Goal: Task Accomplishment & Management: Manage account settings

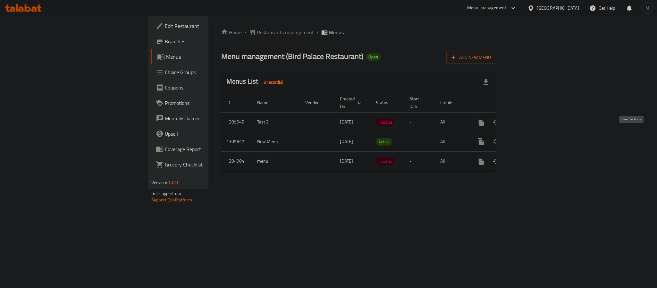
click at [531, 138] on icon "enhanced table" at bounding box center [527, 142] width 8 height 8
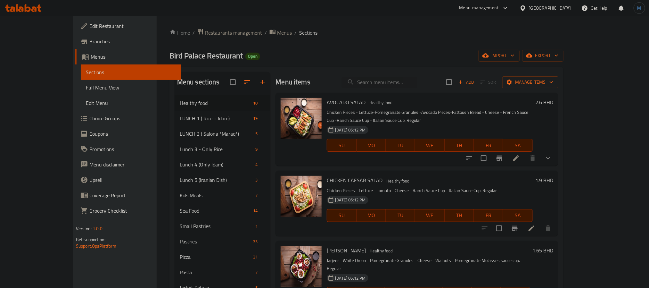
click at [277, 34] on span "Menus" at bounding box center [284, 33] width 15 height 8
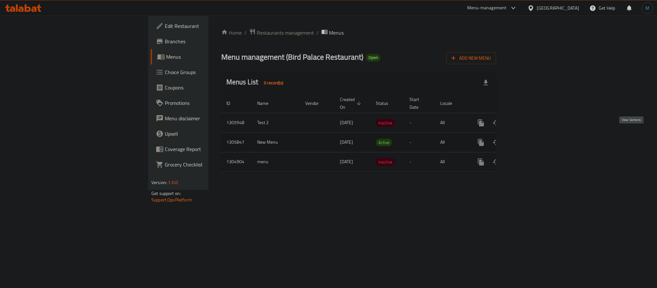
click at [535, 137] on link "enhanced table" at bounding box center [526, 142] width 15 height 15
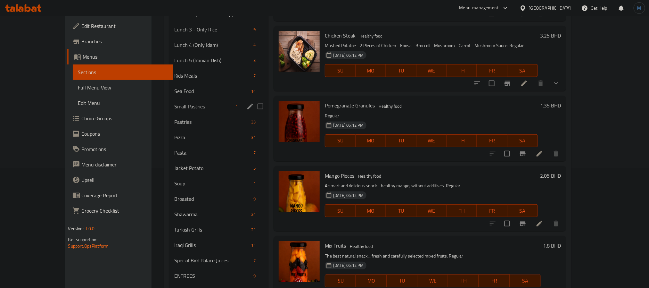
scroll to position [102, 0]
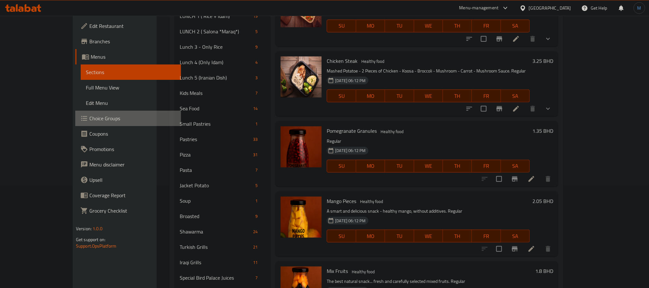
click at [89, 120] on span "Choice Groups" at bounding box center [132, 118] width 87 height 8
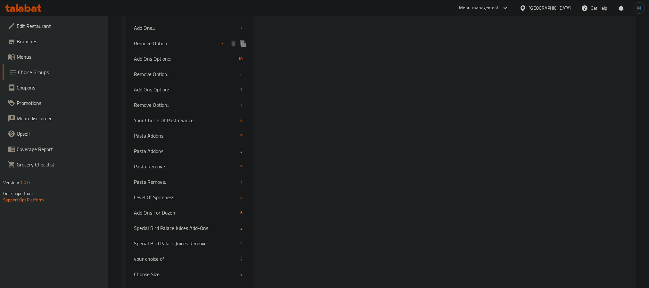
scroll to position [2073, 0]
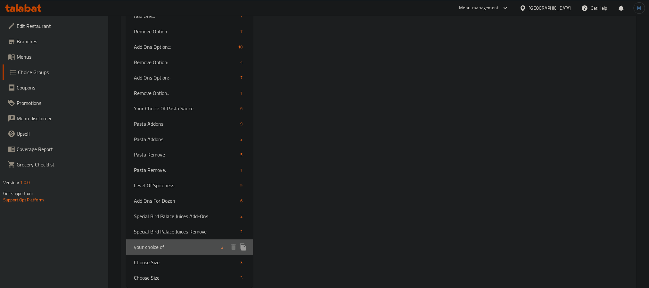
click at [166, 243] on span "your choice of" at bounding box center [176, 247] width 85 height 8
type input "your choice of"
type input "اختيارك من"
type input "0"
type input "2"
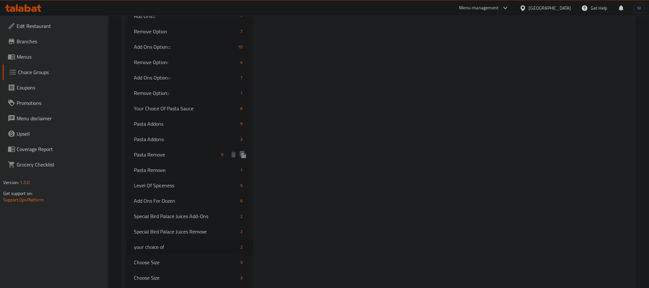
click at [179, 151] on span "Pasta Remove" at bounding box center [176, 155] width 85 height 8
type input "Pasta Remove"
type input "إزالة المكرونة"
type input "0"
drag, startPoint x: 159, startPoint y: 236, endPoint x: 521, endPoint y: 183, distance: 366.3
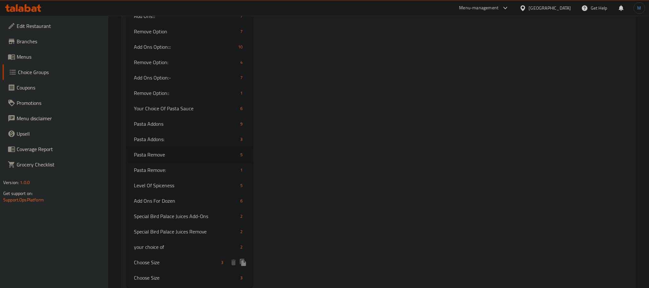
click at [159, 239] on div "your choice of 2" at bounding box center [189, 246] width 127 height 15
type input "your choice of"
type input "اختيارك من"
type input "2"
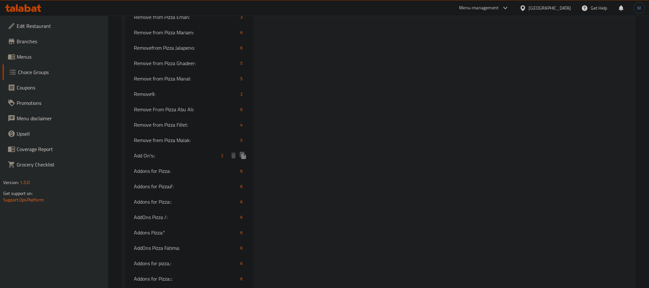
scroll to position [1641, 0]
click at [34, 62] on link "Menus" at bounding box center [56, 56] width 106 height 15
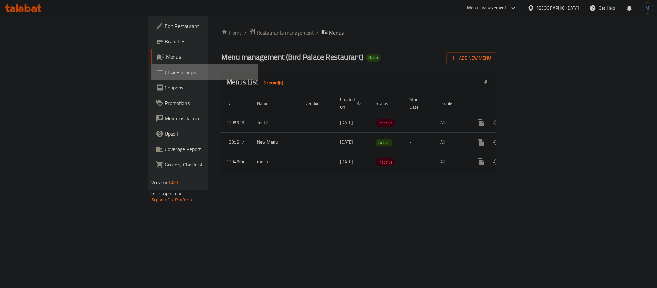
click at [165, 74] on span "Choice Groups" at bounding box center [209, 72] width 88 height 8
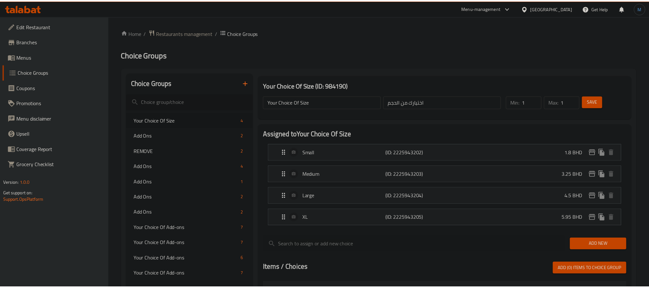
scroll to position [48, 0]
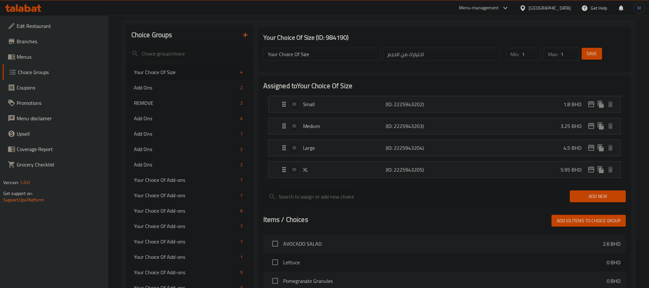
click at [245, 35] on icon "button" at bounding box center [245, 35] width 4 height 4
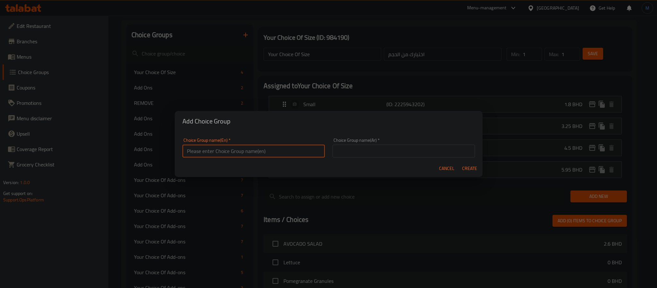
click at [221, 145] on input "text" at bounding box center [253, 151] width 142 height 13
type input "Sugar Choie"
click at [209, 162] on div "Cancel Create" at bounding box center [329, 168] width 308 height 17
click at [237, 147] on input "Sugar Choie" at bounding box center [253, 151] width 142 height 13
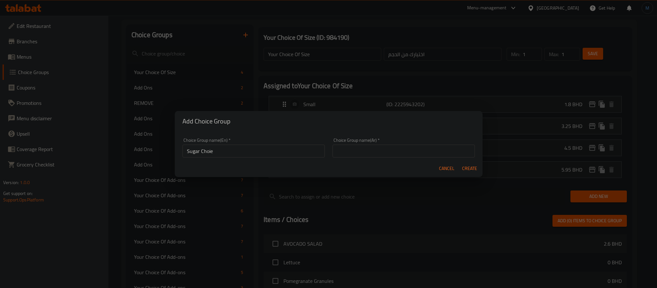
drag, startPoint x: 416, startPoint y: 37, endPoint x: 375, endPoint y: 167, distance: 136.8
click at [375, 167] on div "Cancel Create" at bounding box center [329, 168] width 308 height 17
click at [366, 150] on input "text" at bounding box center [403, 151] width 142 height 13
type input "اختيارك من السكر"
click at [459, 162] on button "Create" at bounding box center [469, 168] width 21 height 12
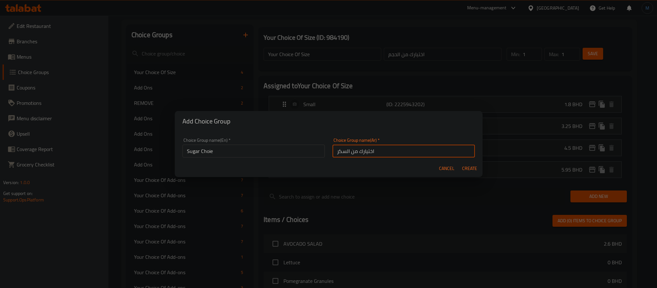
type input "Sugar Choie"
type input "اختيارك من السكر"
type input "0"
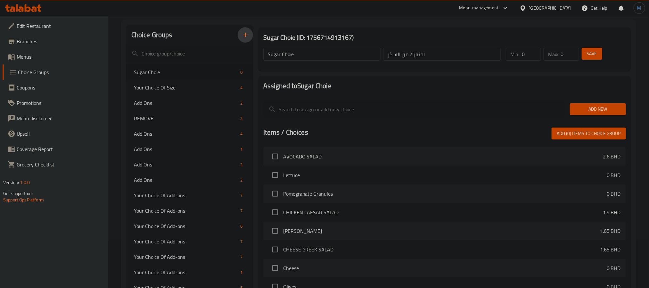
click at [26, 55] on span "Menus" at bounding box center [60, 57] width 87 height 8
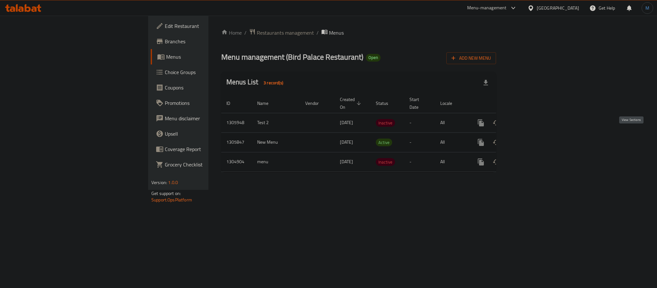
click at [535, 135] on link "enhanced table" at bounding box center [526, 142] width 15 height 15
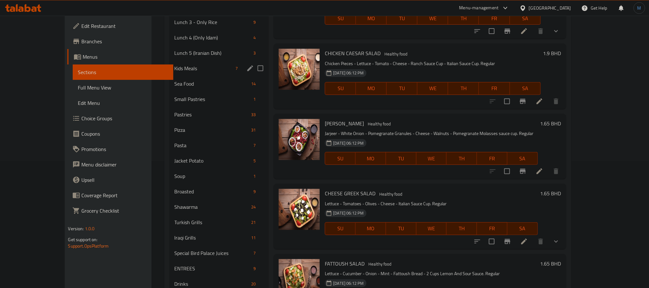
scroll to position [144, 0]
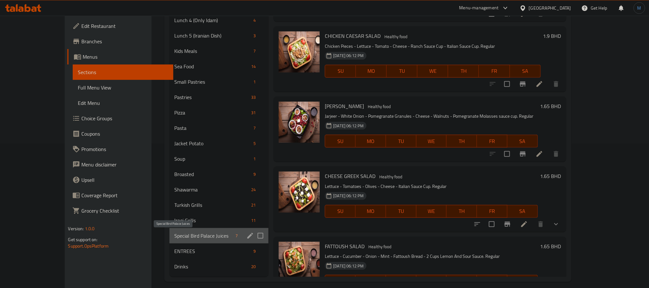
click at [187, 235] on span "Special Bird Palace Juices" at bounding box center [204, 236] width 59 height 8
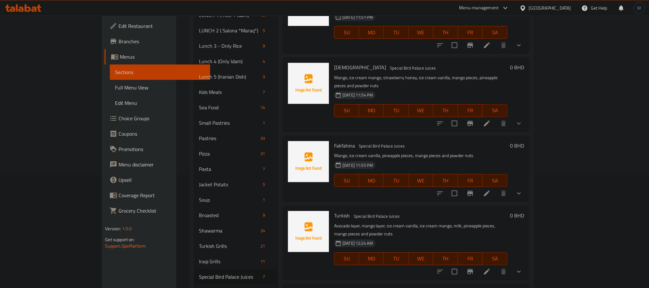
scroll to position [96, 0]
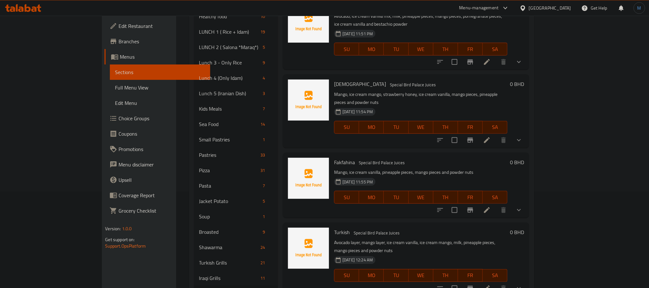
click at [503, 168] on p "Mango, ice cream vanilla, pineapple pieces, mango pieces and powder nuts" at bounding box center [420, 172] width 173 height 8
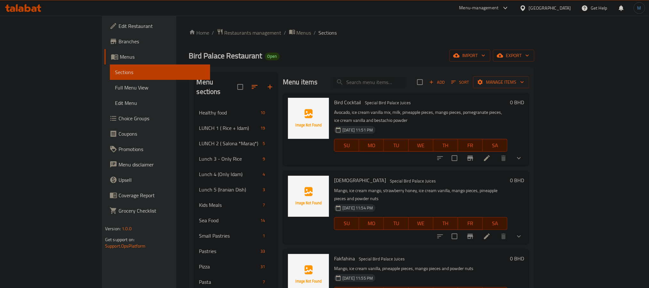
click at [446, 81] on span "Add" at bounding box center [436, 82] width 17 height 7
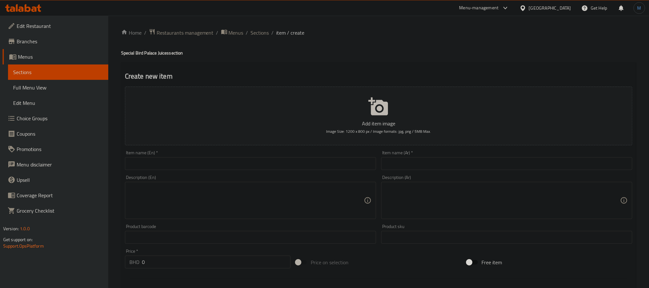
click at [275, 154] on div "Item name (En)   * Item name (En) *" at bounding box center [250, 160] width 251 height 20
click at [276, 162] on input "text" at bounding box center [250, 163] width 251 height 13
paste input "Avocado Special"
type input "Avocado Special"
click at [417, 165] on input "text" at bounding box center [506, 163] width 251 height 13
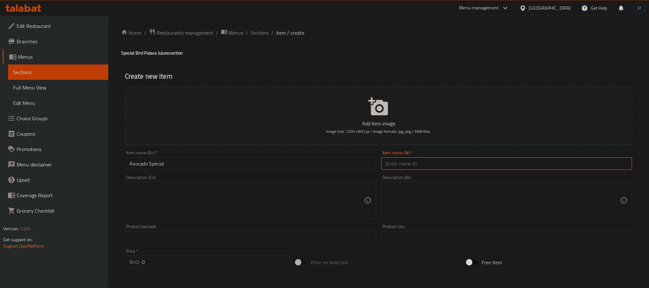
paste input "افكادو سبشل"
type input "افكادو سبشل"
click at [208, 205] on textarea at bounding box center [246, 200] width 235 height 30
paste textarea "Avocado - Ice cream vanilla - Milk - Honey - Pomegranate Pieces - Powder Nuts -…"
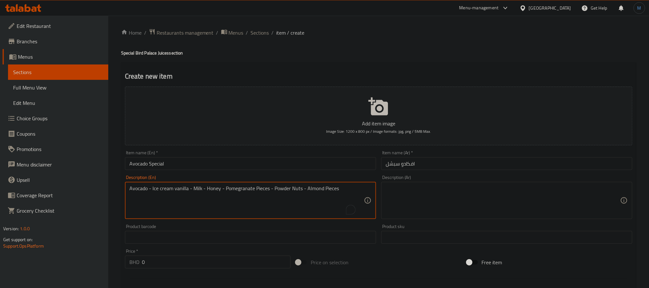
scroll to position [6, 0]
click at [208, 203] on textarea "Avocado - Ice cream vanilla - Milk - Honey - Pomegranate Pieces - Powder Nuts -…" at bounding box center [246, 200] width 235 height 30
type textarea "Avocado - ice cream vanilla - milk - honey - pomegranate pieces - powder nuts -…"
click at [483, 201] on textarea at bounding box center [503, 200] width 235 height 30
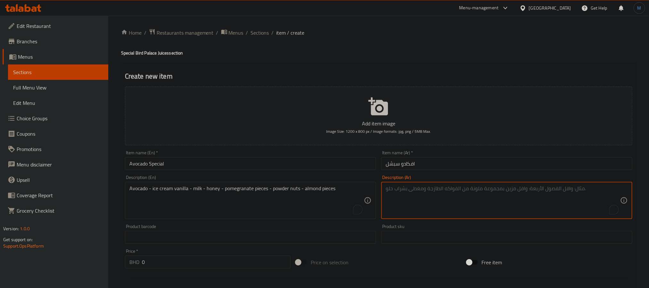
paste textarea "افكادو - ايسكريم فانيلا - حليب - عسل - حبيبات رمان - مكسرات باودر - قطع لوز"
type textarea "افكادو - ايسكريم فانيلا - حليب - عسل - حبيبات رمان - مكسرات باودر - قطع لوز"
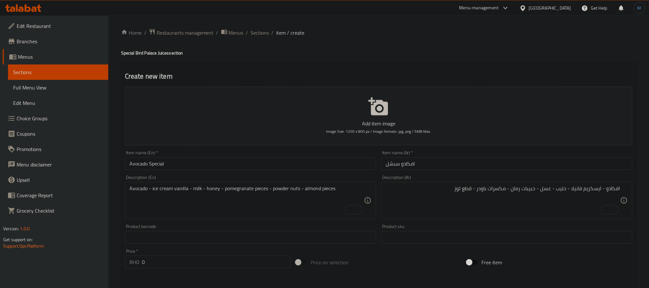
click at [217, 262] on input "0" at bounding box center [216, 261] width 149 height 13
type input "0"
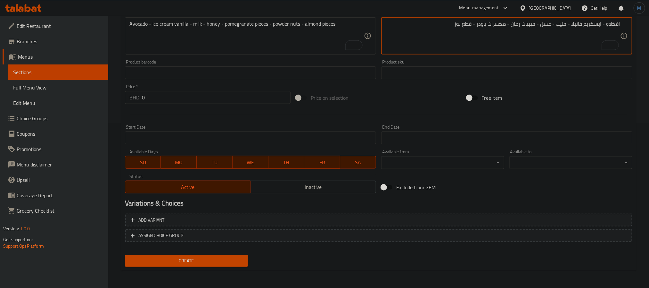
click at [377, 226] on div "Add variant ASSIGN CHOICE GROUP" at bounding box center [378, 232] width 513 height 42
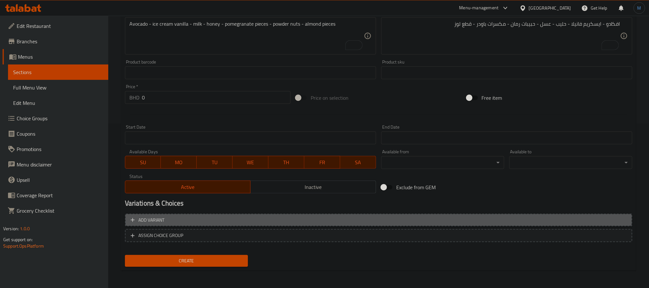
click at [397, 223] on span "Add variant" at bounding box center [379, 220] width 496 height 8
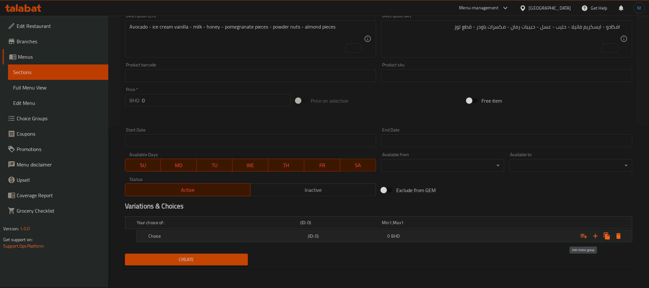
click at [584, 236] on icon "Expand" at bounding box center [584, 236] width 6 height 4
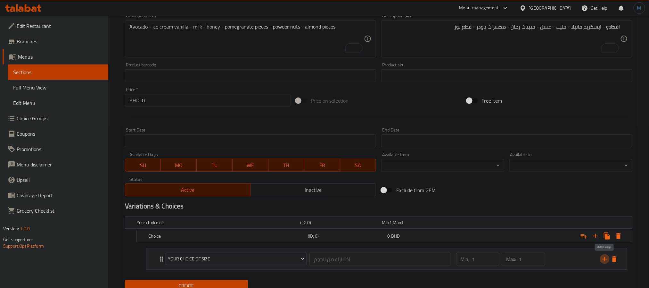
click at [607, 262] on icon "add" at bounding box center [605, 259] width 8 height 8
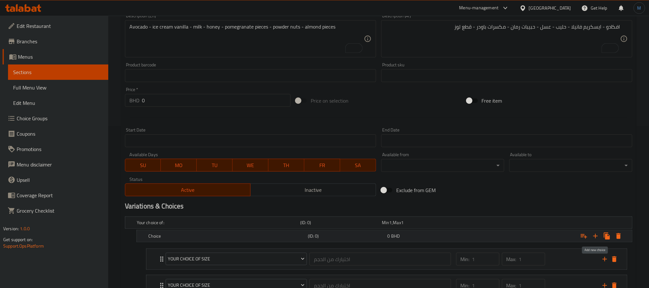
click at [596, 239] on icon "Expand" at bounding box center [596, 236] width 8 height 8
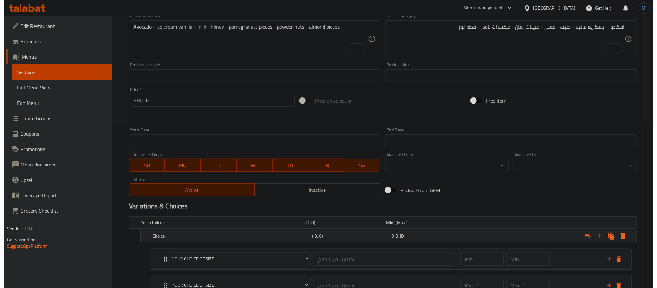
scroll to position [234, 0]
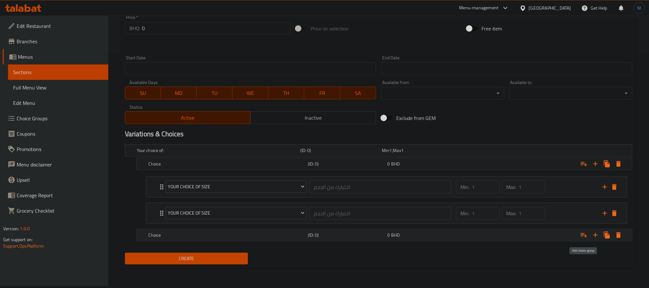
click at [581, 241] on button "Expand" at bounding box center [584, 235] width 12 height 12
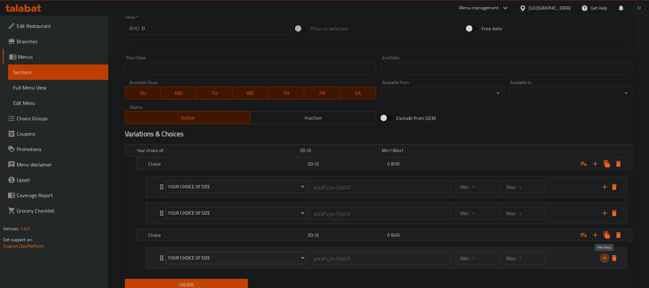
click at [601, 259] on icon "add" at bounding box center [605, 258] width 8 height 8
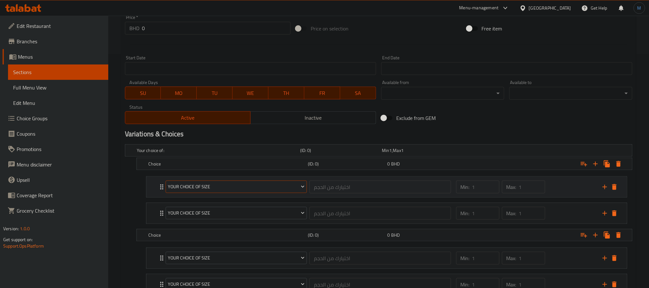
click at [236, 190] on span "Your Choice Of Size" at bounding box center [236, 187] width 137 height 8
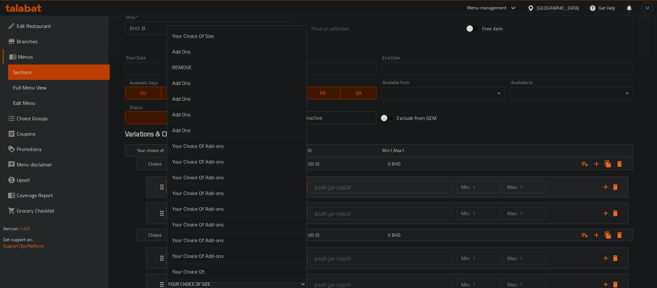
scroll to position [2031, 0]
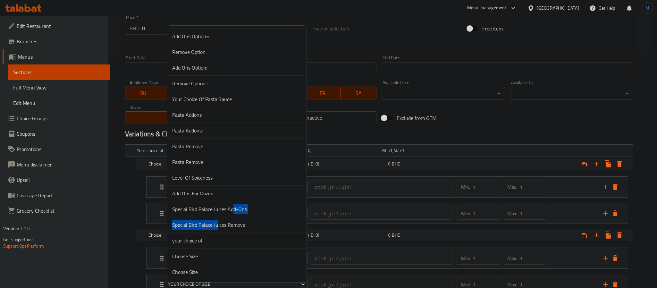
drag, startPoint x: 217, startPoint y: 219, endPoint x: 232, endPoint y: 212, distance: 16.8
click at [232, 212] on span "Special Bird Palace Juices Add-Ons" at bounding box center [236, 209] width 129 height 8
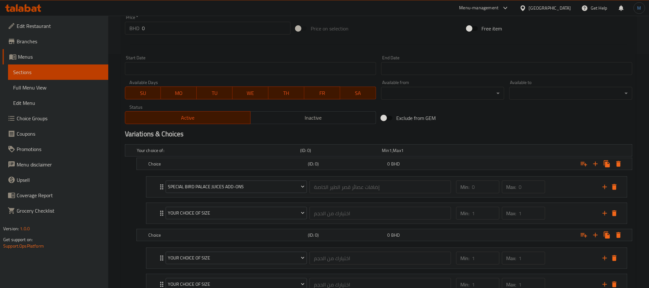
click at [232, 212] on span "Your Choice Of Size" at bounding box center [236, 213] width 137 height 8
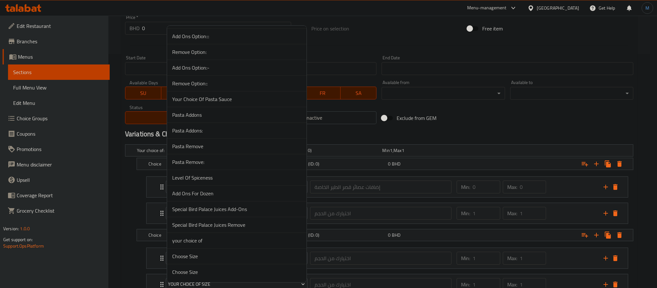
click at [227, 222] on span "Special Bird Palace Juices Remove" at bounding box center [236, 225] width 129 height 8
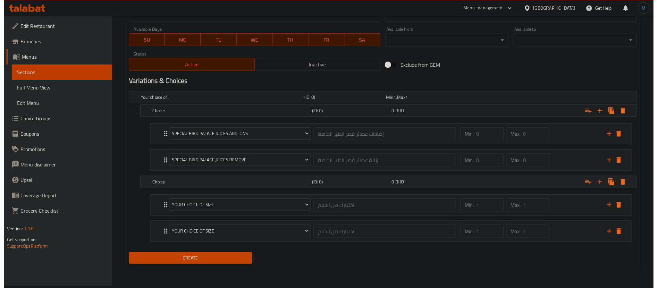
scroll to position [287, 0]
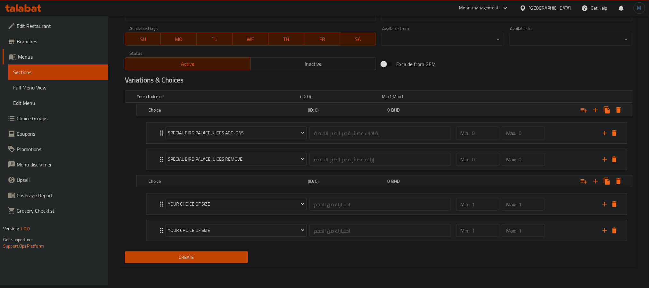
click at [245, 104] on div "Choice (ID: 0) 0 BHD" at bounding box center [381, 96] width 490 height 14
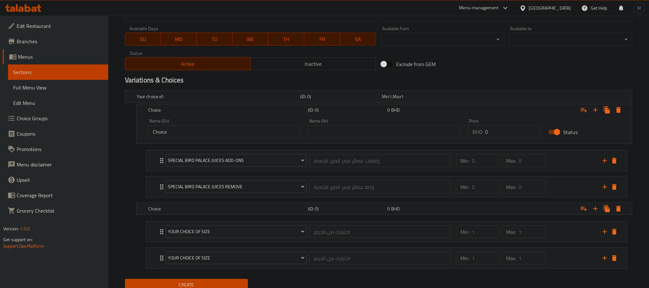
click at [208, 130] on input "Choice" at bounding box center [224, 131] width 152 height 13
type input "Medium"
click at [334, 130] on input "text" at bounding box center [384, 131] width 152 height 13
type input "وسط"
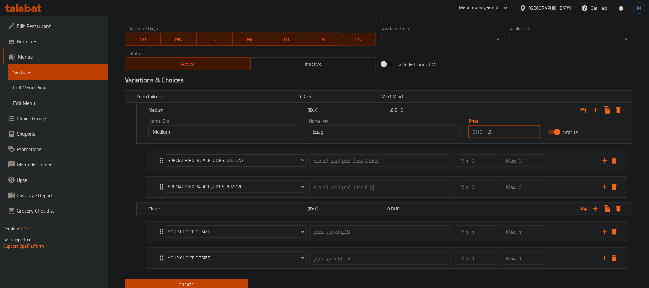
type input "1.8"
click at [339, 120] on div "Name (Ar) وسط Name (Ar)" at bounding box center [384, 129] width 152 height 20
click at [342, 116] on div "Medium (ID: 0) 1.8 BHD" at bounding box center [386, 110] width 479 height 14
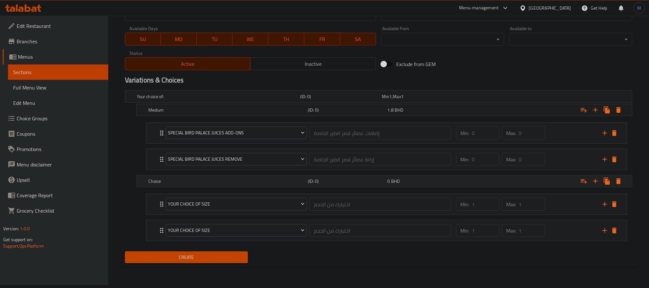
click at [194, 100] on h5 "Choice" at bounding box center [217, 96] width 161 height 6
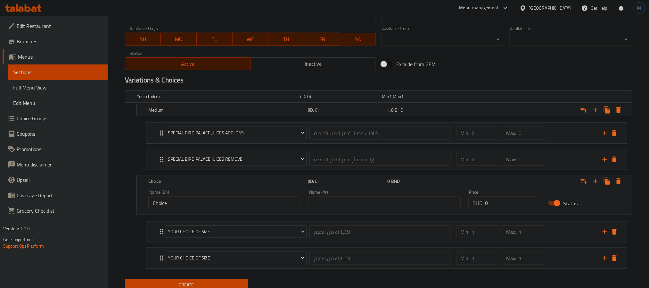
click at [192, 203] on input "Choice" at bounding box center [224, 202] width 152 height 13
type input "Large"
type input "كبير"
type input "2.050"
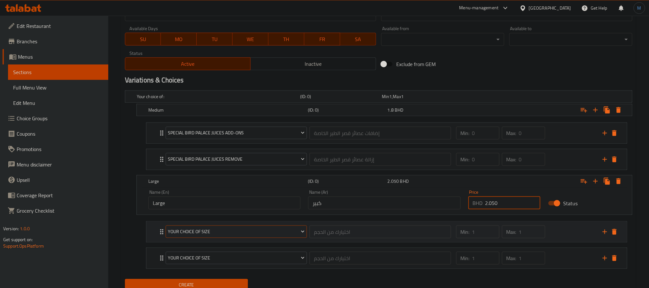
click at [235, 233] on span "Your Choice Of Size" at bounding box center [236, 232] width 137 height 8
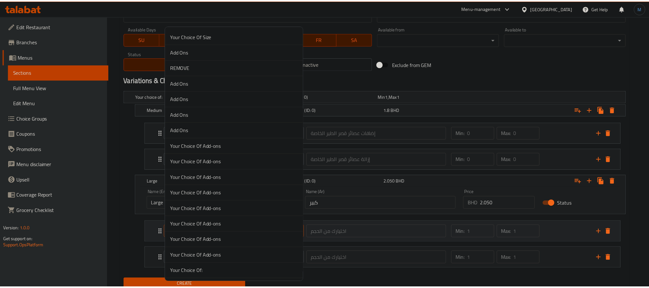
scroll to position [2031, 0]
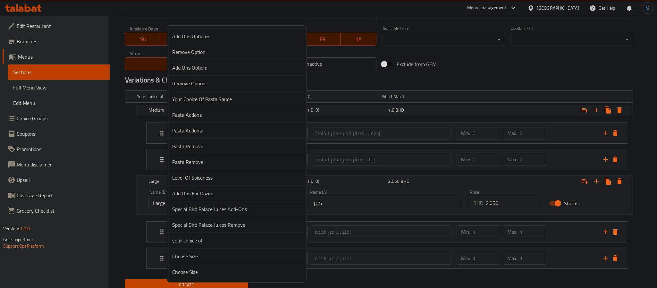
click at [243, 207] on span "Special Bird Palace Juices Add-Ons" at bounding box center [236, 209] width 129 height 8
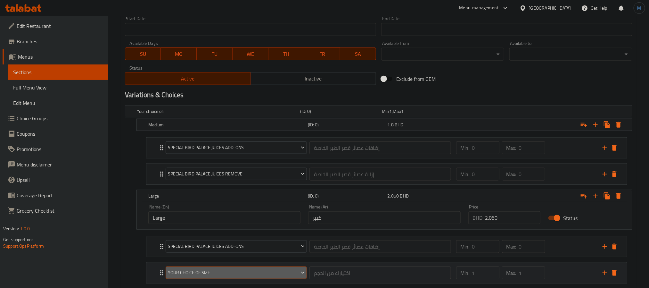
click at [205, 256] on div "Special Bird Palace Juices Add-Ons إضافات عصائر قصر الطير الخاصة ​ Min: 0 ​ Max…" at bounding box center [387, 259] width 492 height 53
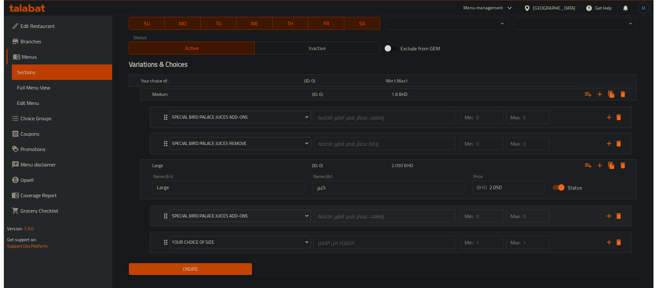
scroll to position [315, 0]
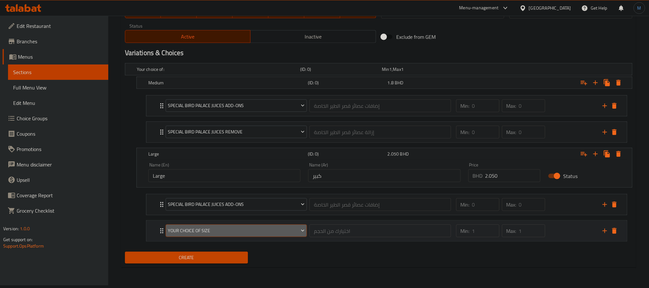
click at [222, 237] on button "Your Choice Of Size" at bounding box center [236, 230] width 141 height 13
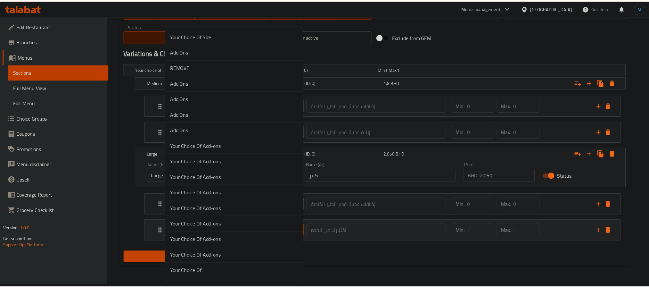
scroll to position [2031, 0]
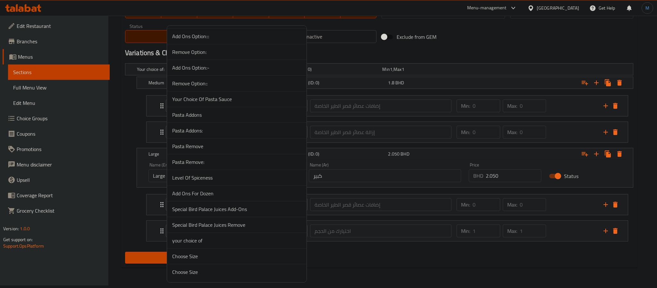
click at [236, 219] on li "Special Bird Palace Juices Remove" at bounding box center [236, 225] width 139 height 16
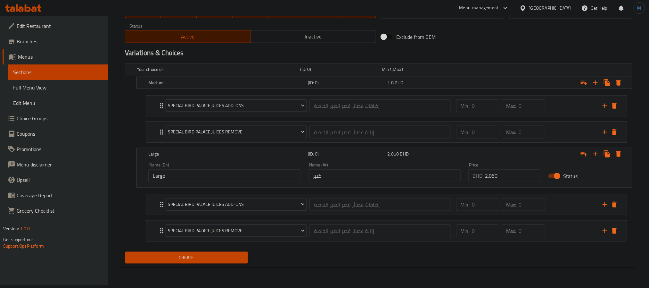
click at [274, 255] on div "Create" at bounding box center [378, 257] width 513 height 17
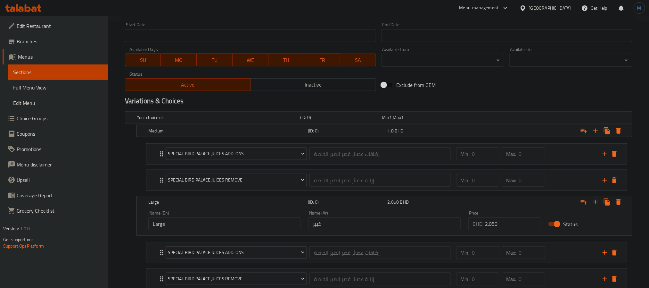
click at [214, 256] on div "Special Bird Palace Juices Add-Ons إضافات عصائر قصر الطير الخاصة ​ Min: 0 ​ Max…" at bounding box center [387, 265] width 492 height 53
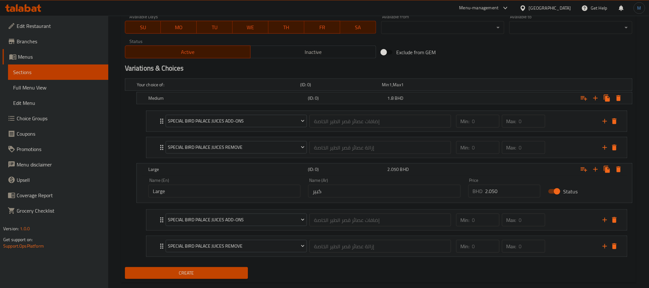
scroll to position [315, 0]
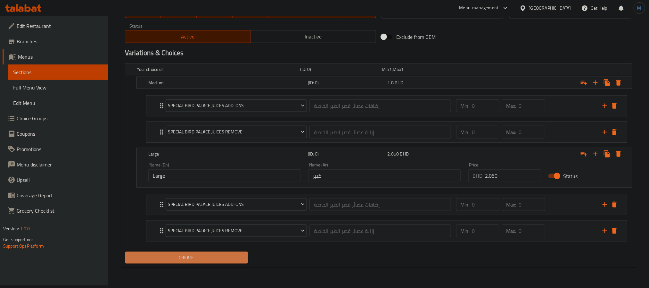
click at [214, 256] on span "Create" at bounding box center [186, 258] width 113 height 8
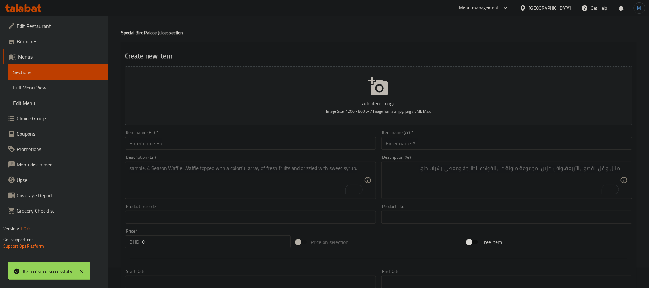
scroll to position [0, 0]
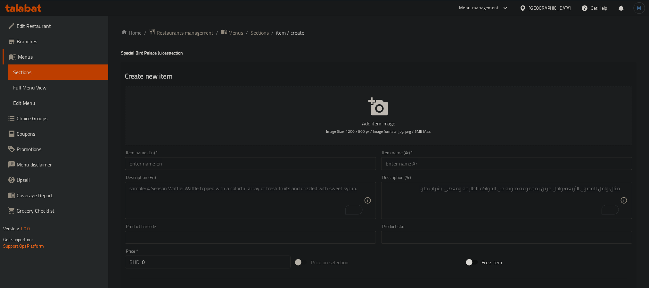
click at [187, 163] on input "text" at bounding box center [250, 163] width 251 height 13
paste input "Super Avocado"
type input "Super Avocado"
click at [418, 162] on input "text" at bounding box center [506, 163] width 251 height 13
paste input "افكادو سبشل"
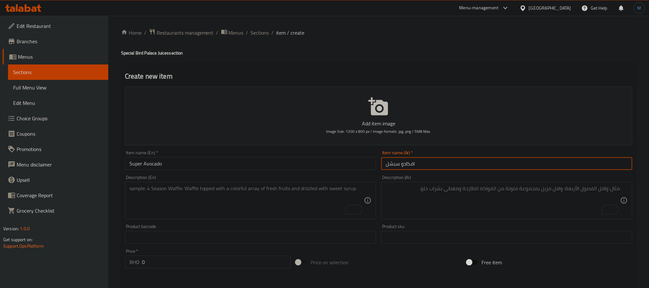
type input "افكادو سبشل"
click at [161, 201] on textarea "To enrich screen reader interactions, please activate Accessibility in Grammarl…" at bounding box center [246, 200] width 235 height 30
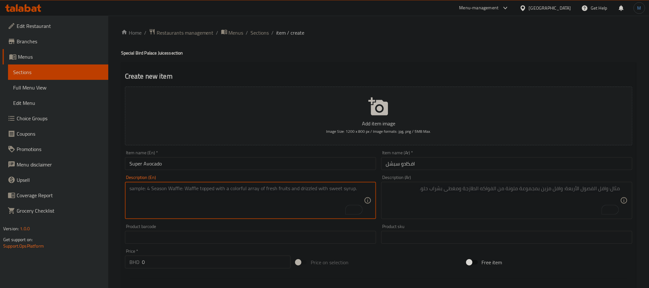
paste textarea "Avocado - Ice cream vanilla - Milk - Honey - Pomegranate Pieces - Powder Nuts -…"
type textarea "Avocado - ice cream vanilla - milk - honey - pomegranate pieces - powder nuts -…"
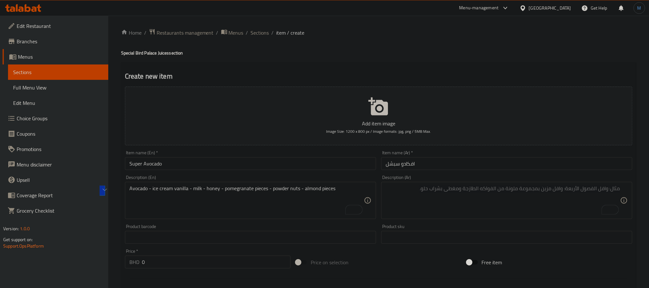
click at [394, 183] on div "Description (Ar)" at bounding box center [506, 200] width 251 height 37
paste textarea "افكادو - ايسكريم فانيلا - حليب - عسل - حبيبات رمان - مكسرات باودر - قطع لوز"
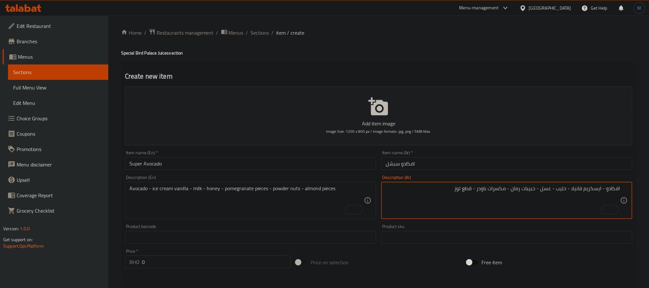
type textarea "افكادو - ايسكريم فانيلا - حليب - عسل - حبيبات رمان - مكسرات باودر - قطع لوز"
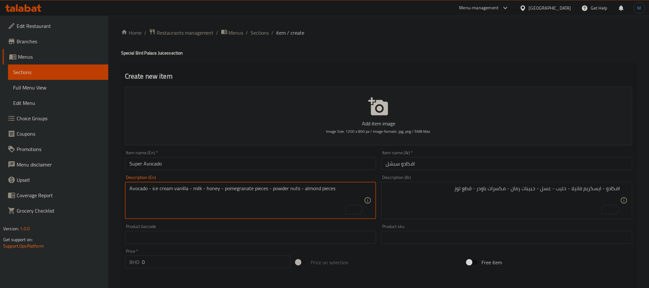
click at [319, 187] on textarea "Avocado - ice cream vanilla - milk - honey - pomegranate pieces - powder nuts -…" at bounding box center [246, 200] width 235 height 30
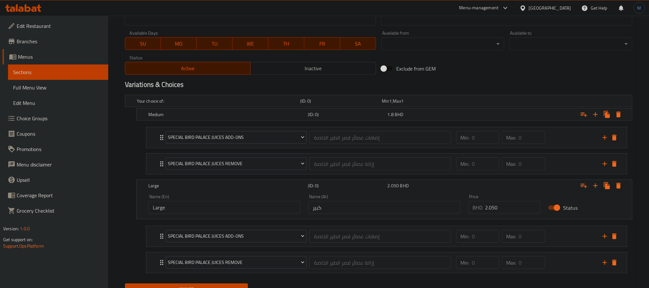
scroll to position [288, 0]
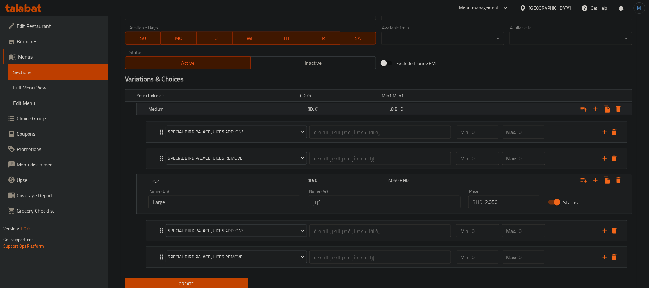
click at [220, 103] on div "Medium (ID: 0) 1.8 BHD" at bounding box center [381, 95] width 490 height 14
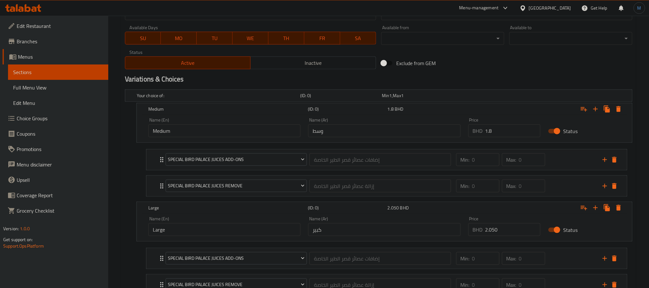
click at [206, 128] on input "Medium" at bounding box center [224, 130] width 152 height 13
type input "Medium"
click at [199, 232] on input "Large" at bounding box center [224, 229] width 152 height 13
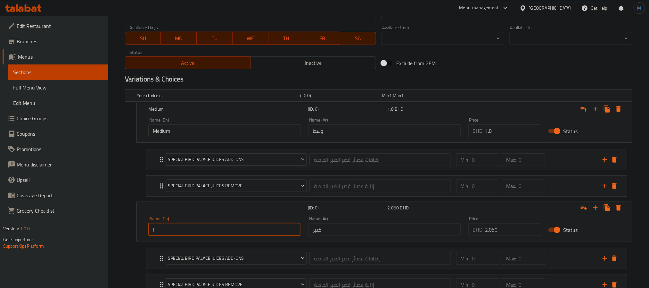
type input "large"
drag, startPoint x: 331, startPoint y: 148, endPoint x: 337, endPoint y: 140, distance: 10.5
click at [337, 140] on div "Your choice of: (ID: 0) Min 1 , Max 1 Name (En) Your choice of: Name (En) Name …" at bounding box center [378, 195] width 513 height 217
click at [339, 137] on input "وسط" at bounding box center [384, 130] width 152 height 13
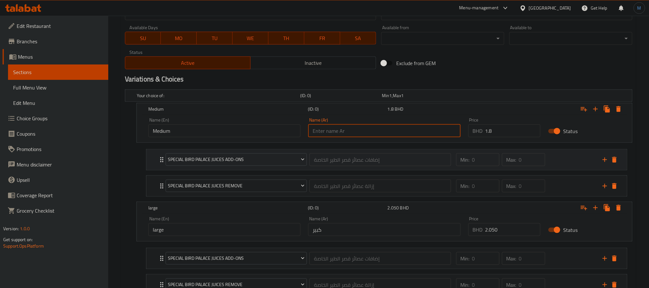
type input "وسط"
click at [345, 226] on input "كبير" at bounding box center [384, 229] width 152 height 13
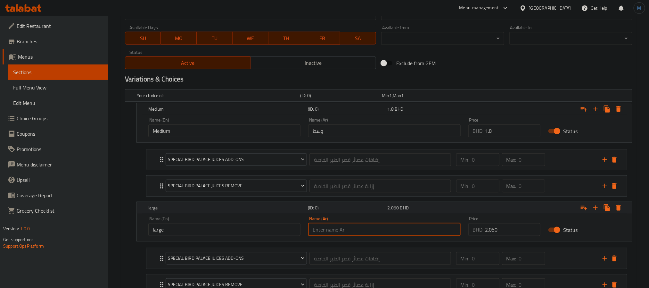
type input "كبير"
click at [491, 132] on input "1.8" at bounding box center [513, 130] width 55 height 13
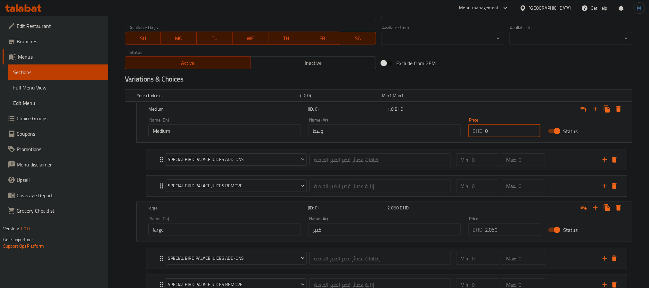
click at [504, 126] on input "0" at bounding box center [513, 130] width 55 height 13
type input "2.450"
click at [506, 230] on input "2.050" at bounding box center [513, 229] width 55 height 13
type input "2.700"
click at [396, 225] on input "كبير" at bounding box center [384, 229] width 152 height 13
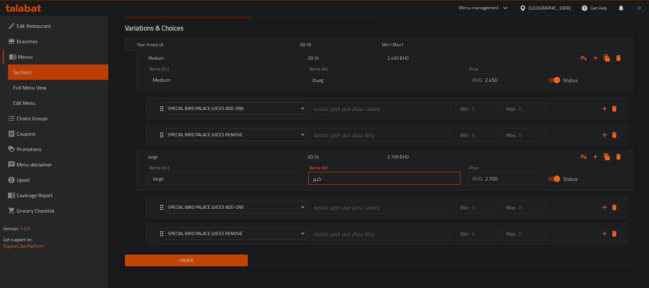
scroll to position [343, 0]
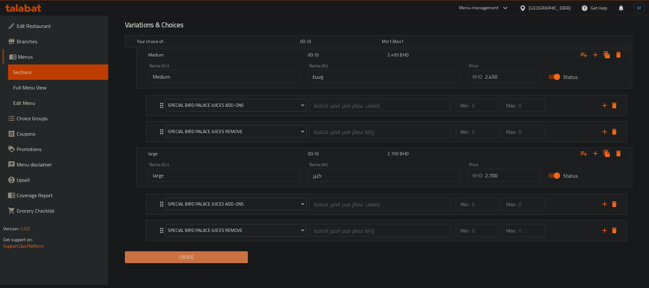
click at [217, 263] on button "Create" at bounding box center [186, 257] width 123 height 12
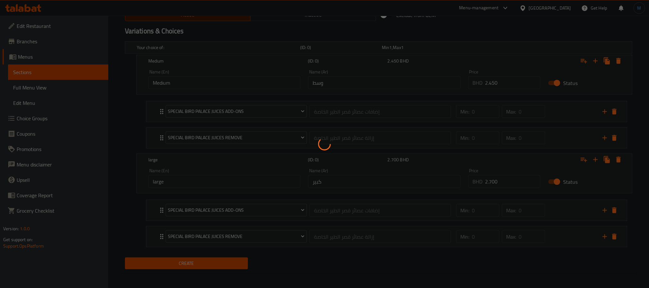
scroll to position [102, 0]
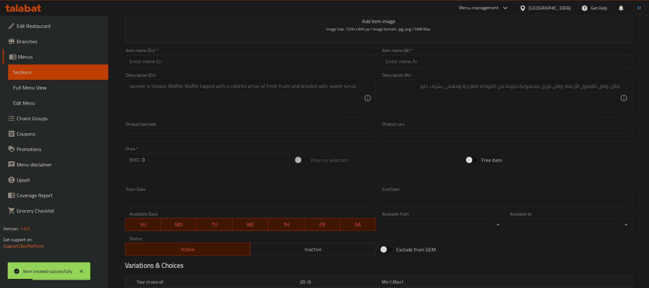
click at [406, 70] on div "Description (Ar) Description (Ar)" at bounding box center [507, 94] width 256 height 49
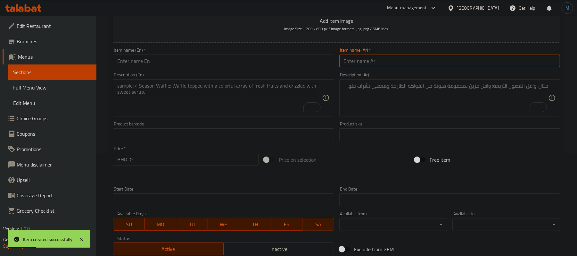
click at [359, 58] on input "text" at bounding box center [449, 60] width 221 height 13
paste input "كوكتيل"
type input "كوكتيل"
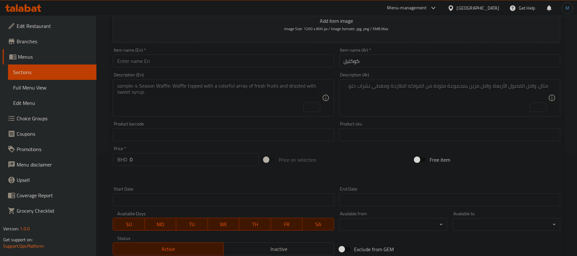
click at [183, 61] on input "text" at bounding box center [223, 60] width 221 height 13
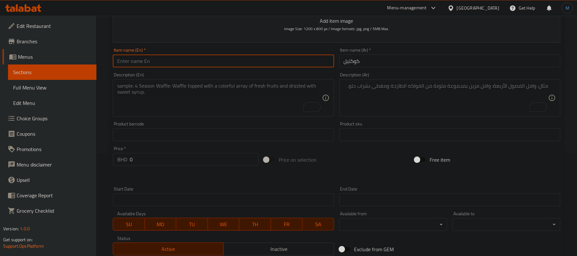
paste input "Cockitail"
type input "Cockitail"
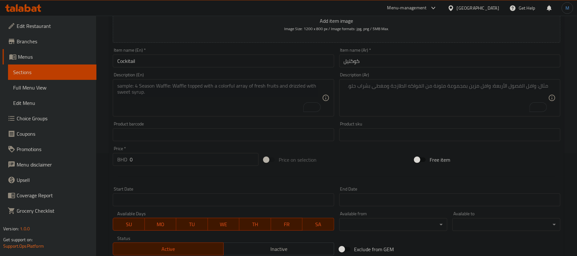
click at [202, 142] on div "Product barcode Product barcode" at bounding box center [223, 131] width 226 height 25
click at [221, 117] on div "Description (En) Description (En)" at bounding box center [223, 94] width 226 height 49
click at [225, 112] on textarea "To enrich screen reader interactions, please activate Accessibility in Grammarl…" at bounding box center [219, 98] width 204 height 30
paste textarea "Mango - Banana - Strawberry - Grape - Ice Cream Mango"
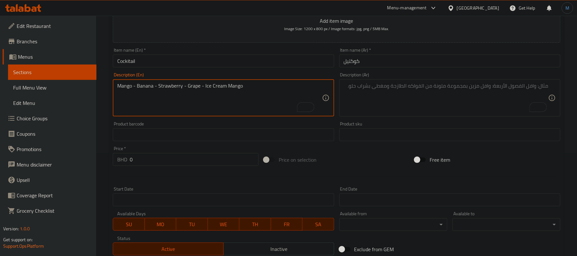
scroll to position [6, 0]
click at [225, 112] on textarea "Mango - Banana - Strawberry - Grape - Ice Cream Mango" at bounding box center [219, 98] width 204 height 30
type textarea "Mango - banana - strawberry - grape - ice cream mango"
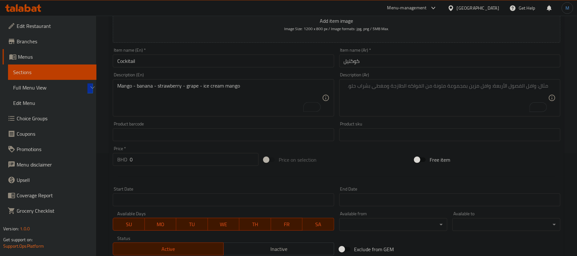
click at [423, 110] on textarea "To enrich screen reader interactions, please activate Accessibility in Grammarl…" at bounding box center [446, 98] width 204 height 30
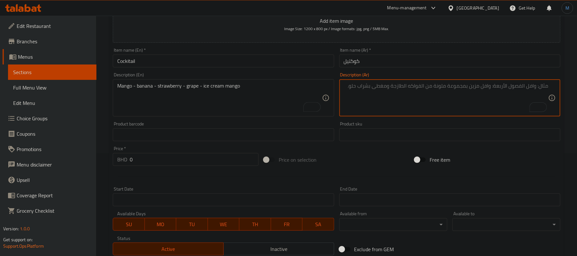
paste textarea "مانقو - موز - فراولة - عنب - اسكريم مانجو"
type textarea "مانقو - موز - فراولة - عنب - اسكريم مانجو"
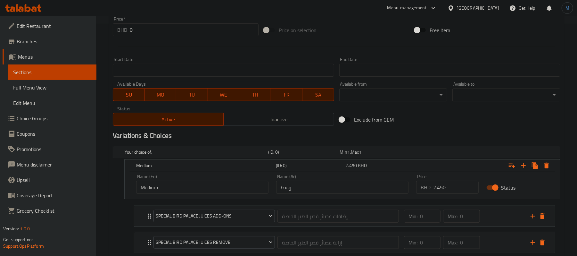
scroll to position [273, 0]
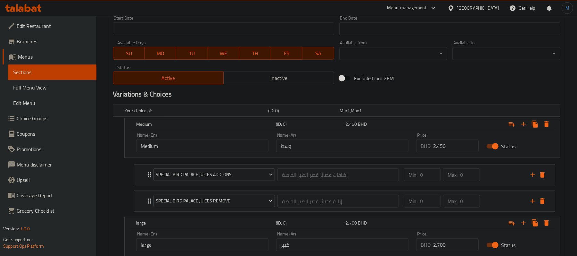
click at [214, 141] on input "Medium" at bounding box center [202, 145] width 132 height 13
click at [162, 146] on input "Medium" at bounding box center [202, 145] width 132 height 13
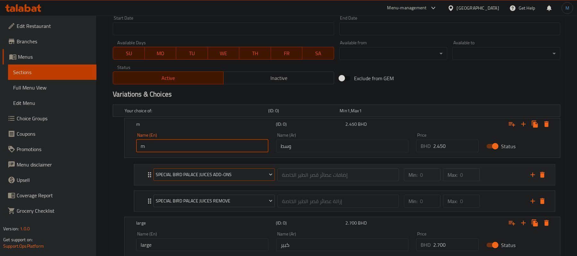
type input "Medium"
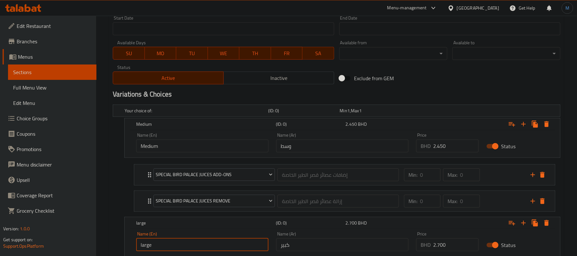
click at [179, 243] on input "large" at bounding box center [202, 244] width 132 height 13
type input "large"
click at [291, 138] on div "Name (Ar) وسط Name (Ar)" at bounding box center [342, 143] width 132 height 20
click at [295, 144] on input "وسط" at bounding box center [342, 145] width 132 height 13
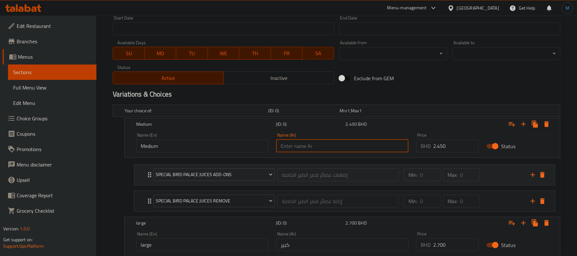
type input "وسط"
click at [299, 245] on input "كبير" at bounding box center [342, 244] width 132 height 13
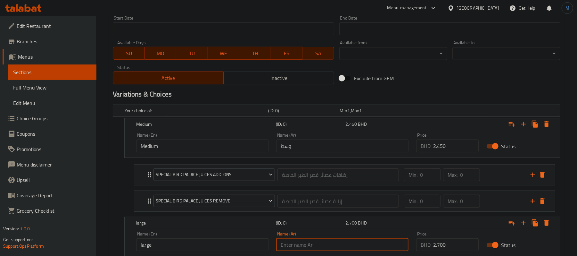
type input "كبير"
click at [452, 150] on input "2.450" at bounding box center [455, 145] width 45 height 13
type input "1.250"
click at [444, 249] on input "2.700" at bounding box center [455, 244] width 45 height 13
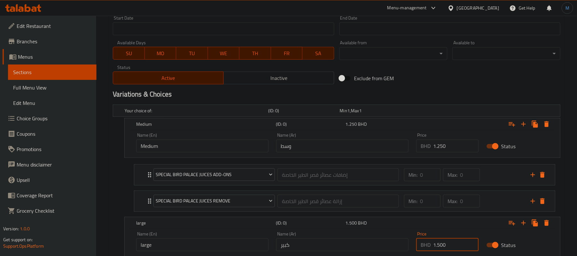
type input "1.500"
click at [346, 240] on input "كبير" at bounding box center [342, 244] width 132 height 13
click at [496, 181] on div "Min: 0 ​ Max: 0 ​" at bounding box center [463, 174] width 127 height 21
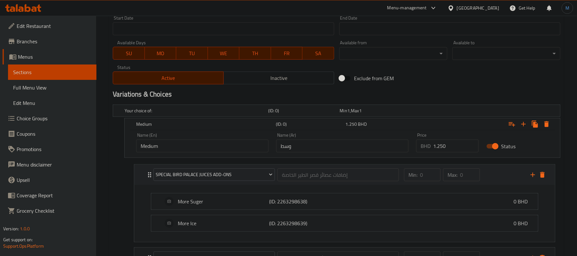
click at [496, 181] on div "Min: 0 ​ Max: 0 ​" at bounding box center [463, 174] width 127 height 21
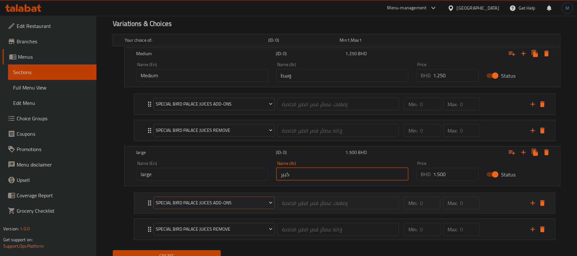
scroll to position [374, 0]
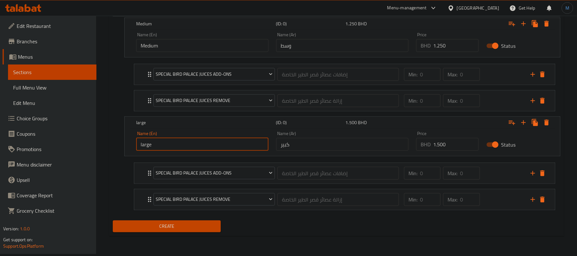
click at [248, 144] on input "large" at bounding box center [202, 144] width 132 height 13
click at [275, 146] on div "Name (Ar) كبير Name (Ar)" at bounding box center [342, 140] width 140 height 27
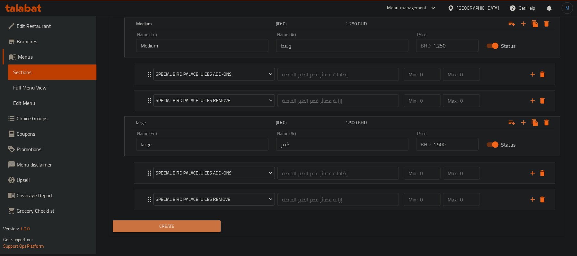
click at [217, 229] on button "Create" at bounding box center [167, 226] width 108 height 12
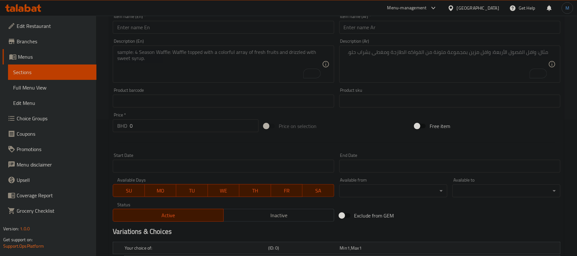
scroll to position [117, 0]
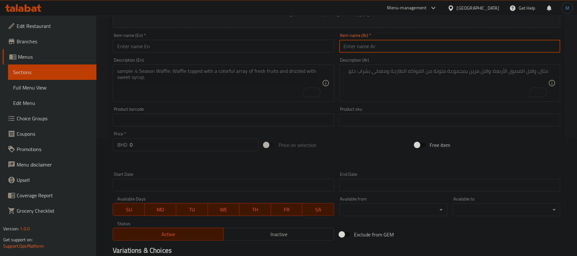
click at [400, 53] on input "text" at bounding box center [449, 46] width 221 height 13
paste input "فيفتي فيفتي"
type input "فيفتي فيفتي"
click at [148, 51] on input "text" at bounding box center [223, 46] width 221 height 13
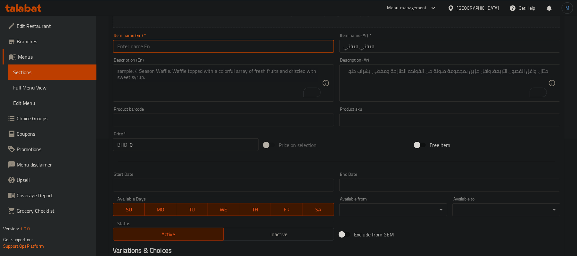
paste input "Fifty Fifty"
type input "Fifty Fifty"
click at [225, 93] on textarea "To enrich screen reader interactions, please activate Accessibility in Grammarl…" at bounding box center [219, 83] width 204 height 30
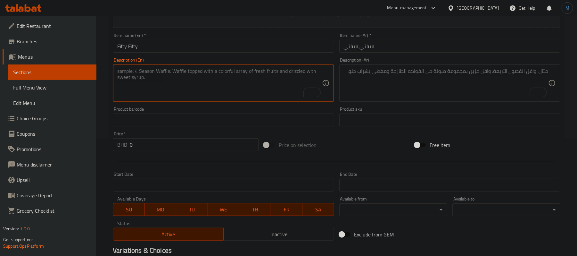
paste textarea "Mango - Avocado"
type textarea "Mango - avocado"
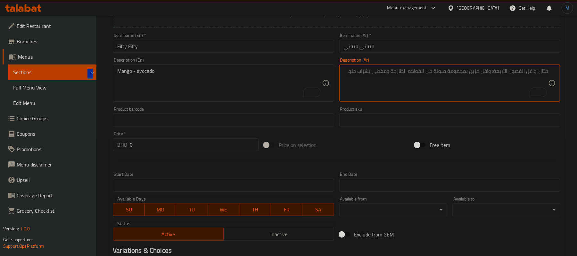
click at [384, 86] on textarea "To enrich screen reader interactions, please activate Accessibility in Grammarl…" at bounding box center [446, 83] width 204 height 30
paste textarea "مانجو - افكادو"
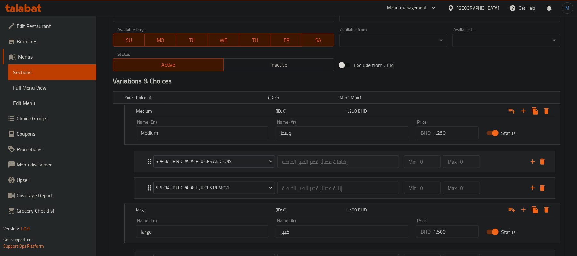
scroll to position [288, 0]
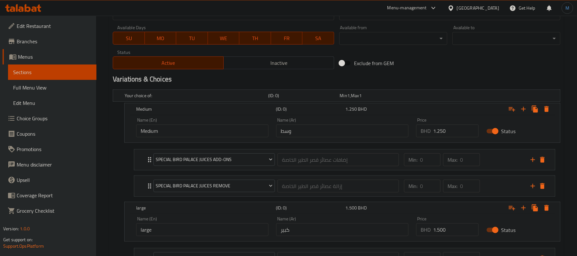
type textarea "مانجو - افكادو"
click at [191, 135] on input "Medium" at bounding box center [202, 130] width 132 height 13
type input "Medium"
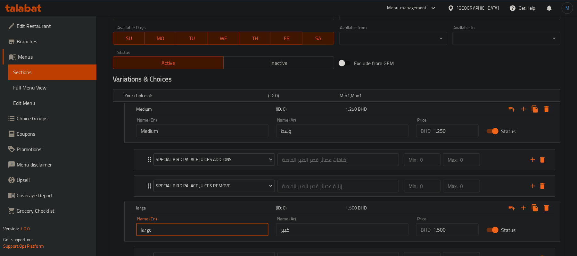
click at [190, 227] on input "large" at bounding box center [202, 229] width 132 height 13
type input "large"
click at [294, 131] on input "وسط" at bounding box center [342, 130] width 132 height 13
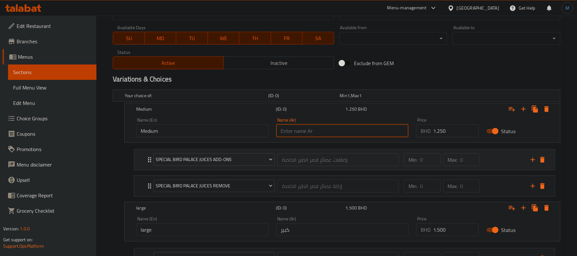
type input "وسط"
click at [331, 222] on div "Name (Ar) كبير Name (Ar)" at bounding box center [342, 226] width 132 height 20
click at [334, 231] on input "كبير" at bounding box center [342, 229] width 132 height 13
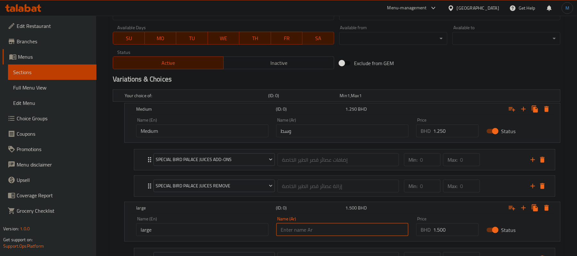
type input "كبير"
click at [449, 140] on div "Price BHD 1.250 Price" at bounding box center [447, 127] width 70 height 27
click at [452, 135] on input "1.250" at bounding box center [455, 130] width 45 height 13
type input "0"
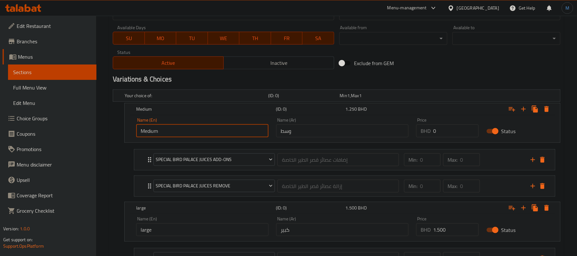
click at [167, 131] on input "Medium" at bounding box center [202, 130] width 132 height 13
type input "Small"
click at [295, 140] on div "Name (Ar) وسط Name (Ar)" at bounding box center [342, 127] width 140 height 27
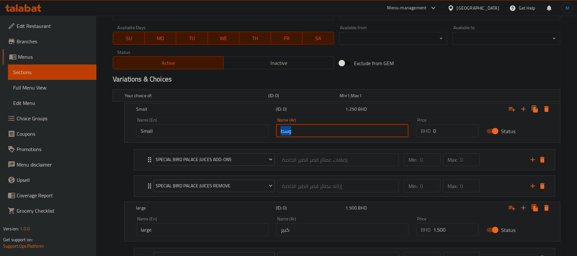
click at [298, 136] on input "وسط" at bounding box center [342, 130] width 132 height 13
click at [298, 136] on input "text" at bounding box center [342, 130] width 132 height 13
type input "صغير"
click at [445, 142] on div "Name (En) Small Name (En) Name (Ar) صغير Name (Ar) Price BHD 0 Price Status" at bounding box center [343, 128] width 436 height 27
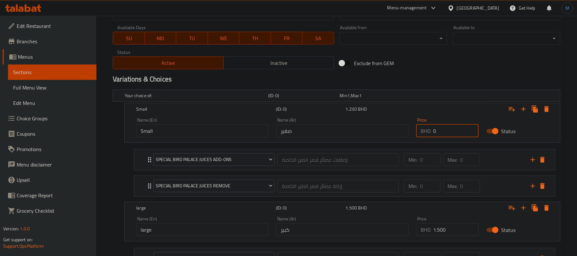
click at [445, 137] on input "0" at bounding box center [455, 130] width 45 height 13
type input "1.350"
click at [450, 230] on input "1.500" at bounding box center [455, 229] width 45 height 13
type input "1.650"
click at [333, 116] on div "large (ID: 0) 1.650 BHD" at bounding box center [344, 109] width 419 height 14
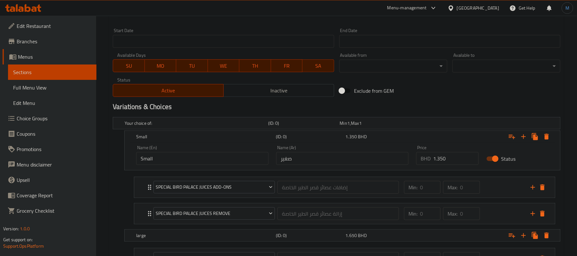
scroll to position [346, 0]
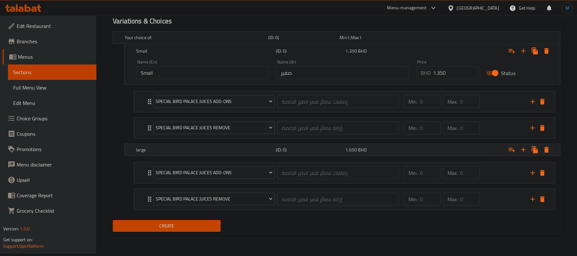
click at [428, 39] on div "Expand" at bounding box center [482, 37] width 144 height 3
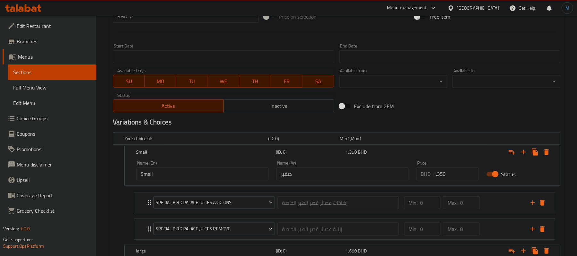
scroll to position [374, 0]
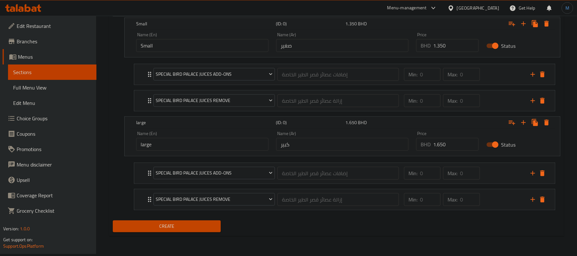
click at [158, 226] on span "Create" at bounding box center [167, 226] width 98 height 8
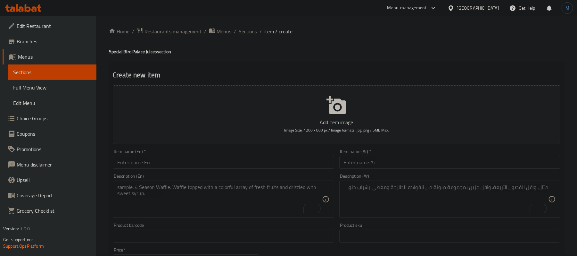
scroll to position [0, 0]
click at [168, 165] on input "text" at bounding box center [223, 163] width 221 height 13
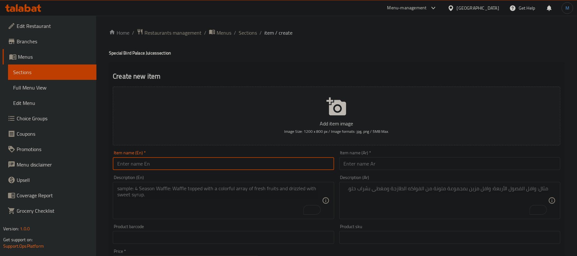
paste input "Tabaqat"
type input "Tabaqat"
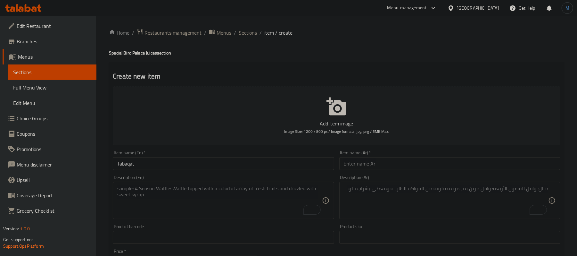
click at [312, 158] on input "Tabaqat" at bounding box center [223, 163] width 221 height 13
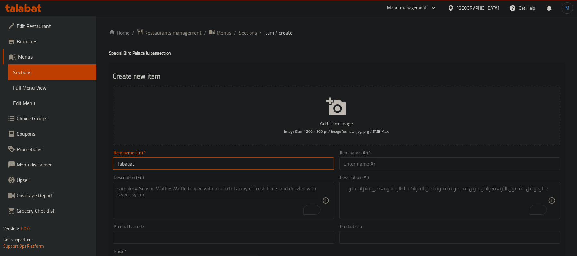
click at [334, 160] on input "Tabaqat" at bounding box center [223, 163] width 221 height 13
click at [338, 160] on div "Item name (Ar)   * Item name (Ar) *" at bounding box center [450, 160] width 226 height 25
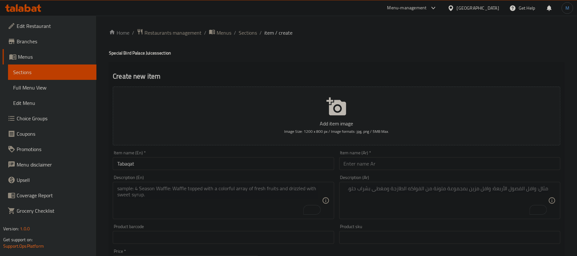
click at [339, 160] on div "Item name (Ar)   * Item name (Ar) *" at bounding box center [450, 160] width 226 height 25
click at [428, 167] on input "text" at bounding box center [449, 163] width 221 height 13
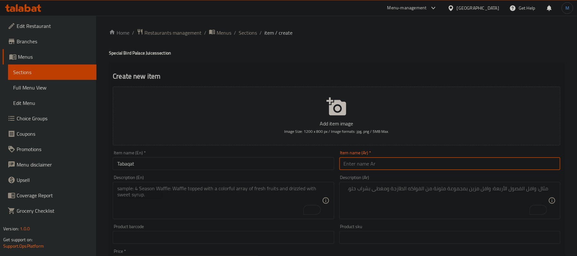
paste input "طبقات"
type input "طبقات"
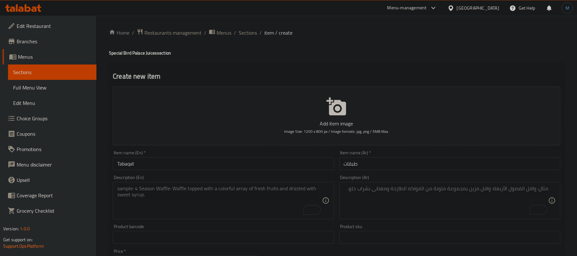
click at [143, 172] on div "Item name (En)   * Tabaqat Item name (En) *" at bounding box center [223, 160] width 226 height 25
click at [157, 184] on div "Description (En)" at bounding box center [223, 200] width 221 height 37
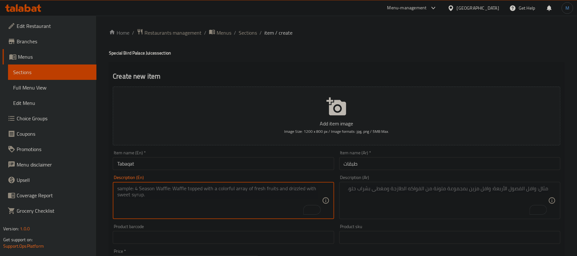
click at [165, 203] on textarea "To enrich screen reader interactions, please activate Accessibility in Grammarl…" at bounding box center [219, 200] width 204 height 30
click at [154, 211] on textarea "To enrich screen reader interactions, please activate Accessibility in Grammarl…" at bounding box center [219, 200] width 204 height 30
paste textarea "Avocado - Mango - Strawberry"
click at [179, 203] on textarea "Avocado - Mango - Strawberry" at bounding box center [219, 200] width 204 height 30
type textarea "Avocado - mango - strawberry"
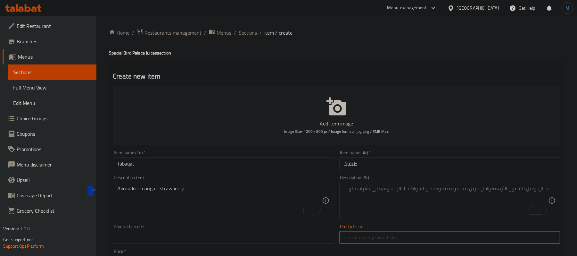
drag, startPoint x: 432, startPoint y: 239, endPoint x: 440, endPoint y: 232, distance: 10.2
click at [435, 237] on input "text" at bounding box center [449, 237] width 221 height 13
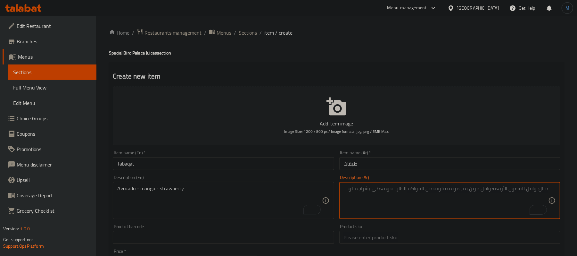
click at [458, 199] on textarea "To enrich screen reader interactions, please activate Accessibility in Grammarl…" at bounding box center [446, 200] width 204 height 30
paste textarea "افكادو - مانجو - فراوله"
type textarea "افكادو - مانجو - فراوله"
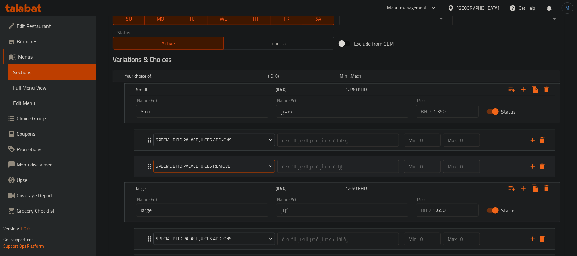
scroll to position [374, 0]
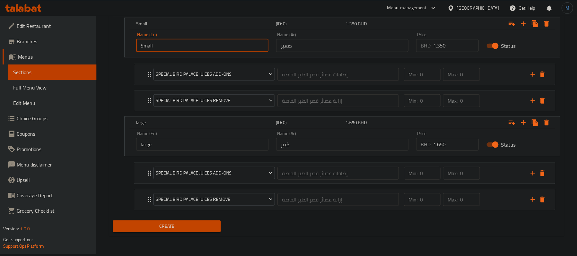
click at [168, 48] on input "Small" at bounding box center [202, 45] width 132 height 13
click at [228, 46] on input "Small" at bounding box center [202, 45] width 132 height 13
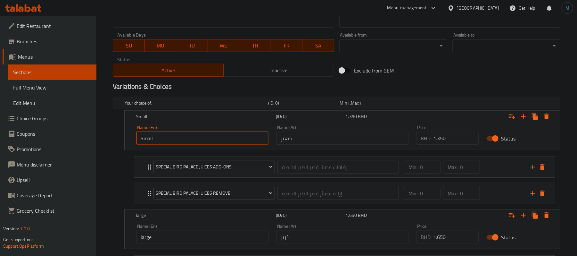
scroll to position [288, 0]
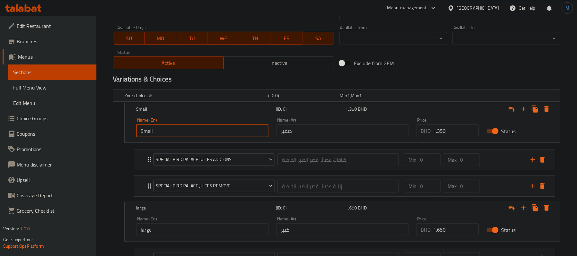
click at [210, 131] on input "Small" at bounding box center [202, 130] width 132 height 13
type input "Small"
click at [185, 229] on input "large" at bounding box center [202, 229] width 132 height 13
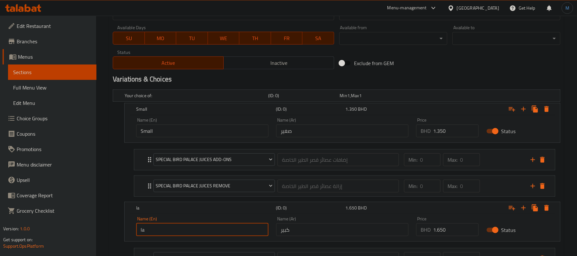
type input "large"
click at [294, 145] on nav "Special Bird Palace Juices Add-Ons إضافات عصائر قصر الطير الخاصة ​ Min: 0 ​ Max…" at bounding box center [337, 173] width 448 height 58
click at [305, 136] on input "صغير" at bounding box center [342, 130] width 132 height 13
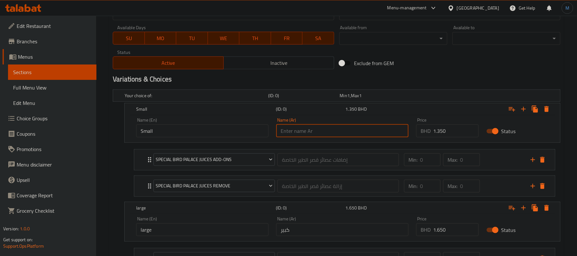
type input "صغير"
click at [310, 220] on div "Name (Ar) كبير Name (Ar)" at bounding box center [342, 226] width 132 height 20
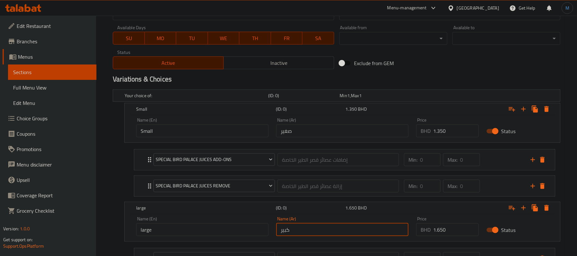
click at [315, 225] on input "كبير" at bounding box center [342, 229] width 132 height 13
type input "كبير"
click at [446, 133] on input "1.350" at bounding box center [455, 130] width 45 height 13
type input "1.350"
click at [453, 236] on input "1.650" at bounding box center [455, 229] width 45 height 13
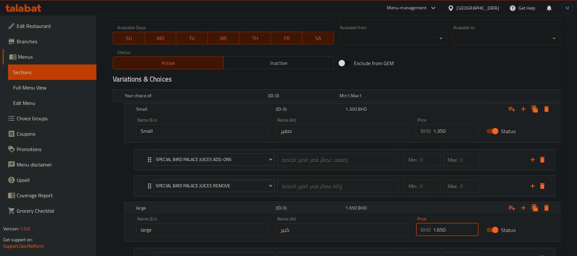
type input "1.650"
click at [470, 116] on div "Expand" at bounding box center [484, 109] width 140 height 14
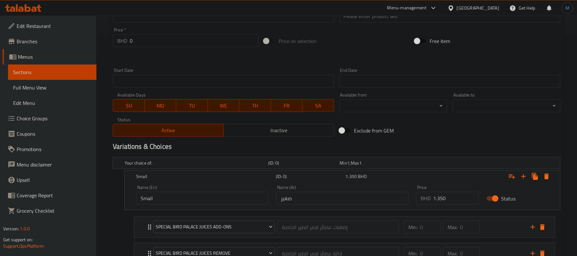
scroll to position [346, 0]
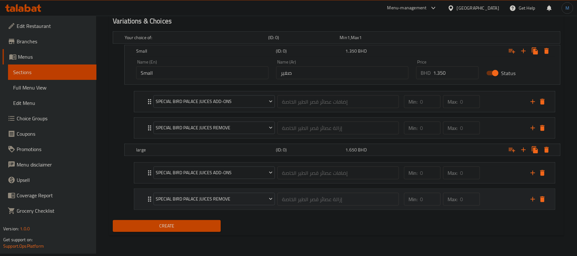
click at [146, 209] on div "Special Bird Palace Juices Remove إزالة عصائر قصر الطير الخاصة ​ Min: 0 ​ Max: …" at bounding box center [347, 199] width 402 height 21
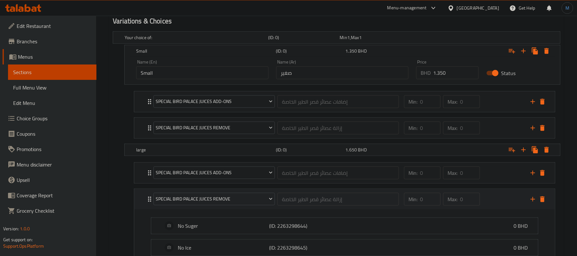
click at [141, 203] on div "Special Bird Palace Juices Remove إزالة عصائر قصر الطير الخاصة ​ Min: 0 ​ Max: …" at bounding box center [344, 199] width 421 height 21
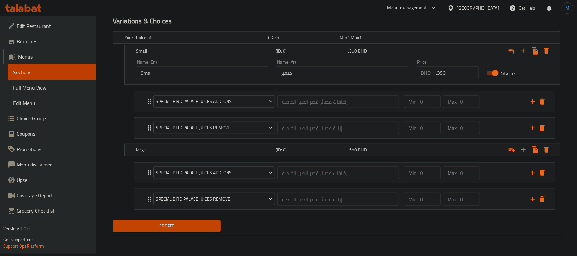
click at [142, 226] on span "Create" at bounding box center [167, 226] width 98 height 8
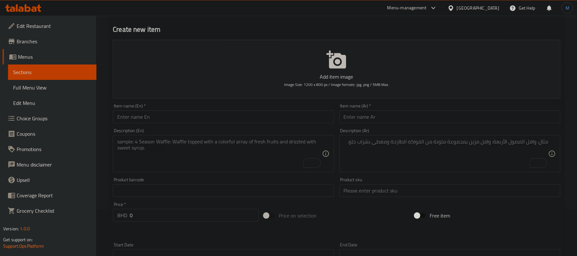
scroll to position [0, 0]
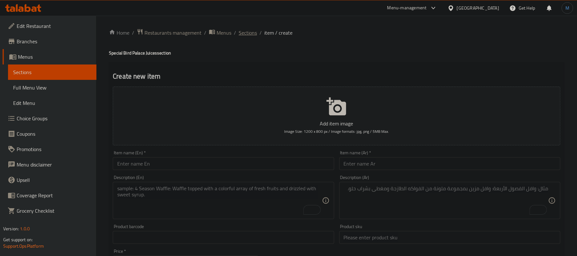
click at [249, 36] on span "Sections" at bounding box center [248, 33] width 18 height 8
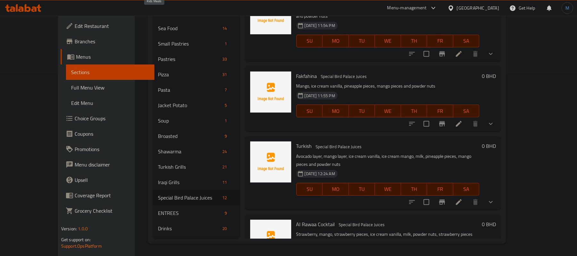
scroll to position [183, 0]
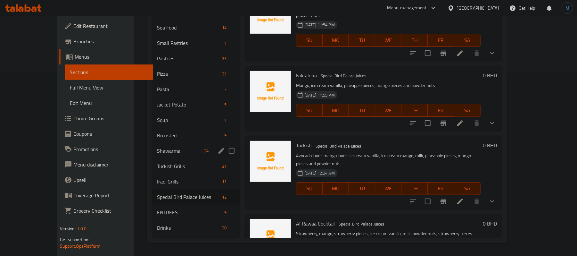
click at [178, 154] on div "Shawarma 24" at bounding box center [195, 150] width 87 height 15
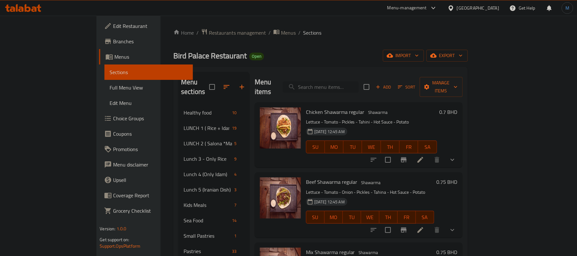
drag, startPoint x: 332, startPoint y: 71, endPoint x: 341, endPoint y: 81, distance: 14.1
click at [336, 75] on div "Menu sections Healthy food 10 LUNCH 1 ( Rice + Idam) 19 LUNCH 2 ( Salona *Maraq…" at bounding box center [320, 251] width 295 height 369
click at [346, 86] on input "search" at bounding box center [321, 86] width 76 height 11
paste input "Cheese Sandwich"
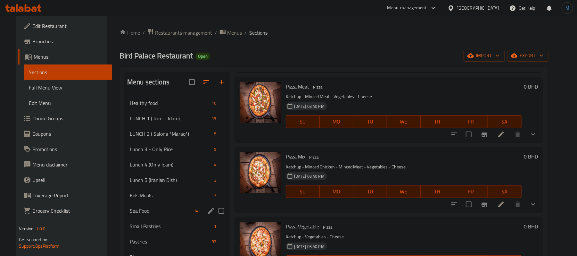
scroll to position [1795, 0]
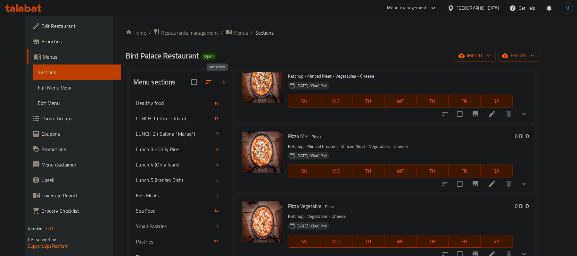
type input "Cheese"
click at [220, 81] on icon "button" at bounding box center [224, 82] width 8 height 8
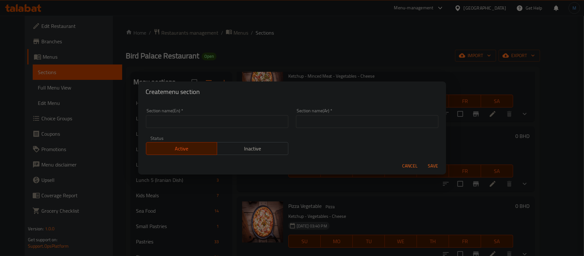
click at [165, 124] on input "text" at bounding box center [217, 121] width 142 height 13
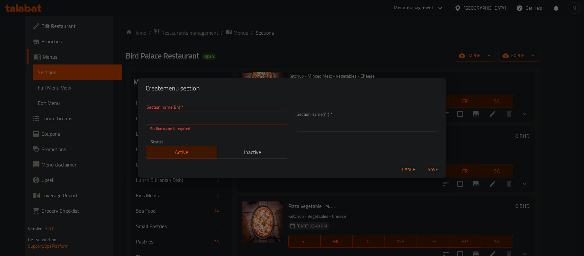
click at [189, 119] on input "text" at bounding box center [217, 118] width 142 height 13
paste input "Sandwich"
type input "Sandwich"
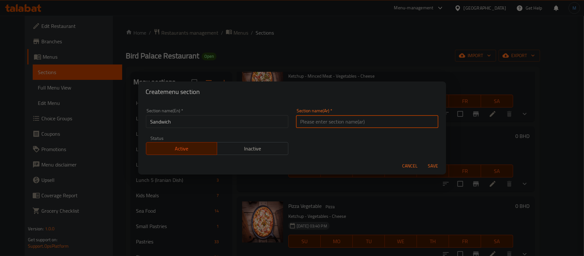
click at [334, 125] on input "text" at bounding box center [367, 121] width 142 height 13
paste input "سندويتش"
type input "ساندويتش"
click at [423, 160] on button "Save" at bounding box center [433, 166] width 21 height 12
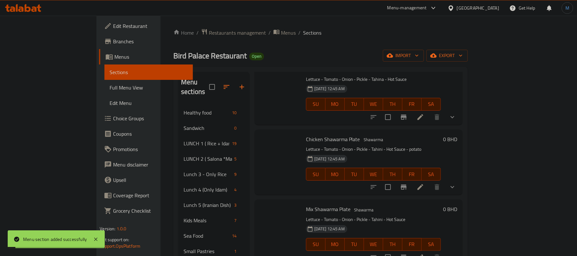
scroll to position [1303, 0]
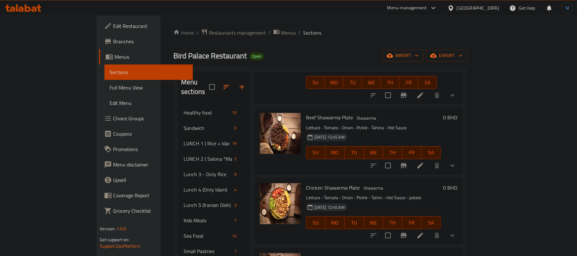
click at [238, 85] on icon "button" at bounding box center [242, 87] width 8 height 8
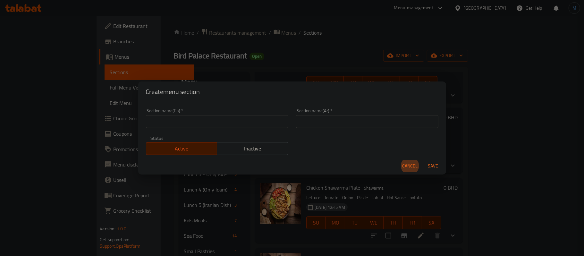
click at [205, 125] on input "text" at bounding box center [217, 121] width 142 height 13
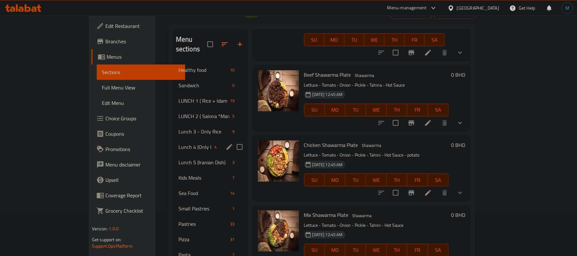
scroll to position [0, 0]
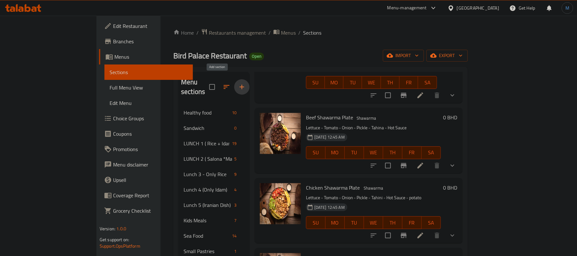
click at [234, 81] on button "button" at bounding box center [241, 86] width 15 height 15
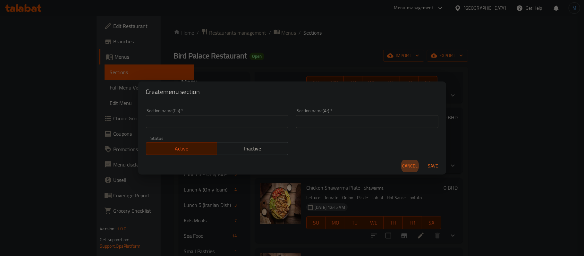
click at [169, 124] on input "text" at bounding box center [217, 121] width 142 height 13
paste input "سندويتش"
type input "سندويتش"
click at [309, 125] on input "text" at bounding box center [367, 121] width 142 height 13
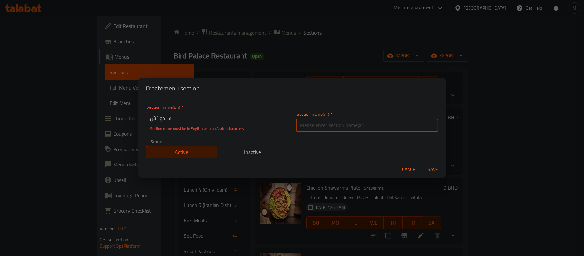
paste input "سندويتش"
type input "سندويتش"
click at [207, 128] on p "Section name must be in English with no Arabic characters" at bounding box center [216, 129] width 133 height 6
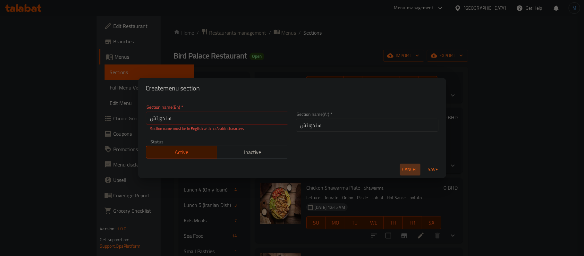
click at [416, 171] on span "Cancel" at bounding box center [409, 169] width 15 height 8
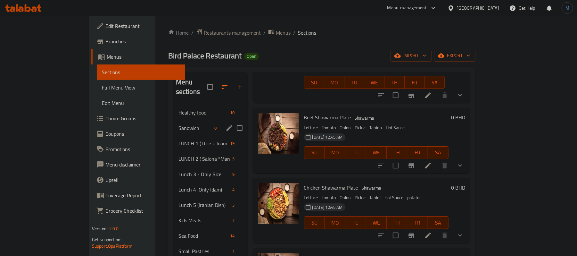
click at [173, 120] on div "Sandwich 0" at bounding box center [210, 127] width 74 height 15
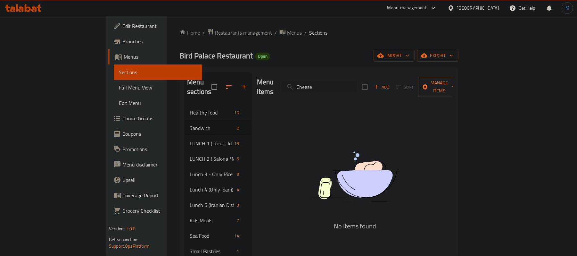
click at [379, 85] on icon "button" at bounding box center [377, 87] width 6 height 6
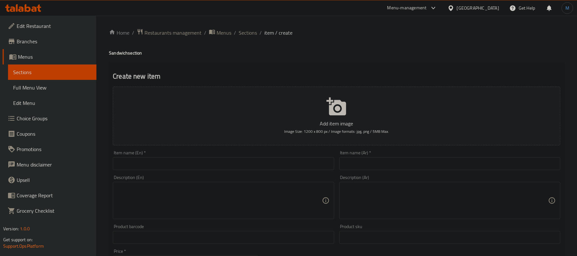
click at [141, 152] on div "Item name (En)   * Item name (En) *" at bounding box center [223, 160] width 221 height 20
click at [141, 154] on div "Item name (En)   * Item name (En) *" at bounding box center [223, 160] width 221 height 20
click at [141, 157] on div "Item name (En)   * Item name (En) *" at bounding box center [223, 160] width 221 height 20
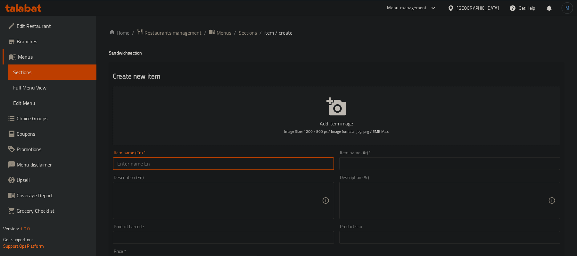
click at [141, 159] on input "text" at bounding box center [223, 163] width 221 height 13
paste input "Cheese Sandwich"
type input "Cheese Sandwich"
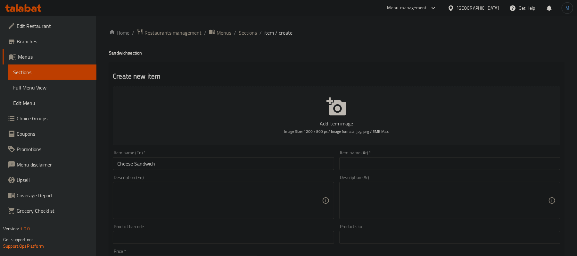
click at [399, 168] on input "text" at bounding box center [449, 163] width 221 height 13
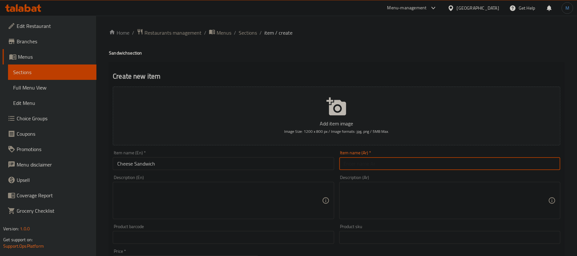
paste input "سندويج جبن"
type input "سندويج جبن"
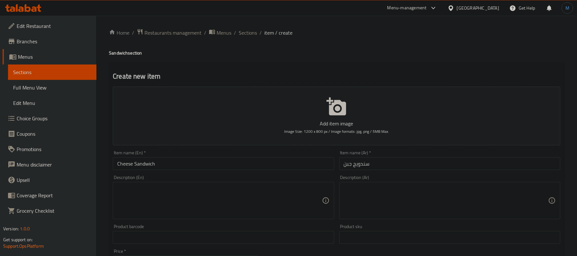
click at [266, 208] on textarea at bounding box center [219, 200] width 204 height 30
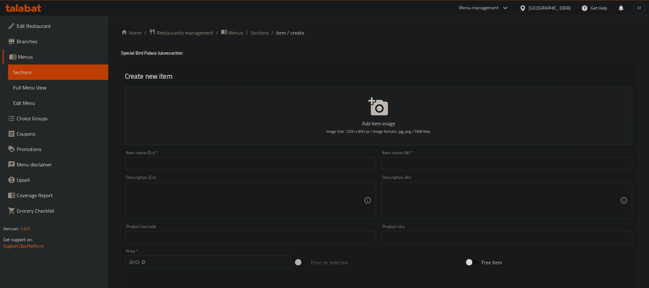
click at [89, 121] on span "Choice Groups" at bounding box center [60, 118] width 87 height 8
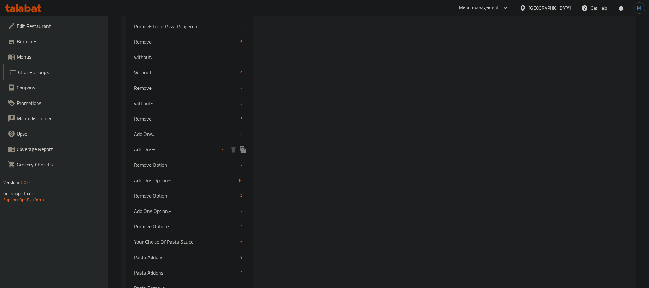
scroll to position [1929, 0]
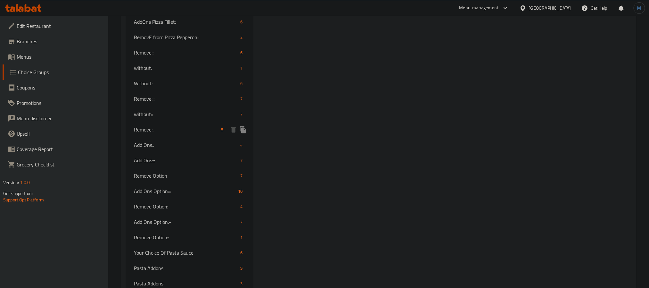
click at [166, 126] on span "Remove:." at bounding box center [176, 130] width 85 height 8
type input "Remove:."
type input "احذف:."
type input "0"
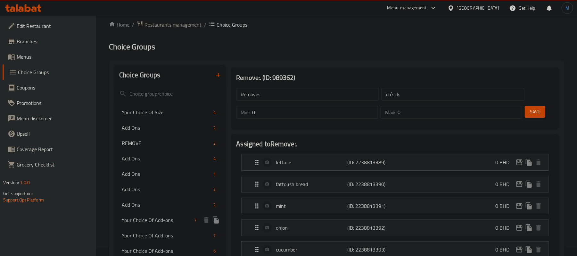
scroll to position [5, 0]
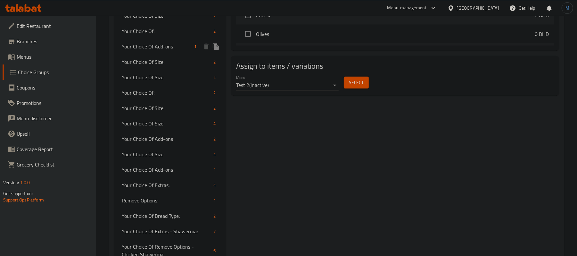
scroll to position [432, 0]
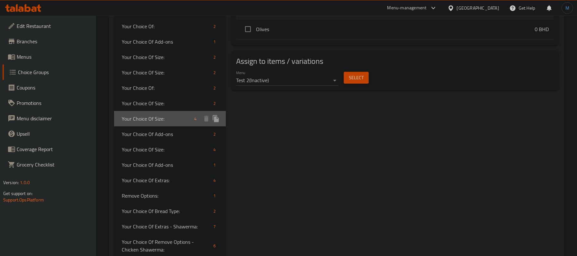
click at [151, 125] on div "Your Choice Of Size: 4" at bounding box center [170, 118] width 112 height 15
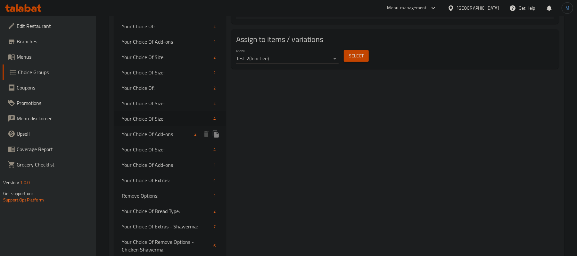
type input "Your Choice Of Size:"
type input "اختيارك من الحجم:"
type input "1"
click at [158, 153] on span "Your Choice Of Size:" at bounding box center [157, 149] width 70 height 8
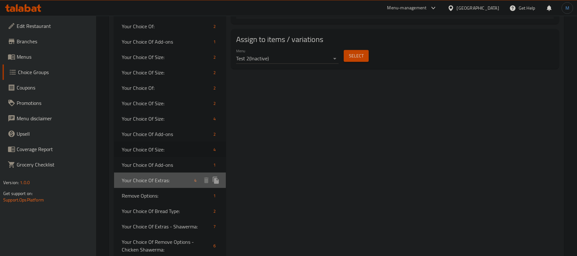
click at [162, 180] on span "Your Choice Of Extras:" at bounding box center [157, 180] width 70 height 8
type input "Your Choice Of Extras:"
type input "إختيارك من الإضافات:"
type input "0"
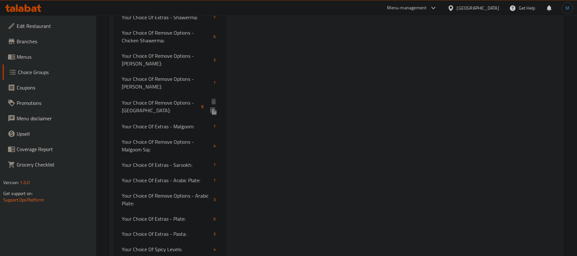
scroll to position [646, 0]
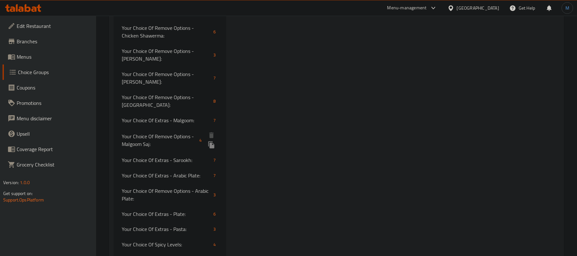
click at [177, 143] on span "Your Choice Of Remove Options - Malgoom Saj:" at bounding box center [159, 139] width 75 height 15
type input "Your Choice Of Remove Options - Malgoom Saj:"
type input "اختيارك لخيارات الإزالة - ملغوم صاج:"
type input "1"
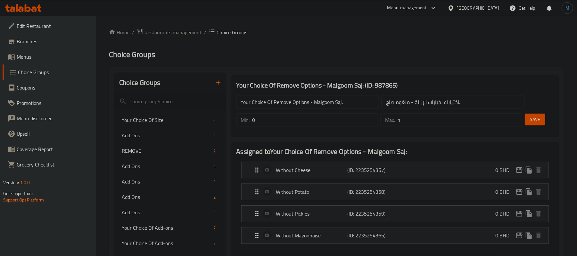
scroll to position [0, 0]
click at [215, 79] on icon "button" at bounding box center [218, 83] width 8 height 8
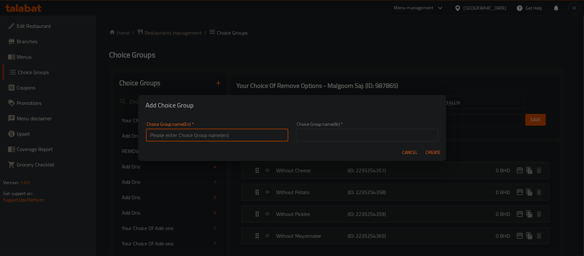
click at [212, 135] on input "text" at bounding box center [217, 135] width 142 height 13
type input "Your Choice of Bread"
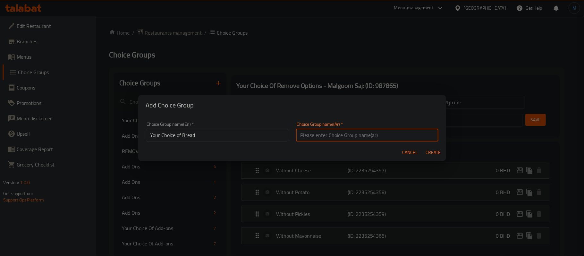
click at [354, 134] on input "text" at bounding box center [367, 135] width 142 height 13
paste input "اختيارك من الخبز"
type input "اختيارك من الخبز"
click at [423, 146] on button "Create" at bounding box center [433, 152] width 21 height 12
type input "Your Choice of Bread"
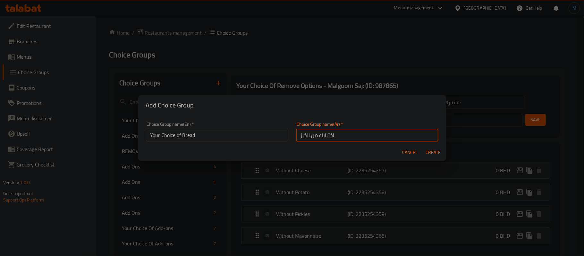
type input "اختيارك من الخبز"
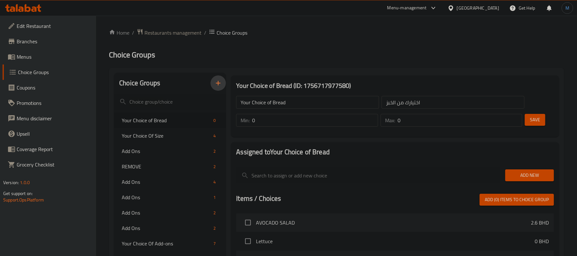
click at [374, 119] on input "0" at bounding box center [315, 120] width 126 height 13
type input "1"
click at [516, 118] on input "1" at bounding box center [460, 120] width 125 height 13
type input "1"
click at [372, 119] on input "1" at bounding box center [315, 120] width 126 height 13
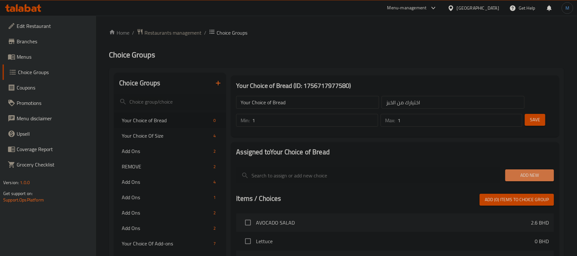
click at [521, 170] on button "Add New" at bounding box center [529, 175] width 49 height 12
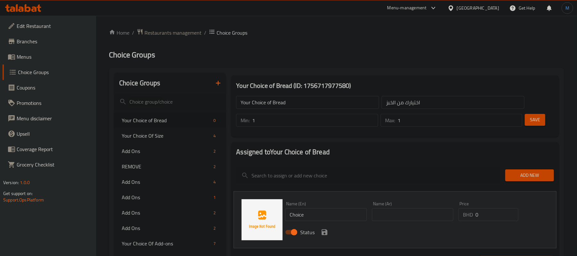
click at [350, 202] on div "Name (En) Choice Name (En)" at bounding box center [325, 211] width 81 height 20
click at [344, 207] on div "Name (En) Choice Name (En)" at bounding box center [325, 211] width 81 height 20
click at [343, 208] on div "Name (En) Choice Name (En)" at bounding box center [325, 211] width 81 height 20
click at [338, 210] on input "Choice" at bounding box center [325, 214] width 81 height 13
paste input "Roll"
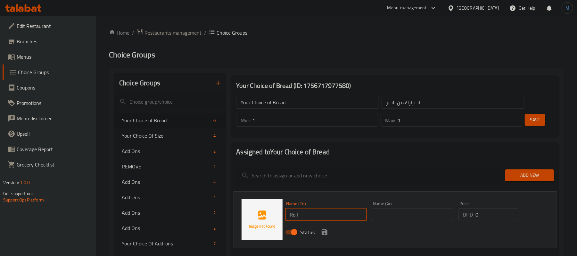
type input "Roll"
click at [410, 212] on input "text" at bounding box center [412, 214] width 81 height 13
type input "رول"
drag, startPoint x: 324, startPoint y: 231, endPoint x: 341, endPoint y: 229, distance: 16.8
click at [324, 231] on icon "save" at bounding box center [325, 232] width 8 height 8
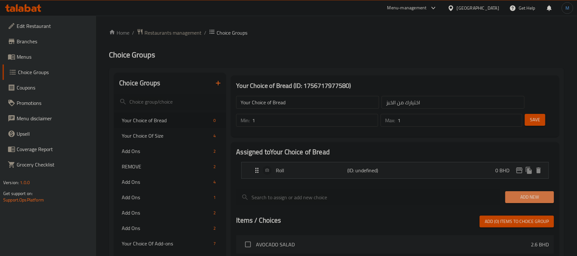
click at [526, 195] on span "Add New" at bounding box center [530, 197] width 38 height 8
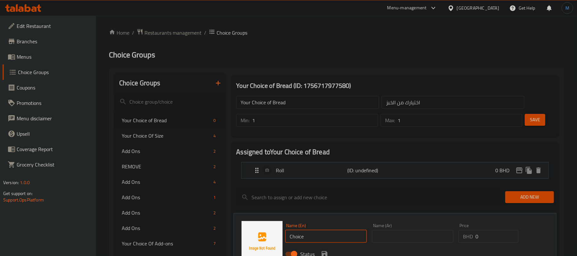
click at [335, 235] on input "Choice" at bounding box center [325, 236] width 81 height 13
paste input "Samoon Bread"
type input "Samoon Bread"
click at [401, 232] on input "text" at bounding box center [412, 236] width 81 height 13
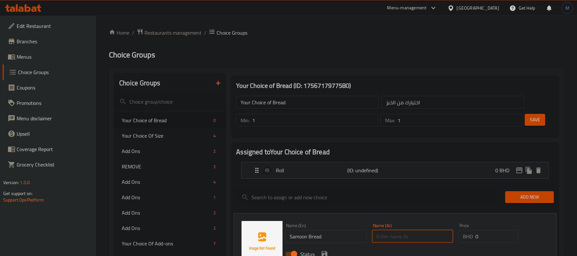
paste input "خبز الصمون"
type input "خبز الصمون"
click at [323, 250] on icon "save" at bounding box center [325, 254] width 8 height 8
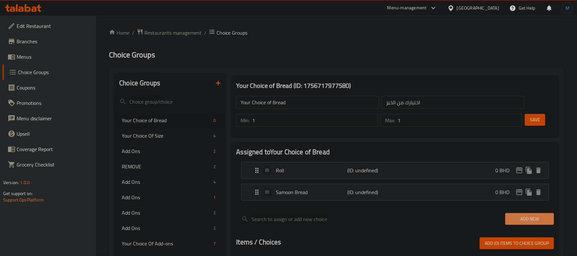
click at [518, 221] on span "Add New" at bounding box center [530, 219] width 38 height 8
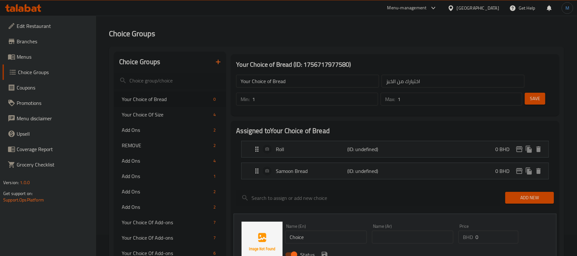
scroll to position [51, 0]
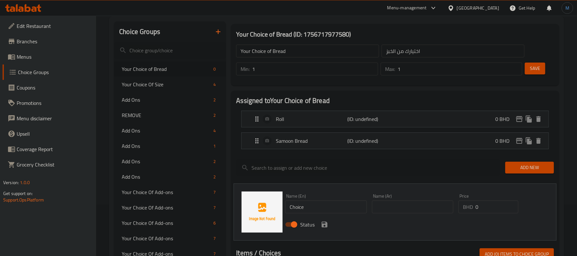
click at [316, 203] on input "Choice" at bounding box center [325, 206] width 81 height 13
paste input "Sl"
type input "Slice"
click at [400, 207] on input "text" at bounding box center [412, 206] width 81 height 13
type input "سليس"
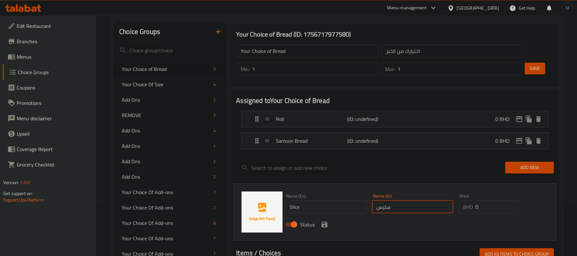
click at [328, 224] on button "save" at bounding box center [325, 225] width 10 height 10
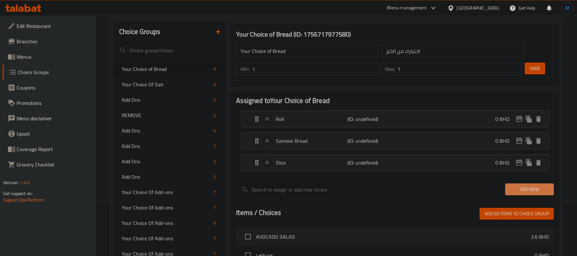
click at [533, 193] on span "Add New" at bounding box center [530, 189] width 38 height 8
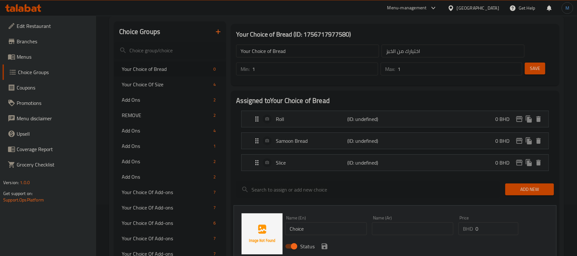
click at [321, 222] on div "Name (En) Choice Name (En)" at bounding box center [325, 225] width 81 height 20
click at [322, 226] on input "Choice" at bounding box center [325, 228] width 81 height 13
paste input "Lebanes"
type input "Lebanese"
click at [424, 235] on input "text" at bounding box center [412, 228] width 81 height 13
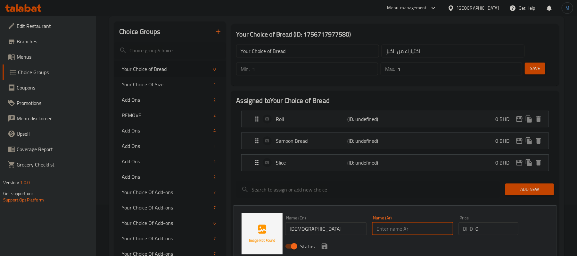
paste input "خبز لبناني"
type input "خبز لبناني"
click at [328, 231] on input "Lebanese" at bounding box center [325, 228] width 81 height 13
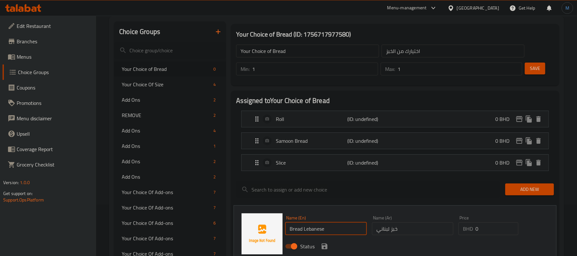
type input "Bread Lebanese"
click at [324, 246] on icon "save" at bounding box center [325, 246] width 6 height 6
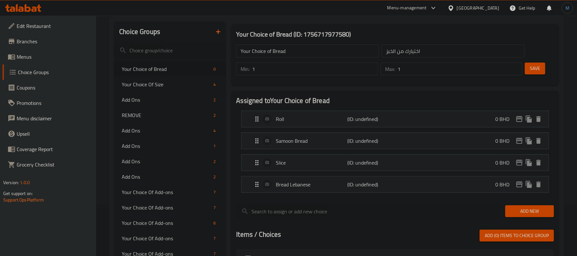
click at [533, 74] on button "Save" at bounding box center [535, 68] width 21 height 12
click at [535, 69] on span "Save" at bounding box center [535, 68] width 10 height 8
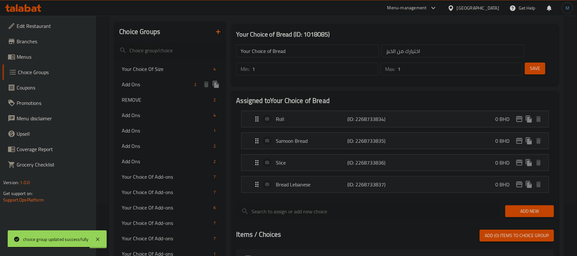
drag, startPoint x: 146, startPoint y: 90, endPoint x: 149, endPoint y: 100, distance: 10.0
click at [146, 90] on div "Add Ons 2" at bounding box center [170, 84] width 112 height 15
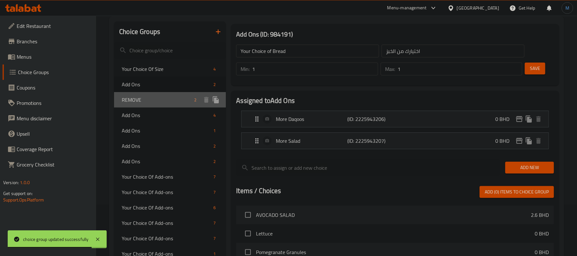
click at [149, 100] on span "REMOVE" at bounding box center [157, 100] width 70 height 8
type input "Add Ons"
type input "الاضافات"
type input "0"
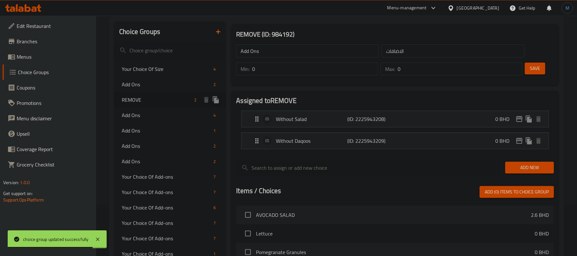
type input "REMOVE"
type input "ازالة"
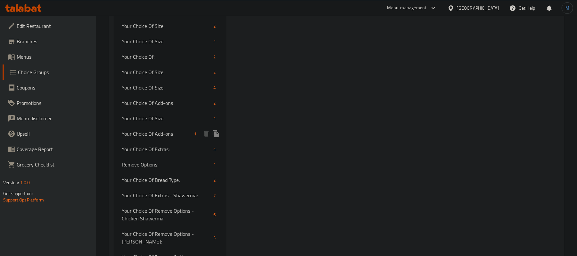
scroll to position [478, 0]
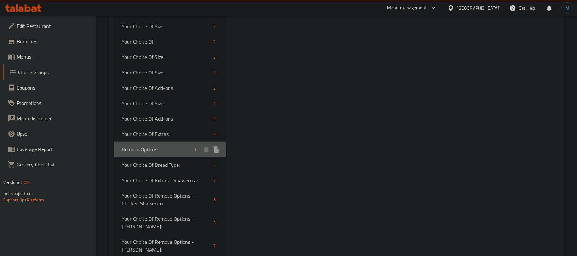
click at [151, 149] on span "Remove Options:" at bounding box center [157, 149] width 70 height 8
type input "Remove Options:"
type input "إختيارات الإزالة:"
type input "1"
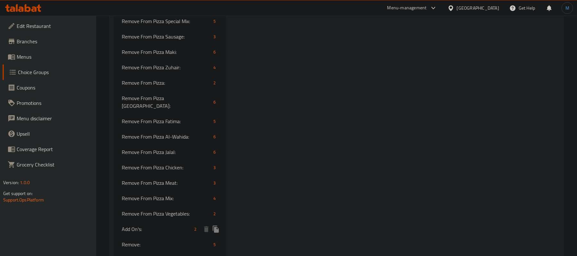
scroll to position [1034, 0]
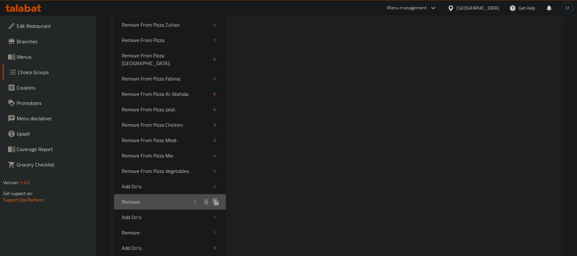
click at [182, 198] on span "Remove:" at bounding box center [157, 202] width 70 height 8
type input "Remove:"
type input "الحذف:"
type input "5"
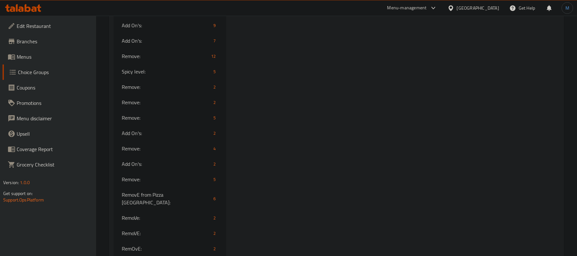
scroll to position [1370, 0]
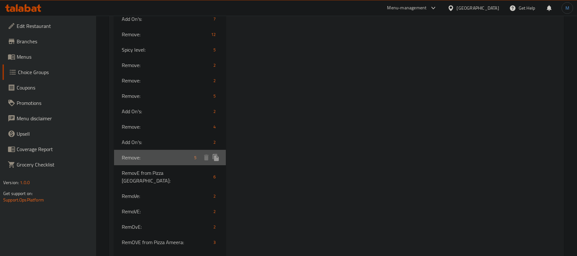
click at [155, 150] on div "Remove: 5" at bounding box center [170, 157] width 112 height 15
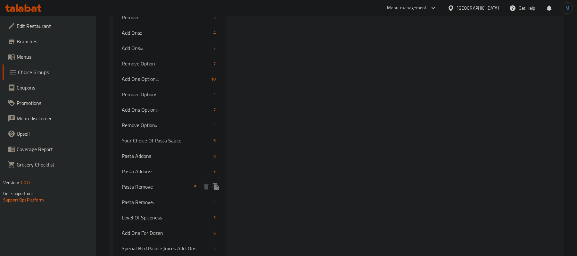
scroll to position [2068, 0]
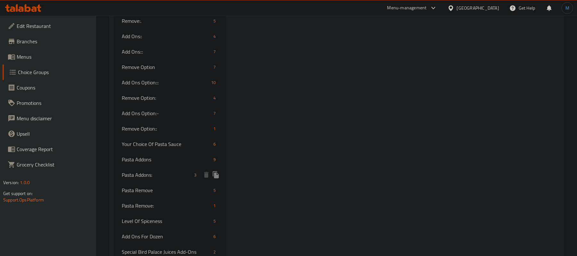
click at [164, 167] on div "Pasta Addons: 3" at bounding box center [170, 174] width 112 height 15
type input "Pasta Addons:"
type input "إضافات المكرونة:"
type input "0"
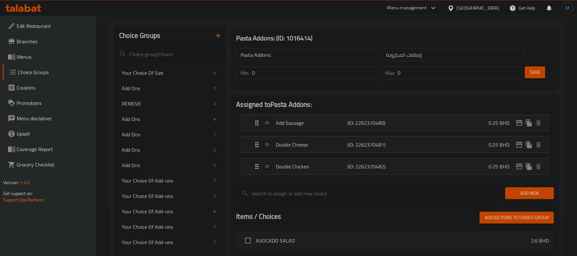
scroll to position [0, 0]
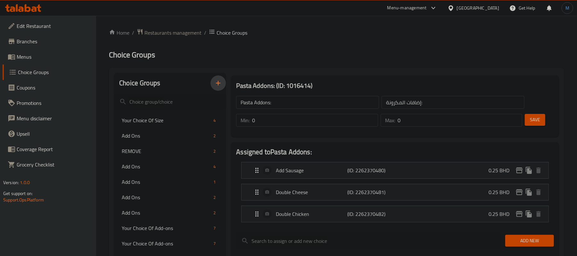
click at [213, 83] on button "button" at bounding box center [218, 82] width 15 height 15
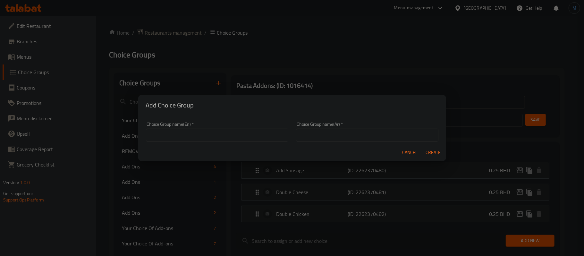
click at [207, 140] on input "text" at bounding box center [217, 135] width 142 height 13
click at [154, 132] on input "Pasta Addon's" at bounding box center [217, 135] width 142 height 13
click at [153, 137] on input "Sandwich Addon's" at bounding box center [217, 135] width 142 height 13
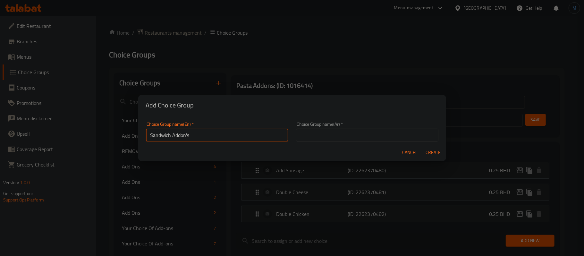
click at [153, 137] on input "Sandwich Addon's" at bounding box center [217, 135] width 142 height 13
type input "Sandwich Addon's"
paste input "إضافات الساندويتش"
type input "إضافات الساندويتش"
click at [436, 153] on span "Create" at bounding box center [432, 152] width 15 height 8
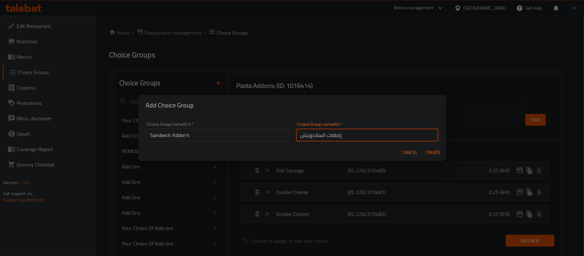
type input "Sandwich Addon's"
type input "إضافات الساندويتش"
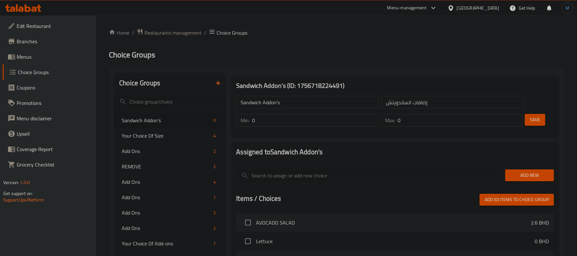
click at [513, 171] on span "Add New" at bounding box center [530, 175] width 38 height 8
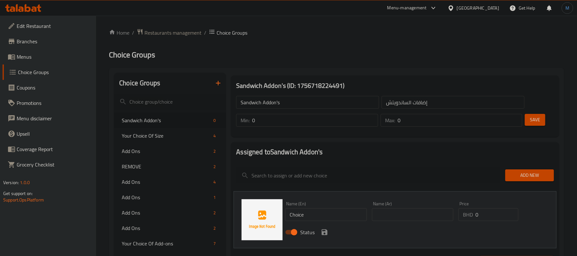
click at [333, 218] on input "Choice" at bounding box center [325, 214] width 81 height 13
paste input "Double Chees"
type input "Double Cheese"
click at [396, 214] on input "text" at bounding box center [412, 214] width 81 height 13
paste input "دبل جبن"
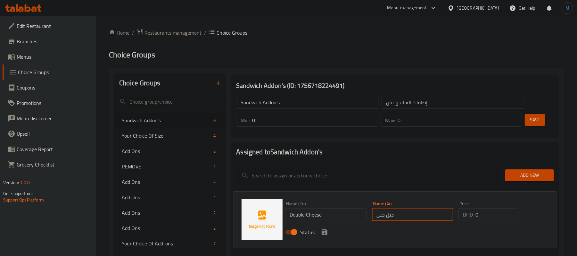
type input "دبل جبن"
click at [483, 217] on input "0" at bounding box center [497, 214] width 43 height 13
type input "0.150"
click at [321, 230] on icon "save" at bounding box center [325, 232] width 8 height 8
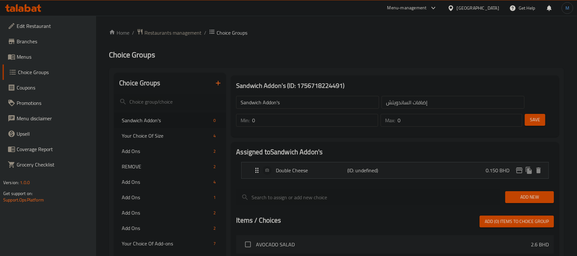
click at [531, 196] on span "Add New" at bounding box center [530, 197] width 38 height 8
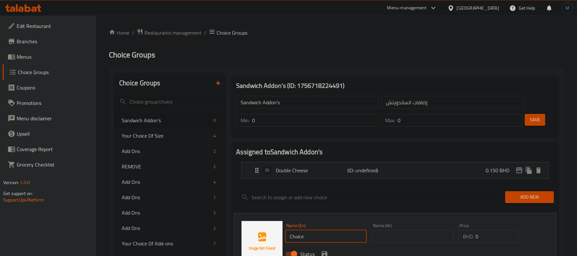
click at [319, 240] on input "Choice" at bounding box center [325, 236] width 81 height 13
paste input "Add Grated Cheese"
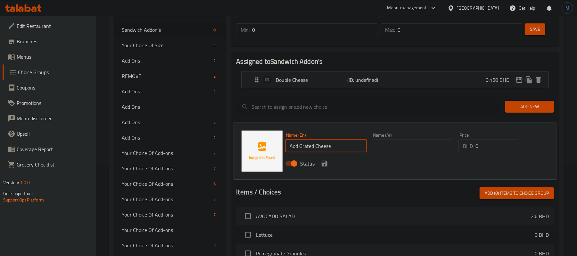
scroll to position [95, 0]
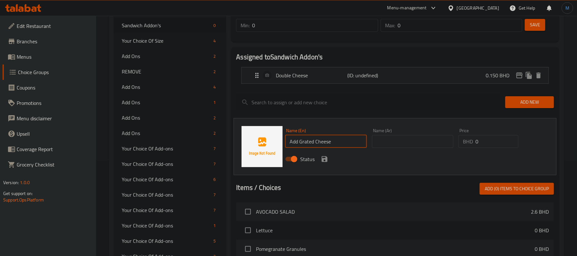
type input "Add Grated Cheese"
click at [407, 146] on input "text" at bounding box center [412, 141] width 81 height 13
paste input "اضافة جبن مبشور"
type input "اضافة جبن مبشور"
click at [479, 144] on input "0" at bounding box center [497, 141] width 43 height 13
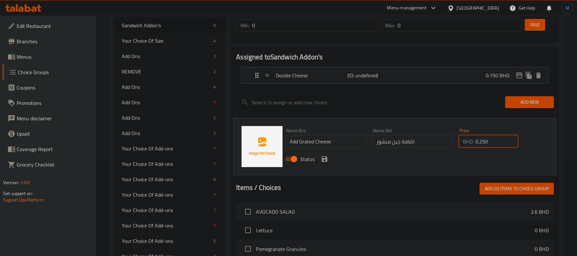
type input "0.250"
click at [320, 160] on button "save" at bounding box center [325, 159] width 10 height 10
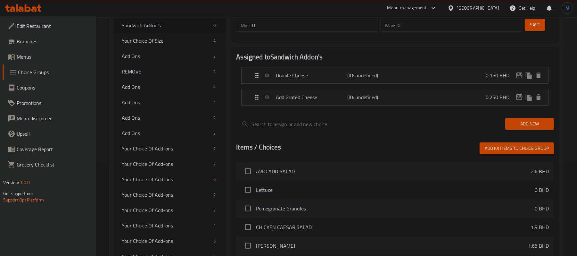
click at [526, 118] on div "Add New" at bounding box center [530, 123] width 54 height 21
click at [525, 127] on span "Add New" at bounding box center [530, 124] width 38 height 8
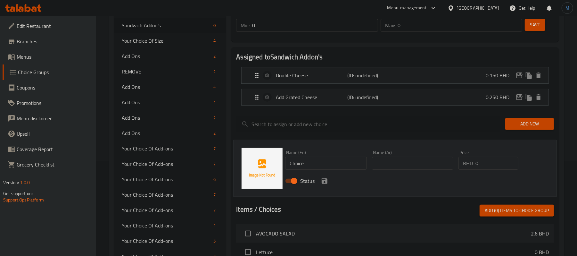
click at [321, 162] on input "Choice" at bounding box center [325, 163] width 81 height 13
paste input "Add Potato"
type input "Add Potato"
click at [405, 159] on input "text" at bounding box center [412, 163] width 81 height 13
paste input "اضافة بطاطس"
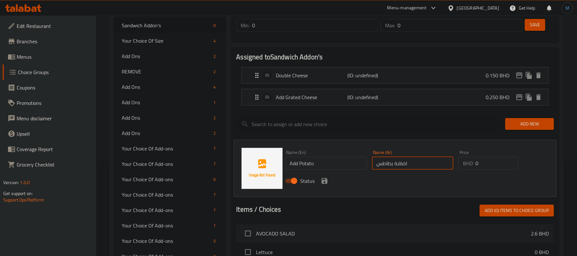
type input "اضافة بطاطس"
click at [490, 169] on input "0" at bounding box center [497, 163] width 43 height 13
type input "0.100"
click at [320, 183] on button "save" at bounding box center [325, 181] width 10 height 10
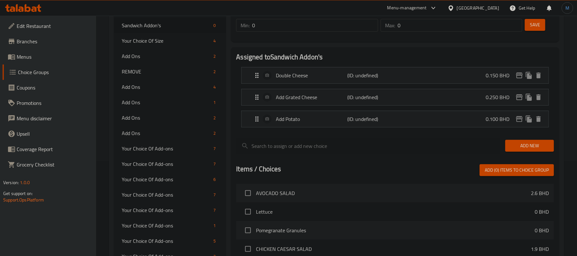
click at [535, 144] on span "Add New" at bounding box center [530, 146] width 38 height 8
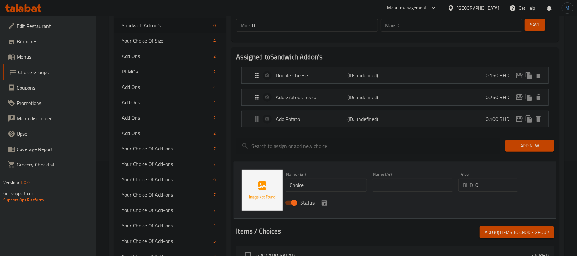
click at [323, 192] on div "Name (En) Choice Name (En)" at bounding box center [326, 181] width 87 height 25
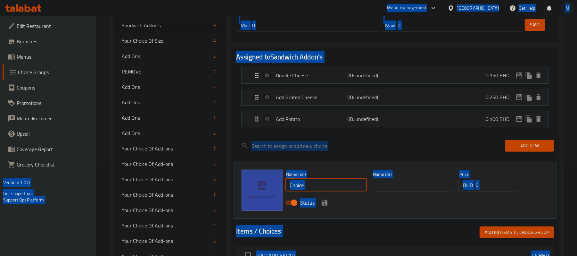
click at [328, 189] on input "Choice" at bounding box center [325, 185] width 81 height 13
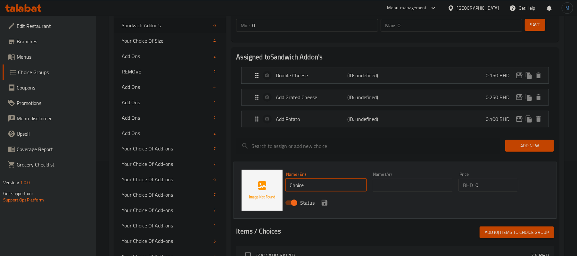
paste input "Add Spicy"
type input "Add Spicy"
click at [413, 182] on input "text" at bounding box center [412, 185] width 81 height 13
paste input "اضافة سبايسي"
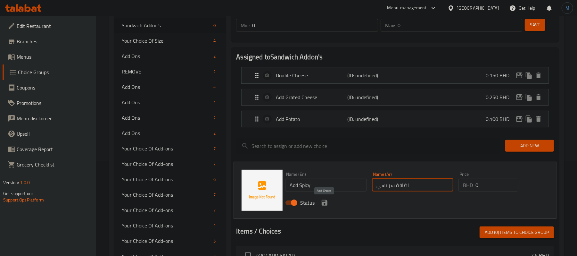
type input "اضافة سبايسي"
click at [326, 204] on icon "save" at bounding box center [325, 203] width 6 height 6
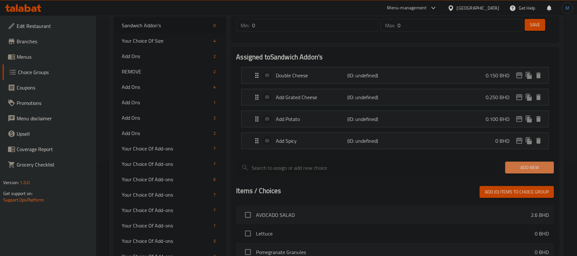
click at [533, 171] on span "Add New" at bounding box center [530, 167] width 38 height 8
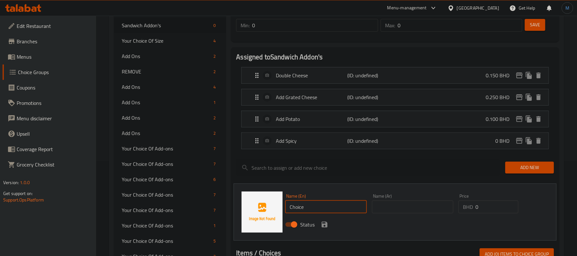
click at [313, 209] on input "Choice" at bounding box center [325, 206] width 81 height 13
paste input "More Tahina"
type input "More Tahina"
click at [385, 210] on input "text" at bounding box center [412, 206] width 81 height 13
paste input "زيادة طحينة"
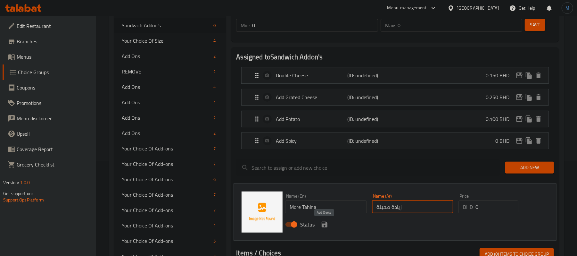
type input "زيادة طحينة"
click at [322, 227] on icon "save" at bounding box center [325, 224] width 6 height 6
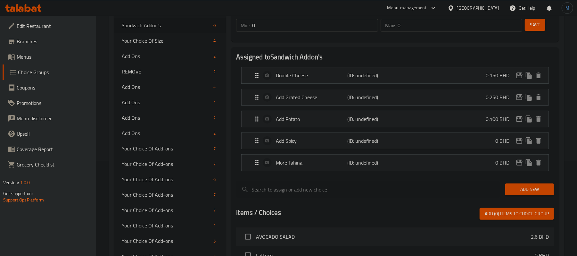
click at [530, 185] on button "Add New" at bounding box center [529, 189] width 49 height 12
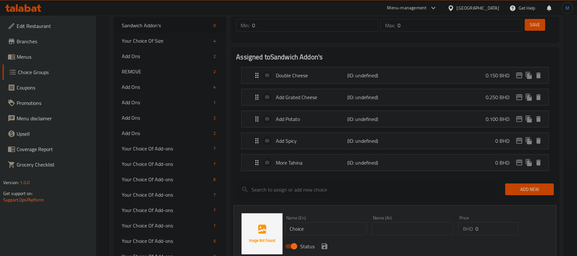
click at [317, 234] on input "Choice" at bounding box center [325, 228] width 81 height 13
paste input "More Mayonnais"
type input "More Mayonnaise"
click at [396, 228] on input "text" at bounding box center [412, 228] width 81 height 13
paste input "زيادة مايونيز"
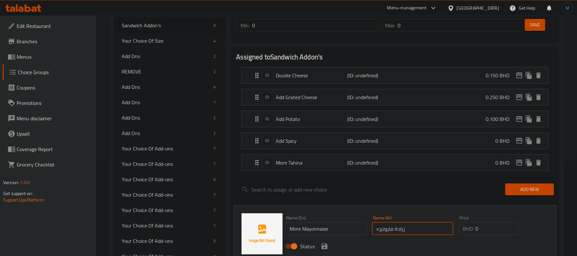
paste input "text"
type input "زيادة مايونيز"
click at [321, 245] on icon "save" at bounding box center [325, 246] width 8 height 8
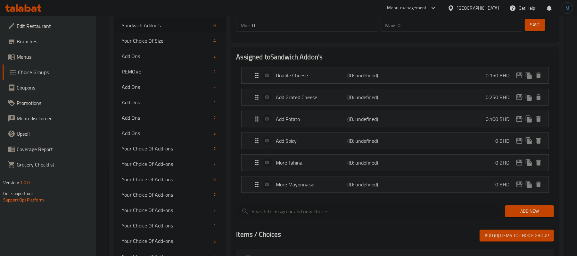
click at [523, 211] on span "Add New" at bounding box center [530, 211] width 38 height 8
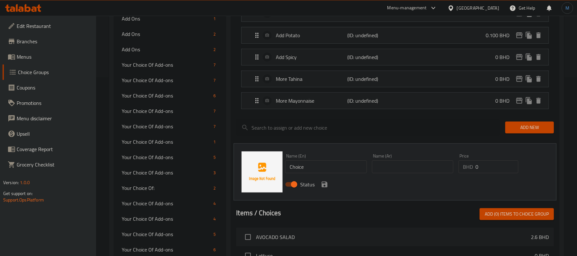
scroll to position [180, 0]
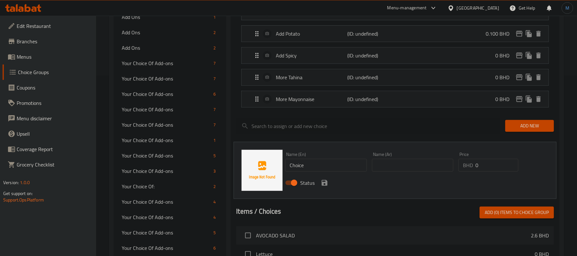
click at [332, 163] on input "Choice" at bounding box center [325, 165] width 81 height 13
paste input "Sada"
type input "Sada"
click at [412, 162] on input "text" at bounding box center [412, 165] width 81 height 13
paste input "سادة"
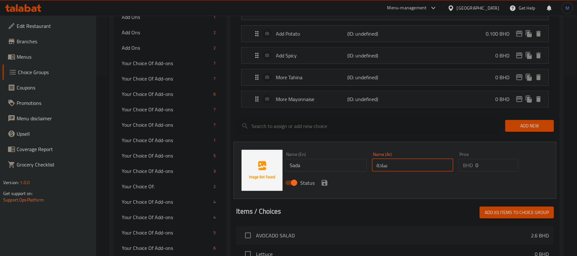
type input "سادة"
click at [326, 185] on icon "save" at bounding box center [325, 183] width 6 height 6
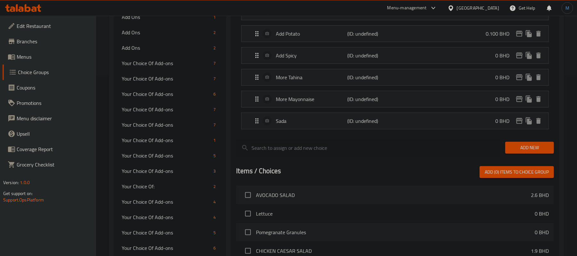
click at [517, 143] on div "Add New" at bounding box center [530, 147] width 54 height 21
click at [516, 141] on div "Add New" at bounding box center [530, 147] width 54 height 21
click at [511, 154] on button "Add New" at bounding box center [529, 148] width 49 height 12
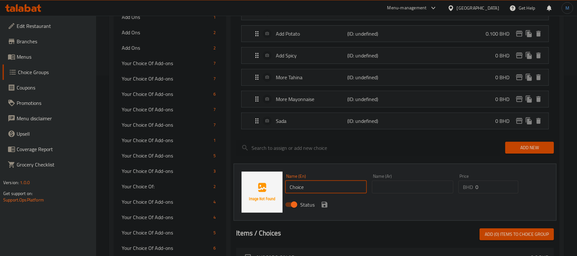
click at [291, 185] on input "Choice" at bounding box center [325, 186] width 81 height 13
click at [319, 192] on input "Choice" at bounding box center [325, 186] width 81 height 13
paste input "Add Chees"
type input "Add Cheese"
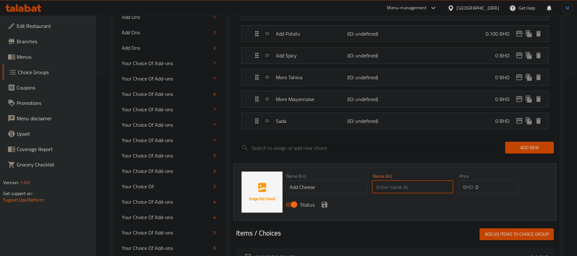
click at [381, 187] on input "text" at bounding box center [412, 186] width 81 height 13
paste input "سادة اضافة جبن"
type input "اضافة جبن"
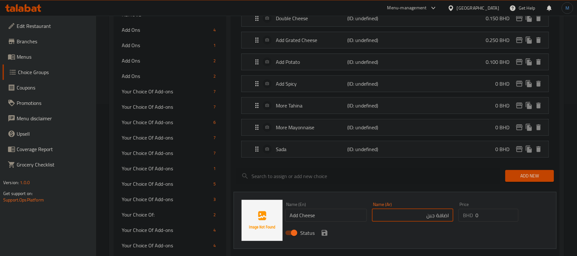
scroll to position [137, 0]
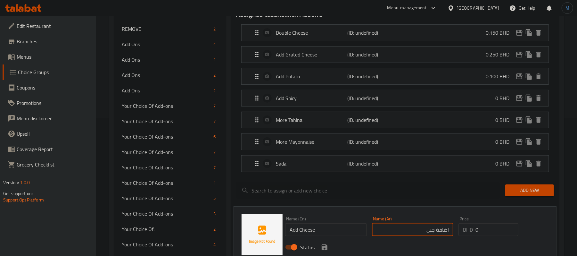
click at [328, 253] on div "Status" at bounding box center [413, 246] width 260 height 17
click at [324, 249] on icon "save" at bounding box center [325, 247] width 8 height 8
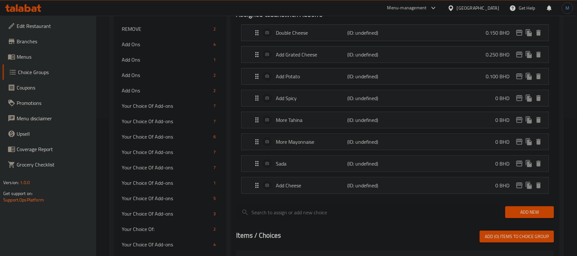
click at [554, 218] on div "Add New" at bounding box center [530, 211] width 54 height 21
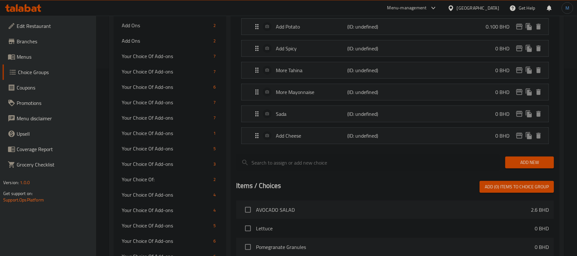
scroll to position [266, 0]
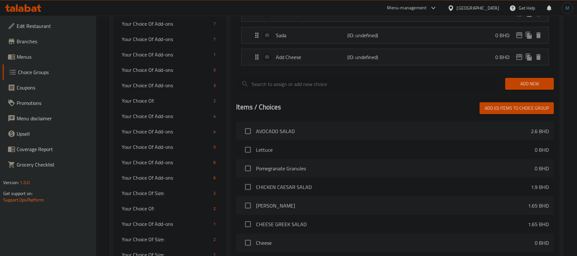
click at [511, 93] on div "Add New" at bounding box center [530, 83] width 54 height 21
click at [517, 93] on div "Add New" at bounding box center [530, 83] width 54 height 21
click at [526, 86] on span "Add New" at bounding box center [530, 84] width 38 height 8
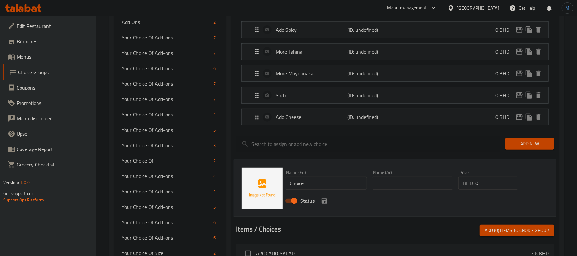
scroll to position [223, 0]
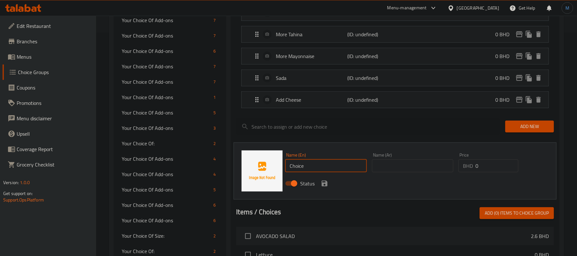
click at [341, 172] on input "Choice" at bounding box center [325, 165] width 81 height 13
paste input "Double Grated Cheese"
type input "Double Grated Cheese"
click at [385, 169] on input "text" at bounding box center [412, 165] width 81 height 13
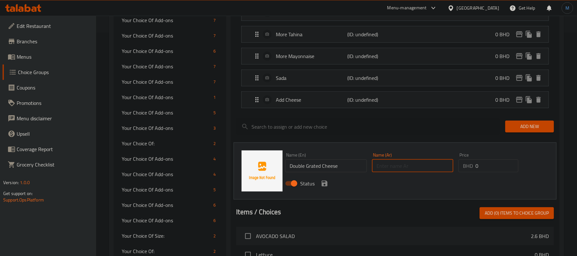
paste input "دبل جبن مبشور"
type input "دبل جبن مبشور"
click at [490, 172] on input "0" at bounding box center [497, 165] width 43 height 13
type input "03"
type input "0.250"
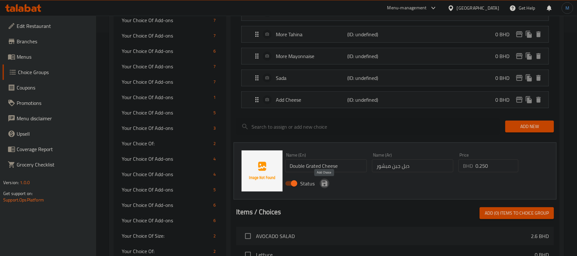
click at [324, 186] on icon "save" at bounding box center [325, 183] width 8 height 8
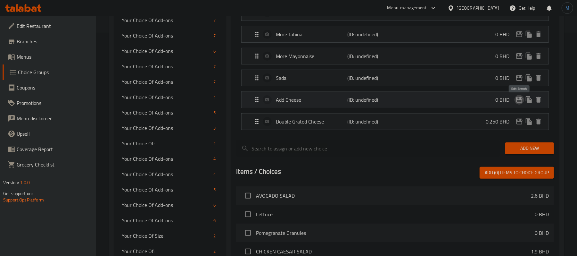
click at [520, 102] on icon "edit" at bounding box center [519, 100] width 6 height 6
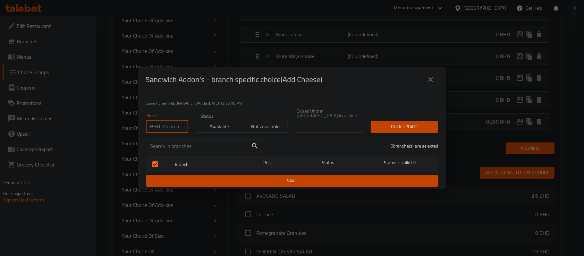
click at [163, 120] on input "number" at bounding box center [175, 126] width 25 height 13
click at [432, 87] on button "close" at bounding box center [430, 79] width 15 height 15
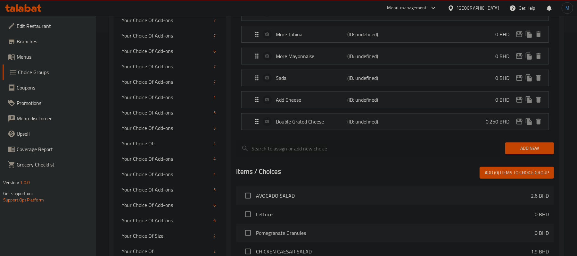
click at [490, 111] on li "Add Cheese (ID: undefined) 0 BHD Name (En) Add Cheese Name (En) Name (Ar) اضافة…" at bounding box center [395, 100] width 318 height 22
click at [479, 101] on div "Add Cheese (ID: undefined) 0 BHD" at bounding box center [397, 100] width 288 height 16
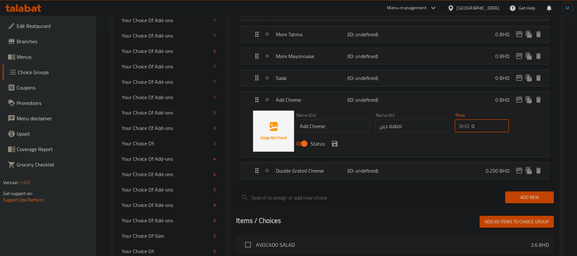
drag, startPoint x: 482, startPoint y: 128, endPoint x: 462, endPoint y: 125, distance: 20.4
click at [462, 125] on div "BHD 0 Price" at bounding box center [482, 126] width 54 height 13
click at [337, 149] on div "Status" at bounding box center [412, 143] width 239 height 17
click at [335, 151] on nav "Double Cheese (ID: undefined) 0.150 BHD Name (En) Double Cheese Name (En) Name …" at bounding box center [395, 59] width 318 height 250
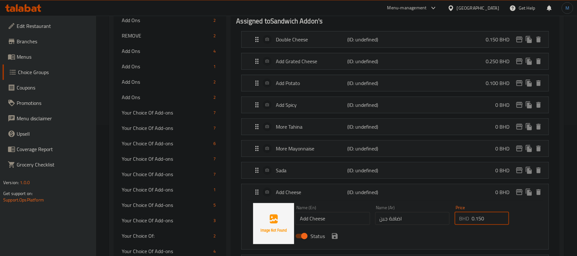
scroll to position [180, 0]
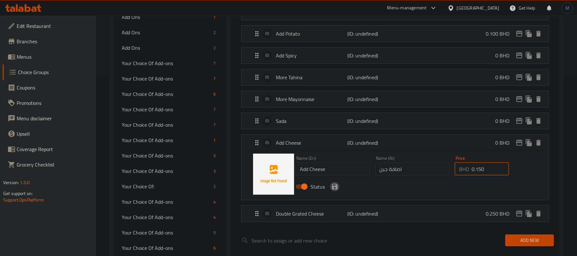
click at [337, 189] on icon "save" at bounding box center [335, 187] width 6 height 6
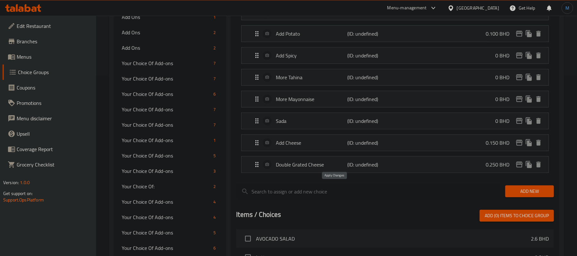
type input "0.150"
click at [519, 188] on button "Add New" at bounding box center [529, 191] width 49 height 12
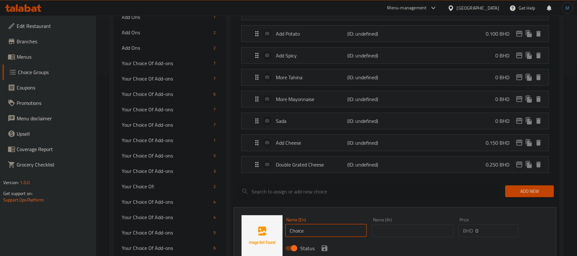
click at [304, 230] on input "Choice" at bounding box center [325, 230] width 81 height 13
paste input "Add Potato"
type input "Add Potato"
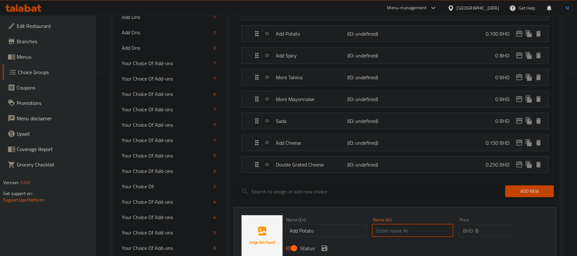
click at [436, 232] on input "text" at bounding box center [412, 230] width 81 height 13
paste input "اضافة بطاطس"
type input "اضافة بطاطس"
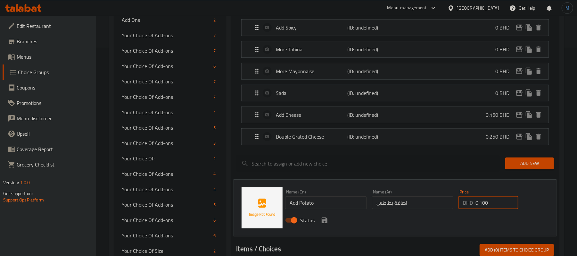
scroll to position [223, 0]
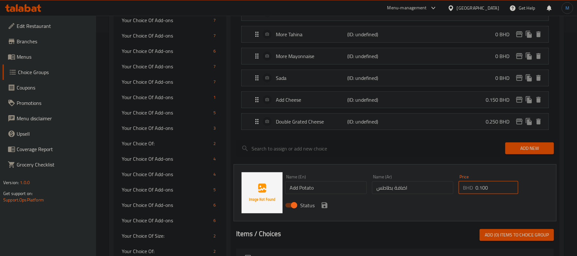
type input "0.100"
click at [322, 206] on icon "save" at bounding box center [325, 205] width 6 height 6
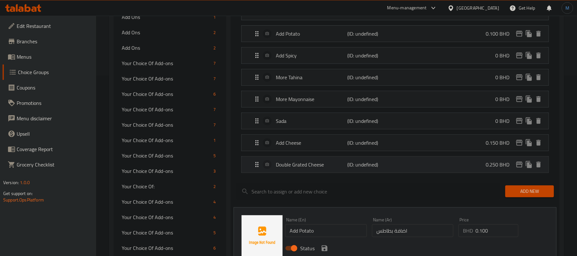
scroll to position [137, 0]
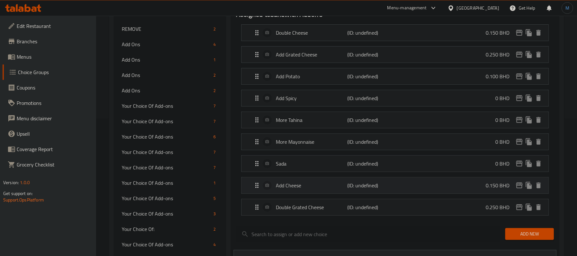
click at [385, 187] on p "(ID: undefined)" at bounding box center [372, 185] width 48 height 8
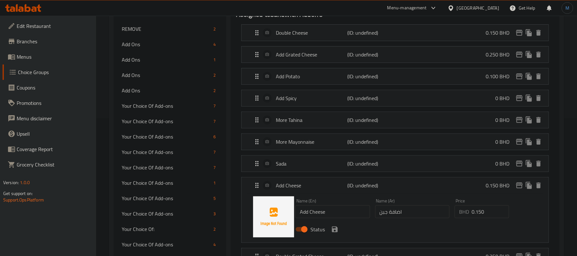
click at [538, 195] on div "Name (En) Add Cheese Name (En) Name (Ar) اضافة جبن Name (Ar) Price BHD 0.150 Pr…" at bounding box center [395, 218] width 307 height 49
click at [540, 192] on div "Add Cheese (ID: undefined) 0.150 BHD" at bounding box center [397, 185] width 288 height 16
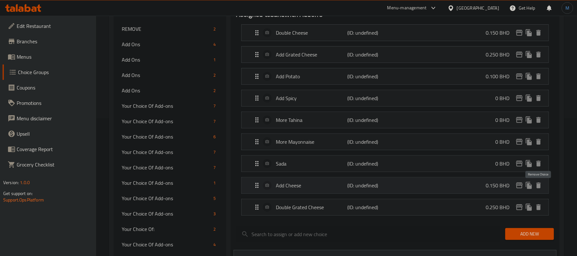
click at [540, 188] on icon "delete" at bounding box center [538, 185] width 4 height 6
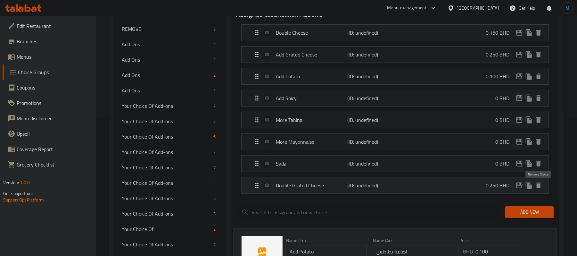
click at [539, 189] on icon "delete" at bounding box center [539, 185] width 8 height 8
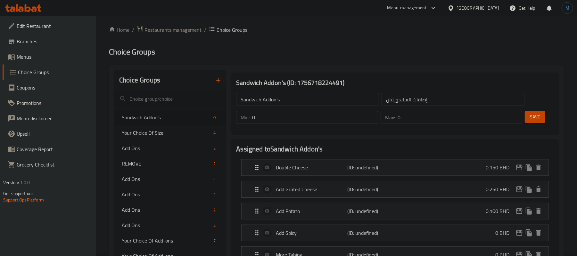
scroll to position [0, 0]
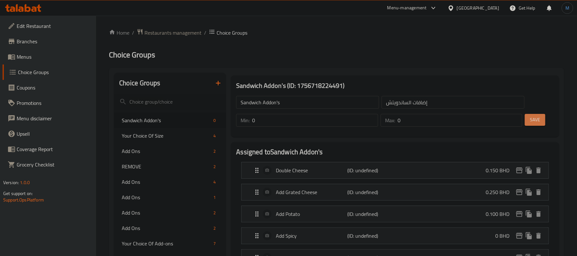
click at [527, 116] on button "Save" at bounding box center [535, 120] width 21 height 12
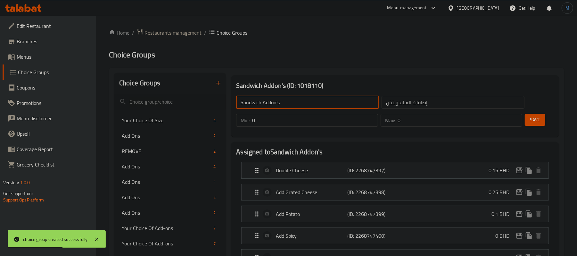
click at [249, 103] on input "Sandwich Addon's" at bounding box center [307, 102] width 143 height 13
click at [217, 86] on icon "button" at bounding box center [218, 83] width 8 height 8
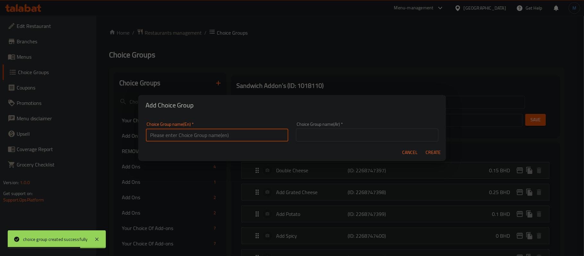
click at [213, 131] on input "text" at bounding box center [217, 135] width 142 height 13
paste input "Sandwich"
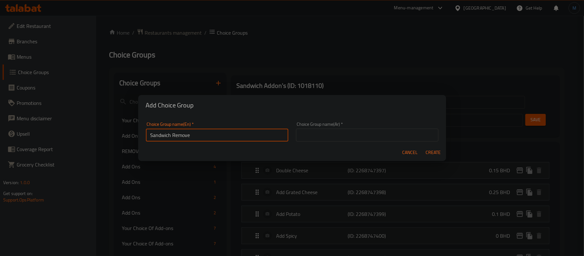
type input "Sandwich Remove"
click at [338, 129] on input "text" at bounding box center [367, 135] width 142 height 13
click at [331, 138] on input "text" at bounding box center [367, 135] width 142 height 13
type input "ازالة للسندوشات"
click at [423, 146] on button "Create" at bounding box center [433, 152] width 21 height 12
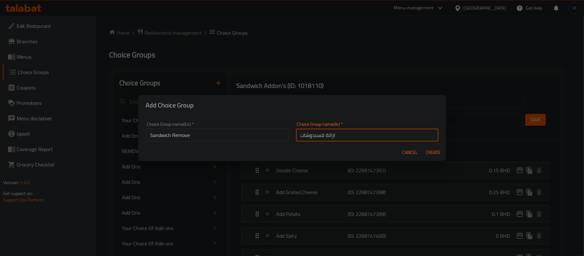
type input "Sandwich Remove"
type input "ازالة للسندوشات"
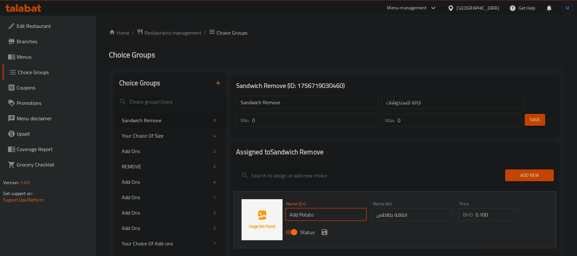
click at [345, 216] on input "Add Potato" at bounding box center [325, 214] width 81 height 13
click at [339, 217] on input "Add Potato" at bounding box center [325, 214] width 81 height 13
paste input "No Lettuce"
type input "No Lettuce"
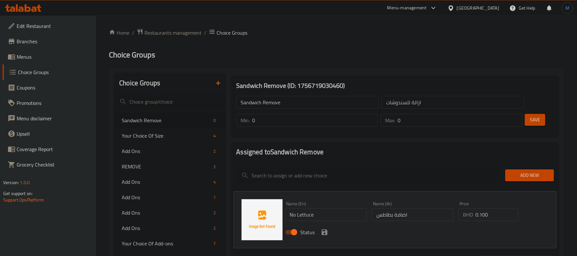
click at [408, 220] on input "اضافة بطاطس" at bounding box center [412, 214] width 81 height 13
paste input "دون خ"
type input "بدون خس"
click at [496, 222] on div "Price BHD 0.100 Price" at bounding box center [488, 211] width 65 height 25
click at [497, 218] on input "0.100" at bounding box center [497, 214] width 43 height 13
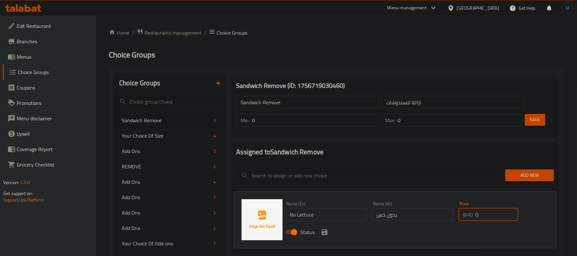
type input "0"
click at [322, 229] on icon "save" at bounding box center [325, 232] width 8 height 8
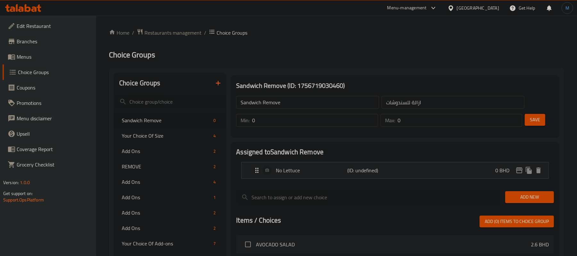
click at [536, 191] on button "Add New" at bounding box center [529, 197] width 49 height 12
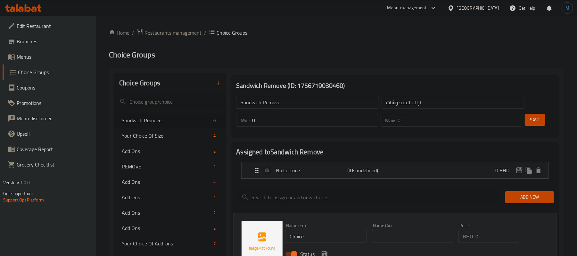
click at [325, 234] on input "Choice" at bounding box center [325, 236] width 81 height 13
paste input "No Tomato"
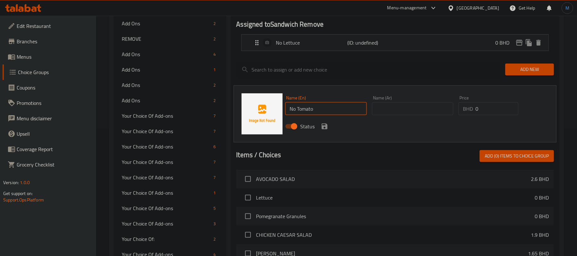
scroll to position [128, 0]
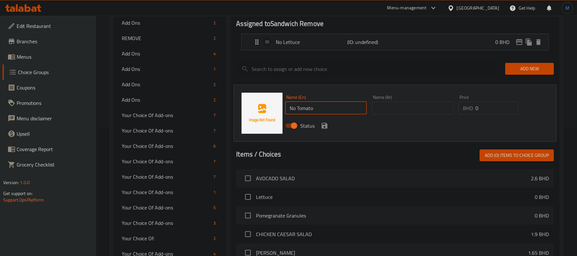
type input "No Tomato"
click at [404, 117] on div "Name (Ar) Name (Ar)" at bounding box center [413, 104] width 87 height 25
click at [400, 109] on input "text" at bounding box center [412, 108] width 81 height 13
paste input "بدون طماط"
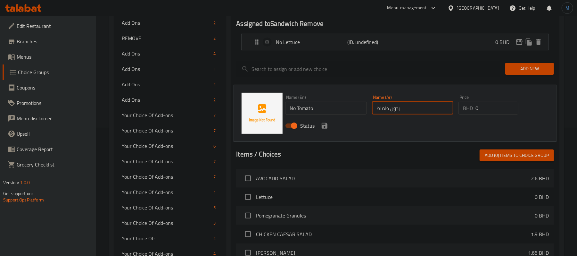
type input "بدون طماط"
click at [323, 125] on icon "save" at bounding box center [325, 126] width 8 height 8
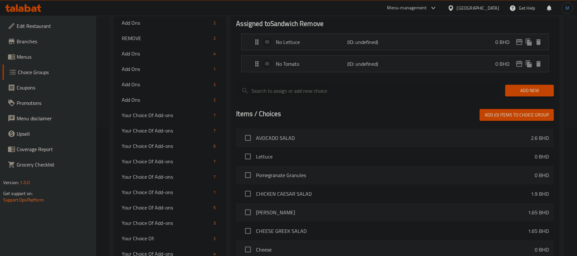
click at [539, 90] on span "Add New" at bounding box center [530, 91] width 38 height 8
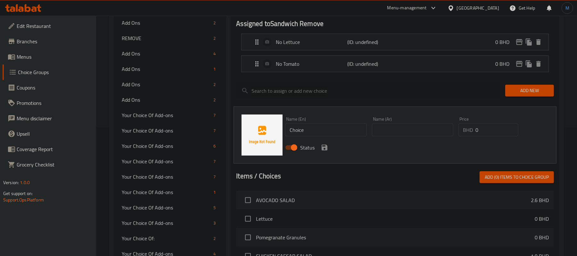
click at [338, 131] on input "Choice" at bounding box center [325, 129] width 81 height 13
paste input "No Hot Sau"
type input "No Hot Sauce"
click at [201, 154] on div "Your Choice Of Add-ons 7" at bounding box center [170, 161] width 112 height 15
type input "Your Choice Of Add-ons"
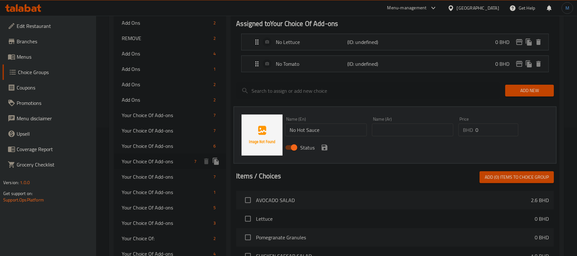
type input "اختيارك من الأضافات:"
type input "7"
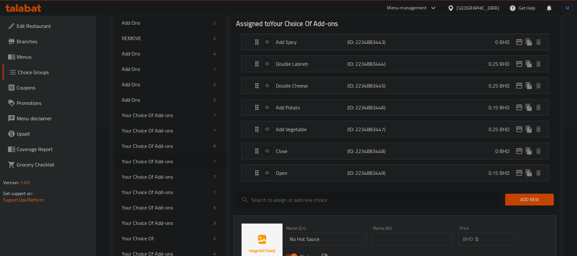
click at [340, 195] on input "search" at bounding box center [368, 199] width 264 height 16
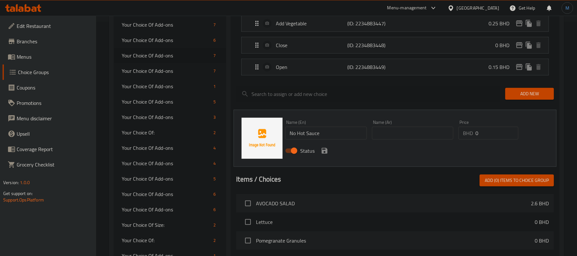
scroll to position [256, 0]
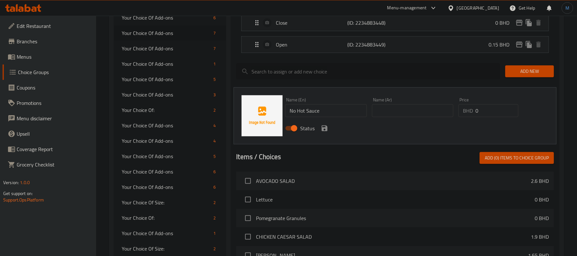
click at [276, 78] on input "search" at bounding box center [368, 71] width 264 height 16
click at [271, 82] on div at bounding box center [368, 71] width 269 height 21
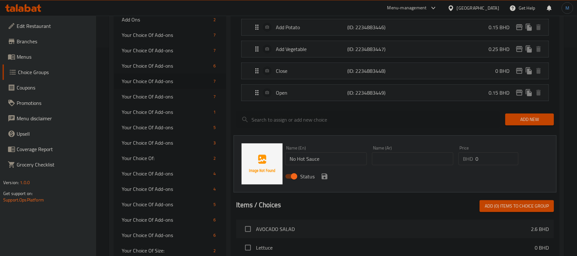
scroll to position [200, 0]
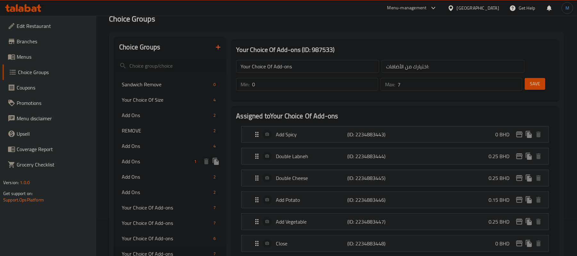
scroll to position [0, 0]
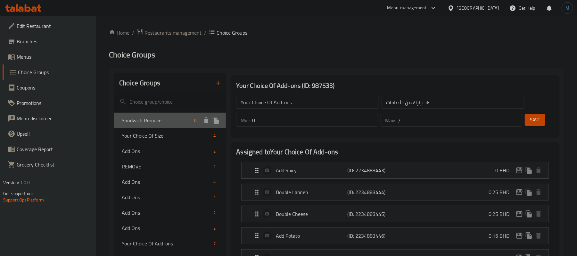
click at [179, 116] on span "Sandwich Remove" at bounding box center [157, 120] width 70 height 8
type input "Sandwich Remove"
type input "ازالة للسندوشات"
type input "0"
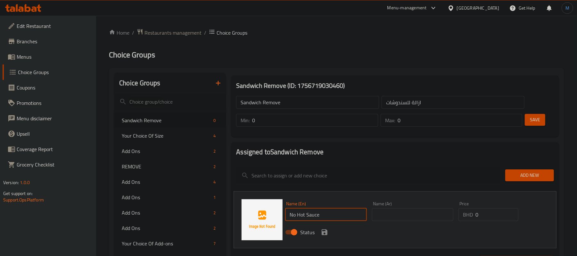
click at [317, 213] on input "No Hot Sauce" at bounding box center [325, 214] width 81 height 13
paste input "Lett"
type input "No Lettuce"
click at [393, 216] on input "text" at bounding box center [412, 214] width 81 height 13
paste input "بدون خس"
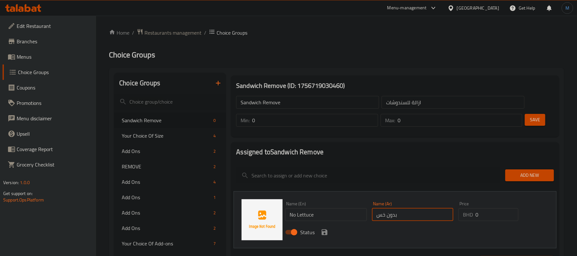
type input "بدون خس"
click at [322, 232] on icon "save" at bounding box center [325, 232] width 6 height 6
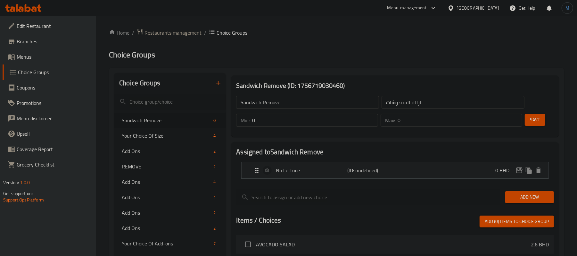
click at [525, 191] on button "Add New" at bounding box center [529, 197] width 49 height 12
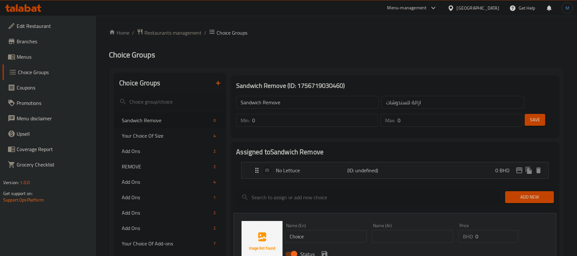
click at [310, 235] on input "Choice" at bounding box center [325, 236] width 81 height 13
paste input "No Tomato"
type input "No Tomato"
click at [422, 239] on input "text" at bounding box center [412, 236] width 81 height 13
paste input "بدون طماط"
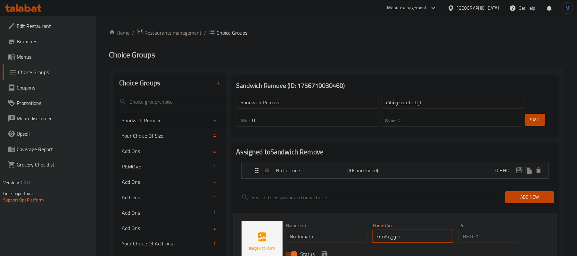
type input "بدون طماط"
click at [324, 252] on icon "save" at bounding box center [325, 254] width 6 height 6
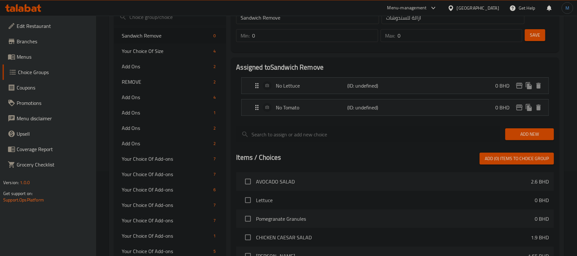
scroll to position [85, 0]
click at [517, 131] on span "Add New" at bounding box center [530, 133] width 38 height 8
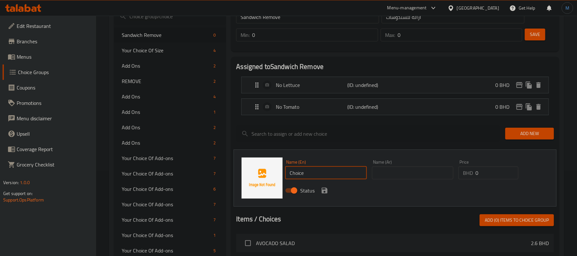
click at [345, 176] on input "Choice" at bounding box center [325, 172] width 81 height 13
paste input "No Hot Sau"
type input "No Hot Sauce"
drag, startPoint x: 372, startPoint y: 178, endPoint x: 383, endPoint y: 172, distance: 11.9
click at [376, 175] on input "text" at bounding box center [412, 172] width 81 height 13
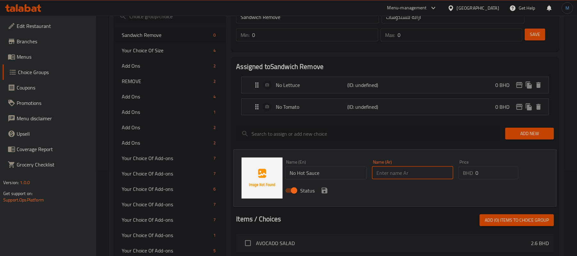
click at [383, 172] on input "text" at bounding box center [412, 172] width 81 height 13
paste input "بدون فلفل"
type input "بدون فلفل"
click at [321, 191] on icon "save" at bounding box center [325, 191] width 8 height 8
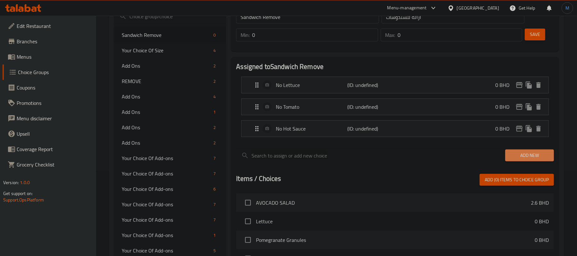
click at [518, 156] on span "Add New" at bounding box center [530, 155] width 38 height 8
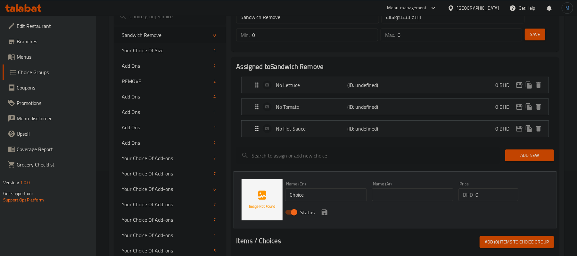
click at [317, 195] on input "Choice" at bounding box center [325, 194] width 81 height 13
paste input "No Ketchup"
type input "No Ketchup"
click at [385, 196] on input "text" at bounding box center [412, 194] width 81 height 13
paste input "بدون كاتشب"
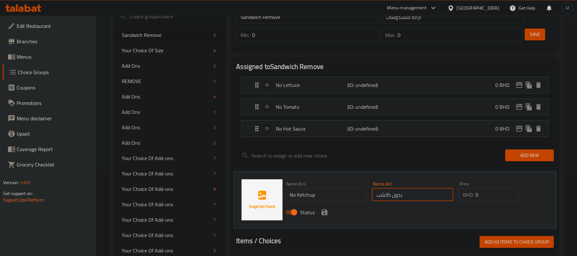
type input "بدون كاتشب"
click at [319, 213] on div "Status" at bounding box center [413, 212] width 260 height 17
click at [322, 213] on icon "save" at bounding box center [325, 212] width 6 height 6
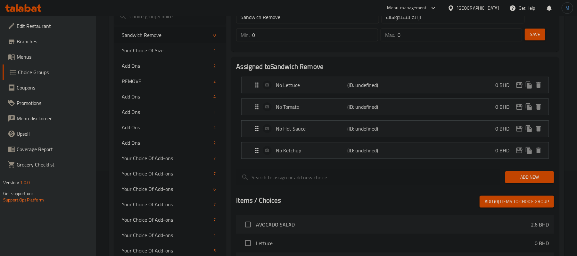
click at [538, 185] on div "Add New" at bounding box center [530, 176] width 54 height 21
click at [538, 179] on span "Add New" at bounding box center [530, 177] width 38 height 8
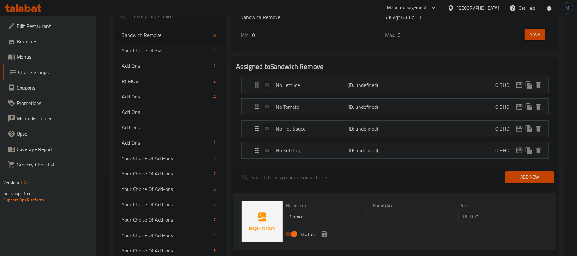
click at [326, 209] on div "Name (En) Choice Name (En)" at bounding box center [325, 213] width 81 height 20
click at [328, 210] on div "Name (En) Choice Name (En)" at bounding box center [325, 213] width 81 height 20
drag, startPoint x: 329, startPoint y: 212, endPoint x: 335, endPoint y: 216, distance: 7.6
click at [329, 212] on input "Choice" at bounding box center [325, 216] width 81 height 13
paste input "No Mayonnais"
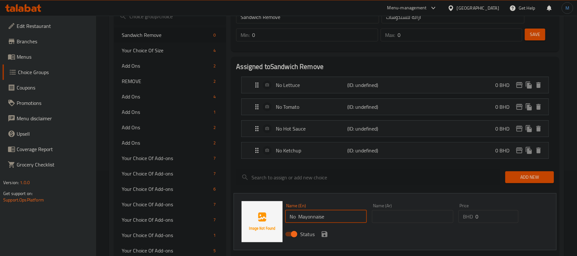
click at [299, 215] on input "No Mayonnaise" at bounding box center [325, 216] width 81 height 13
type input "No Mayonnaise"
click at [381, 222] on input "text" at bounding box center [412, 216] width 81 height 13
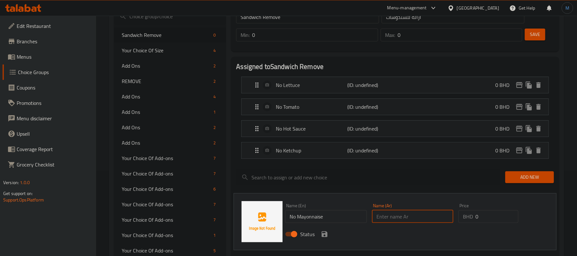
paste input "بدون مايونيز"
type input "بدون مايونيز"
click at [323, 234] on icon "save" at bounding box center [325, 234] width 8 height 8
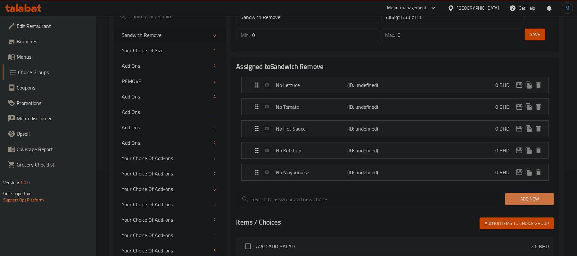
click at [540, 200] on span "Add New" at bounding box center [530, 199] width 38 height 8
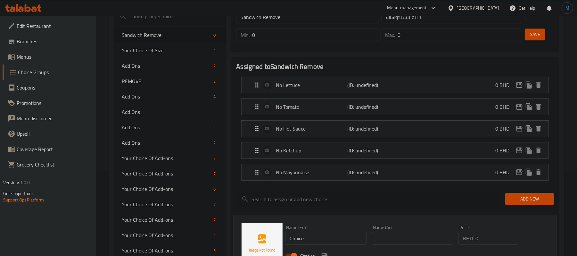
click at [312, 235] on input "Choice" at bounding box center [325, 238] width 81 height 13
paste input "No Tahina"
paste input "text"
type input "No Tahina"
click at [431, 243] on input "text" at bounding box center [412, 238] width 81 height 13
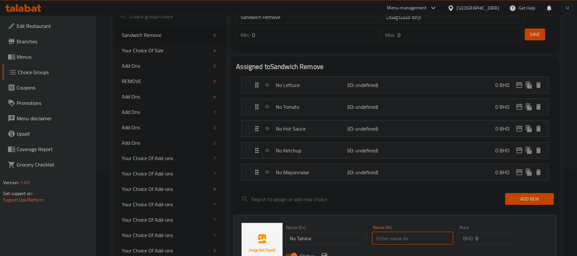
paste input "بدون طحينة"
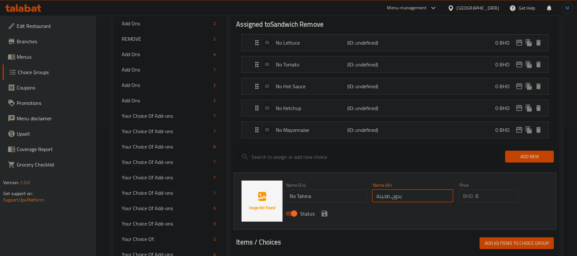
scroll to position [128, 0]
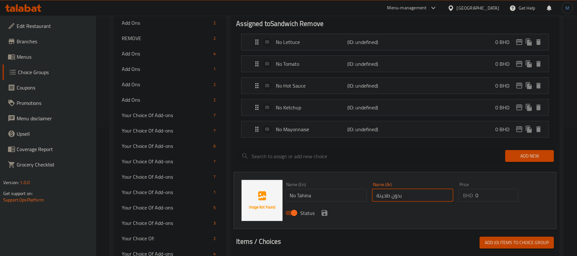
type input "بدون طحينة"
click at [326, 215] on icon "save" at bounding box center [325, 213] width 6 height 6
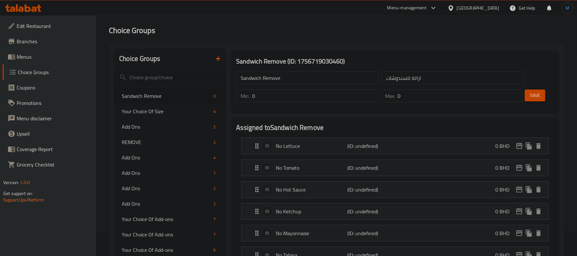
scroll to position [0, 0]
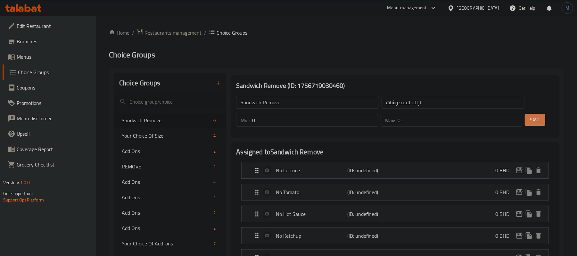
click at [528, 124] on button "Save" at bounding box center [535, 120] width 21 height 12
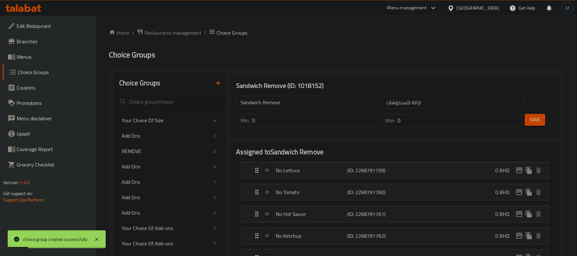
click at [296, 102] on input "Sandwich Remove" at bounding box center [307, 102] width 143 height 13
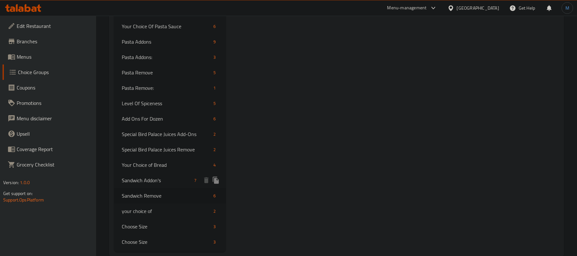
scroll to position [2185, 0]
click at [153, 193] on span "Sandwich Remove" at bounding box center [157, 197] width 70 height 8
click at [160, 178] on span "Sandwich Addon's" at bounding box center [157, 182] width 70 height 8
type input "Sandwich Addon's"
type input "إضافات الساندويتش"
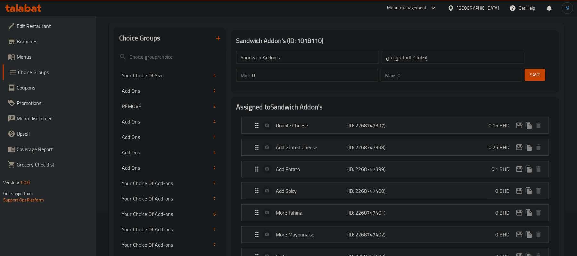
scroll to position [31, 0]
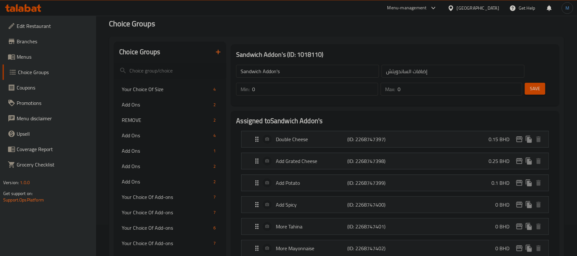
click at [290, 71] on input "Sandwich Addon's" at bounding box center [307, 71] width 143 height 13
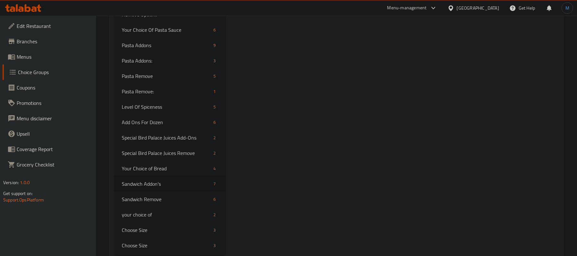
scroll to position [2185, 0]
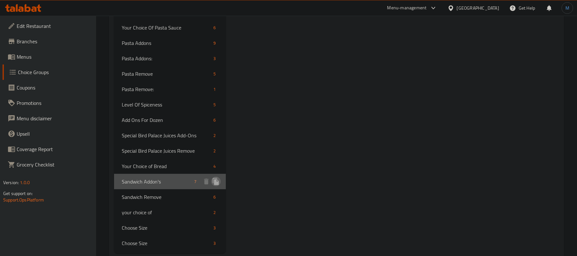
click at [219, 178] on icon "duplicate" at bounding box center [216, 181] width 6 height 7
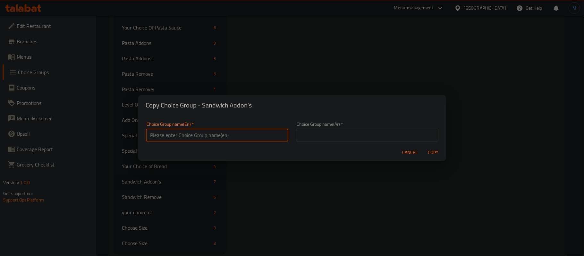
click at [213, 132] on input "text" at bounding box center [217, 135] width 142 height 13
paste input "Grated Cheese Sandwich"
drag, startPoint x: 225, startPoint y: 146, endPoint x: 231, endPoint y: 132, distance: 15.2
click at [225, 146] on div "Cancel Copy" at bounding box center [292, 152] width 308 height 17
click at [231, 131] on input "Grated Cheese Sandwich" at bounding box center [217, 135] width 142 height 13
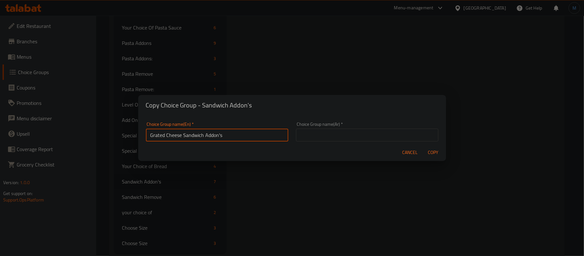
type input "Grated Cheese Sandwich Addon's"
click at [355, 121] on div "Choice Group name(Ar)   * Choice Group name(Ar) *" at bounding box center [367, 131] width 150 height 27
click at [358, 127] on div "Choice Group name(Ar)   * Choice Group name(Ar) *" at bounding box center [367, 132] width 142 height 20
drag, startPoint x: 362, startPoint y: 135, endPoint x: 372, endPoint y: 141, distance: 11.7
click at [362, 135] on input "text" at bounding box center [367, 135] width 142 height 13
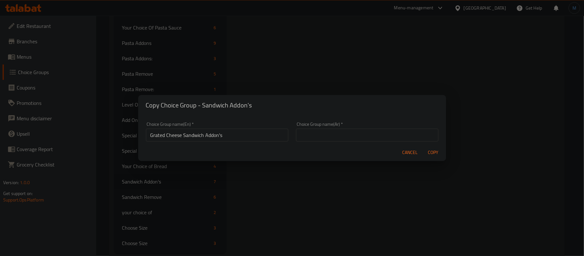
paste input "إضافات ساندويتش الجبن المبشور"
type input "إضافات ساندويتش الجبن المبشور"
drag, startPoint x: 416, startPoint y: 156, endPoint x: 433, endPoint y: 156, distance: 17.6
click at [433, 156] on div "Cancel Copy" at bounding box center [292, 152] width 308 height 17
click at [433, 156] on span "Copy" at bounding box center [432, 152] width 15 height 8
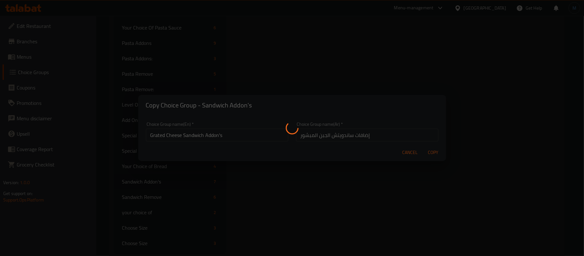
type input "Grated Cheese Sandwich Addon's"
type input "إضافات ساندويتش الجبن المبشور"
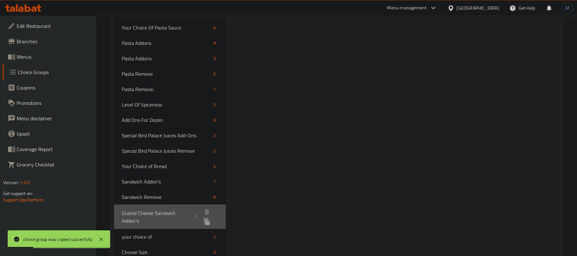
click at [158, 209] on span "Grated Cheese Sandwich Addon's" at bounding box center [157, 216] width 71 height 15
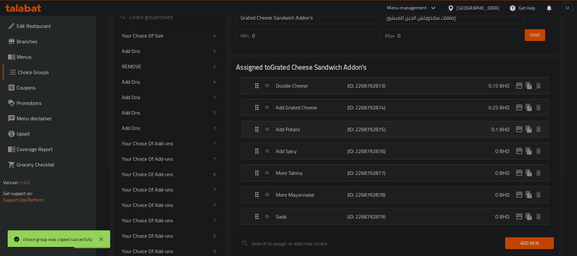
scroll to position [85, 0]
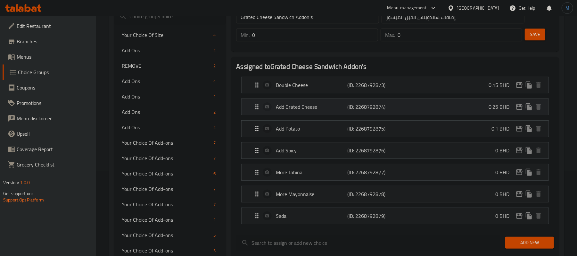
click at [307, 109] on p "Add Grated Cheese" at bounding box center [311, 107] width 71 height 8
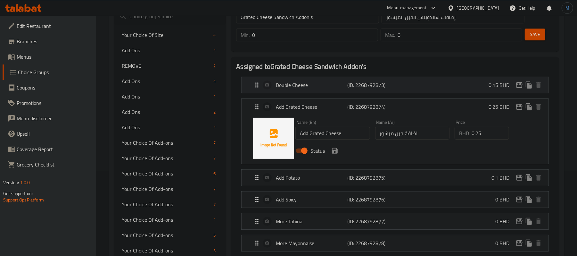
click at [291, 88] on p "Double Cheese" at bounding box center [311, 85] width 71 height 8
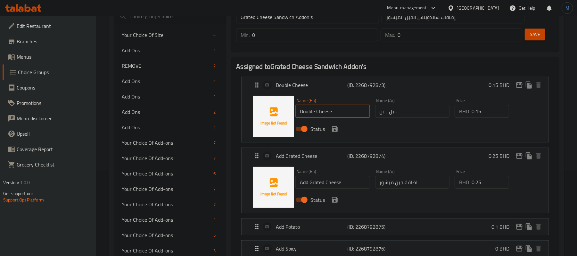
click at [309, 114] on input "Double Cheese" at bounding box center [332, 111] width 74 height 13
click at [308, 186] on input "Add Grated Cheese" at bounding box center [332, 182] width 74 height 13
click at [306, 184] on input "Add Grated Cheese" at bounding box center [332, 182] width 74 height 13
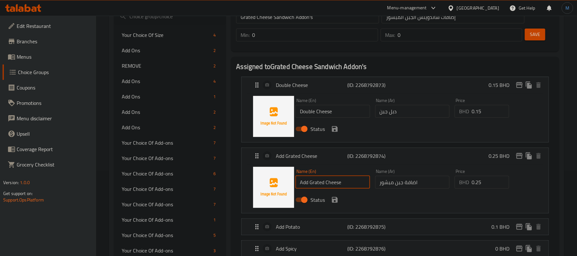
click at [306, 184] on input "Add Grated Cheese" at bounding box center [332, 182] width 74 height 13
paste input "Double"
type input "Double Grated Cheese"
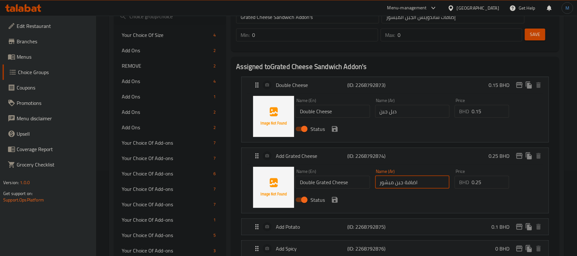
click at [412, 185] on input "اضافة جبن مبشور" at bounding box center [412, 182] width 74 height 13
click at [418, 187] on input "اضافة جبن مبشور" at bounding box center [412, 182] width 74 height 13
paste input "بل"
click at [335, 206] on div "Status" at bounding box center [412, 199] width 239 height 17
click at [337, 202] on icon "save" at bounding box center [335, 200] width 6 height 6
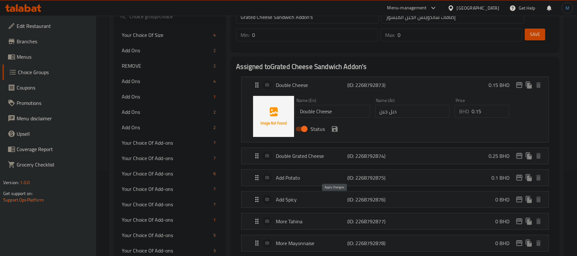
type input "دبل جبن مبشور"
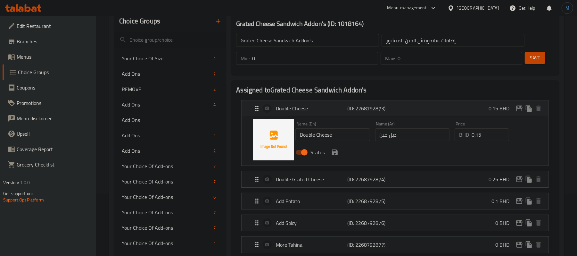
scroll to position [43, 0]
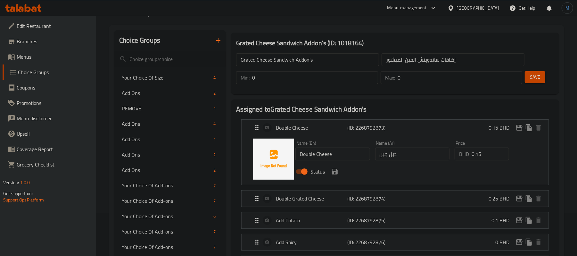
click at [539, 78] on span "Save" at bounding box center [535, 77] width 10 height 8
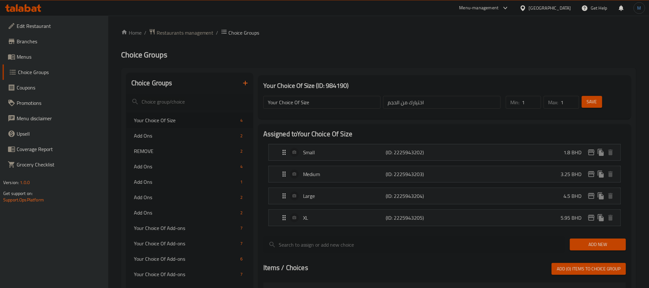
click at [30, 55] on div at bounding box center [324, 144] width 649 height 288
click at [30, 55] on span "Menus" at bounding box center [60, 57] width 87 height 8
click at [35, 54] on span "Menus" at bounding box center [60, 57] width 87 height 8
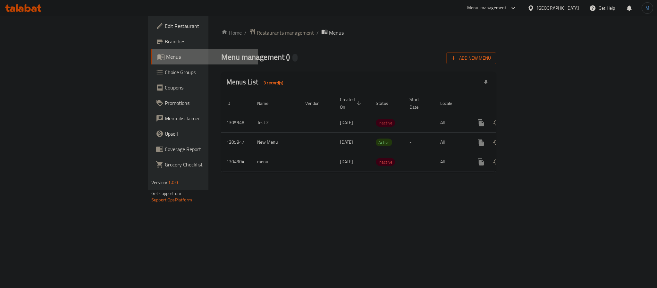
click at [166, 60] on span "Menus" at bounding box center [209, 57] width 87 height 8
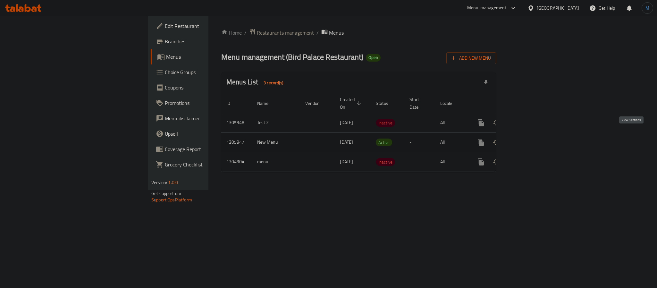
click at [535, 135] on link "enhanced table" at bounding box center [526, 142] width 15 height 15
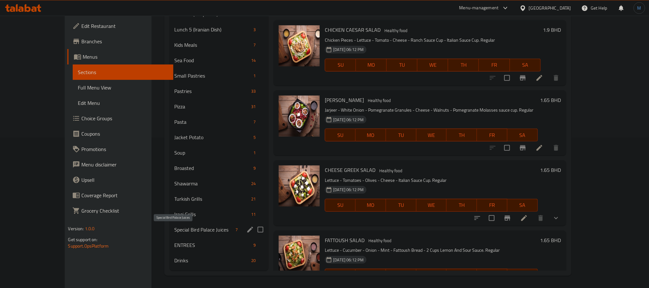
click at [185, 227] on span "Special Bird Palace Juices" at bounding box center [204, 230] width 59 height 8
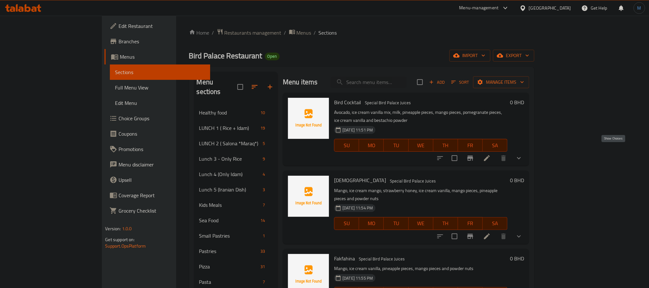
click at [523, 154] on icon "show more" at bounding box center [519, 158] width 8 height 8
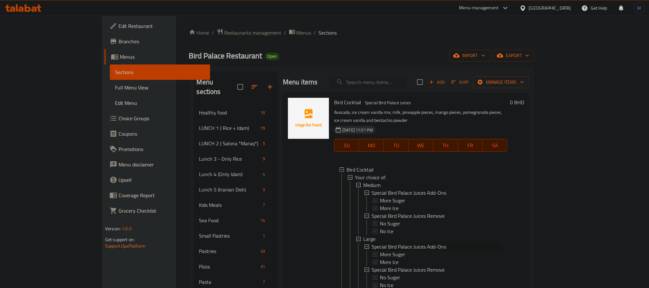
drag, startPoint x: 438, startPoint y: 184, endPoint x: 252, endPoint y: 170, distance: 186.0
click at [252, 170] on div "Menu sections Healthy food 10 LUNCH 1 ( Rice + Idam) 19 LUNCH 2 ( Salona *Maraq…" at bounding box center [362, 251] width 336 height 359
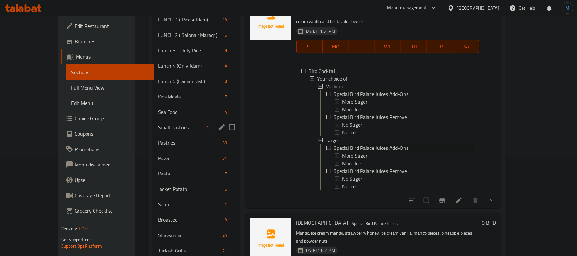
scroll to position [98, 0]
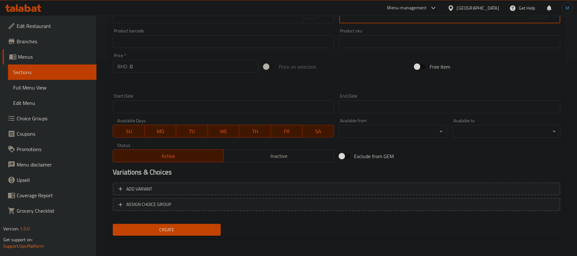
scroll to position [196, 0]
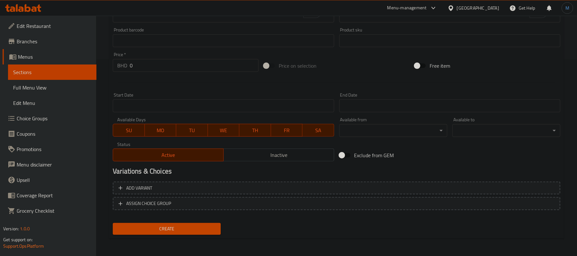
click at [210, 76] on div at bounding box center [336, 82] width 453 height 16
click at [211, 69] on input "0" at bounding box center [194, 65] width 129 height 13
type input "0.300"
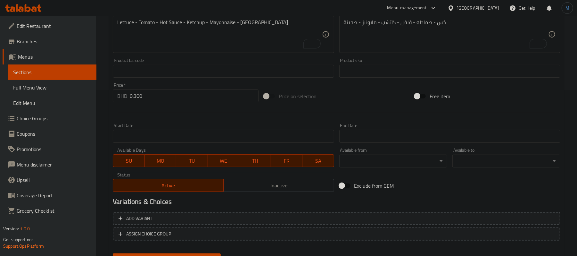
scroll to position [0, 0]
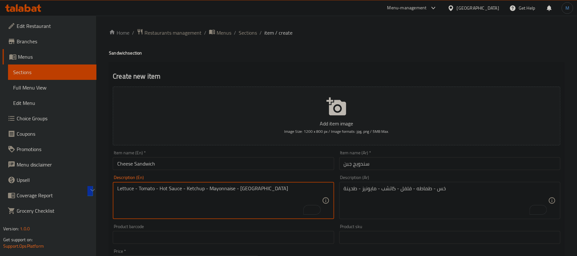
type textarea "Lettuce - tomato - hot sauce - ketchup - mayonnaise - tahina"
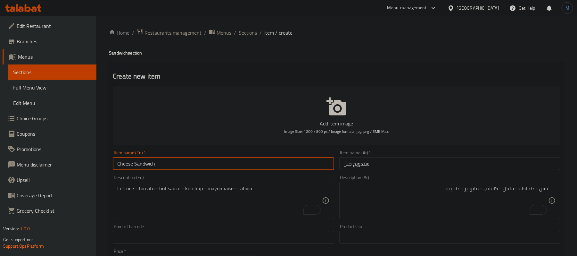
click at [179, 160] on input "Cheese Sandwich" at bounding box center [223, 163] width 221 height 13
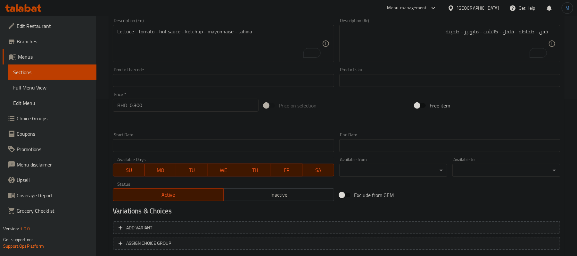
scroll to position [196, 0]
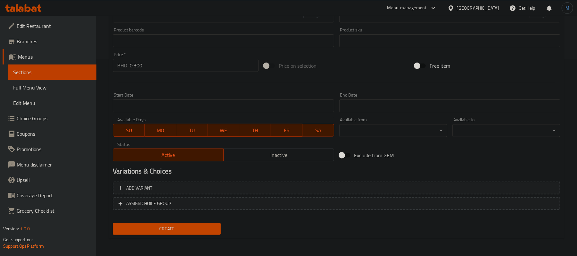
drag, startPoint x: 198, startPoint y: 222, endPoint x: 184, endPoint y: 248, distance: 29.7
click at [184, 239] on div "Create new item Add item image Image Size: 1200 x 800 px / Image formats: jpg, …" at bounding box center [336, 52] width 455 height 373
click at [208, 233] on button "Create" at bounding box center [167, 229] width 108 height 12
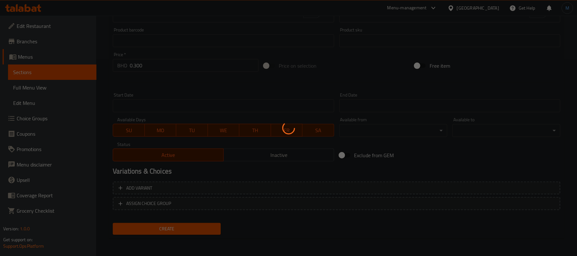
type input "0"
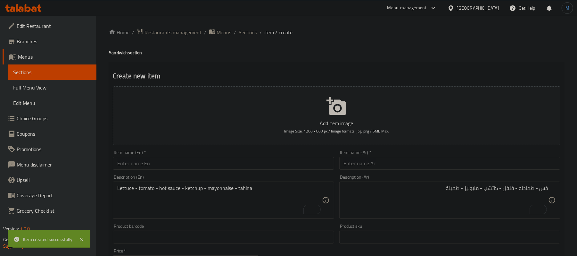
scroll to position [0, 0]
click at [245, 22] on div "Home / Restaurants management / Menus / Sections / item / create Sandwich secti…" at bounding box center [336, 234] width 481 height 437
click at [245, 46] on div "Home / Restaurants management / Menus / Sections / item / create Sandwich secti…" at bounding box center [336, 235] width 455 height 412
click at [253, 24] on div "Home / Restaurants management / Menus / Sections / item / create Sandwich secti…" at bounding box center [336, 234] width 481 height 437
click at [248, 38] on div "Home / Restaurants management / Menus / Sections / item / create Sandwich secti…" at bounding box center [336, 235] width 455 height 412
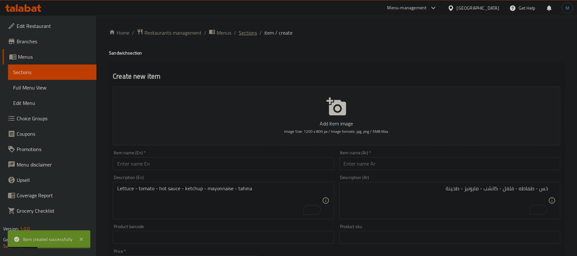
click at [251, 32] on span "Sections" at bounding box center [248, 33] width 18 height 8
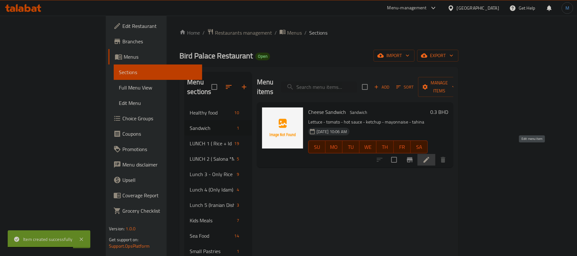
click at [430, 156] on icon at bounding box center [427, 160] width 8 height 8
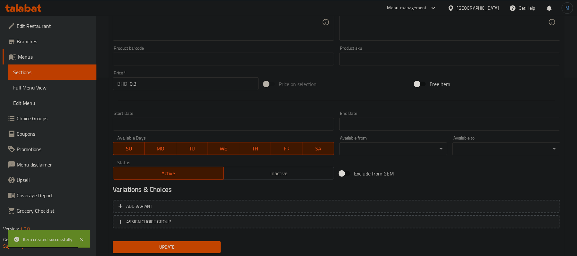
scroll to position [196, 0]
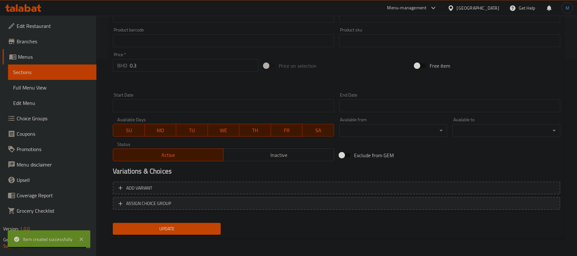
click at [222, 204] on span "ASSIGN CHOICE GROUP" at bounding box center [337, 203] width 436 height 8
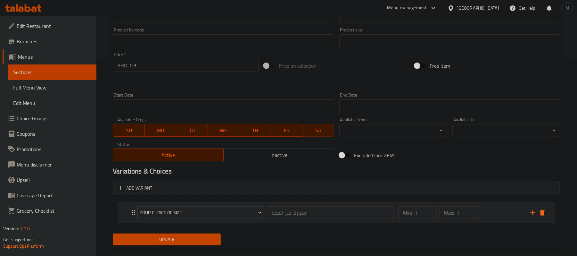
click at [530, 213] on icon "add" at bounding box center [533, 213] width 8 height 8
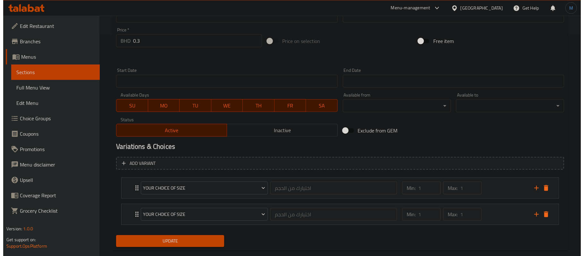
scroll to position [235, 0]
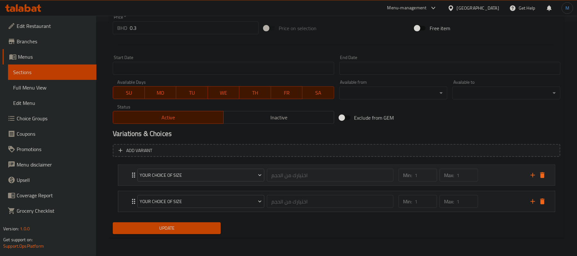
click at [179, 185] on div "Your Choice Of Size اختيارك من الحجم ​" at bounding box center [266, 175] width 264 height 21
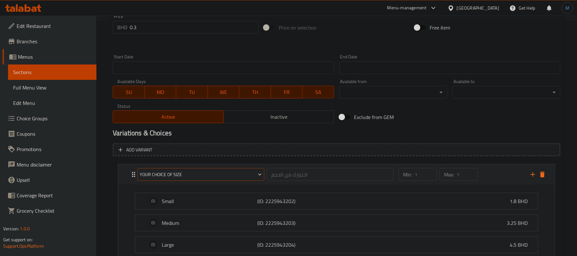
click at [186, 176] on span "Your Choice Of Size" at bounding box center [201, 174] width 122 height 8
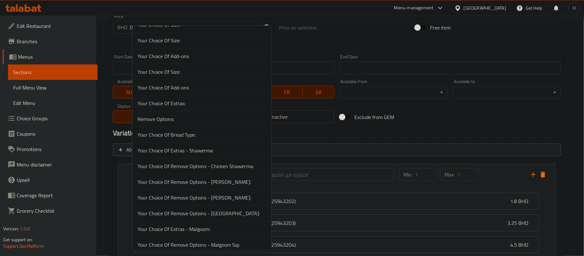
scroll to position [2089, 0]
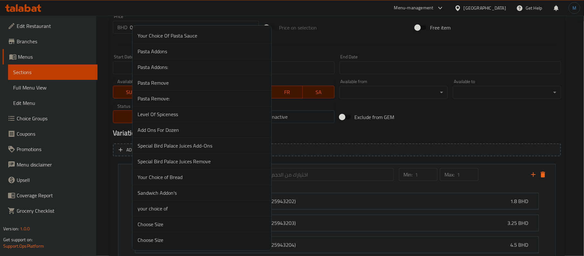
click at [179, 178] on span "Your Choice of Bread" at bounding box center [201, 177] width 129 height 8
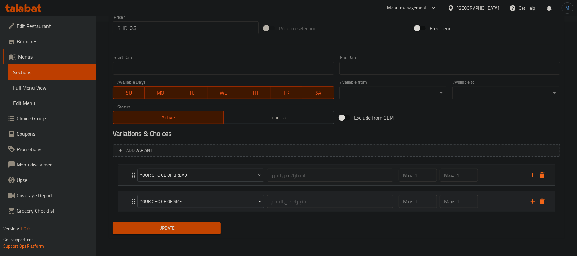
click at [202, 193] on div "Your Choice Of Size اختيارك من الحجم ​" at bounding box center [266, 201] width 264 height 21
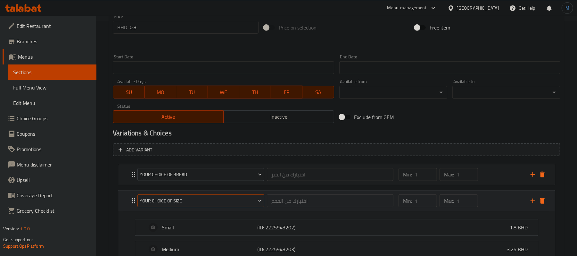
click at [206, 199] on span "Your Choice Of Size" at bounding box center [201, 201] width 122 height 8
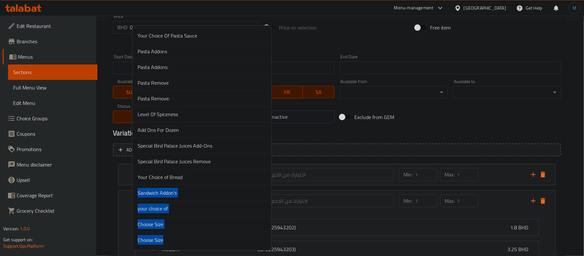
drag, startPoint x: 197, startPoint y: 176, endPoint x: 265, endPoint y: 235, distance: 90.2
click at [264, 235] on div "Your Choice Of Size Add Ons REMOVE Add Ons Add Ons Add Ons Add Ons Your Choice …" at bounding box center [201, 137] width 139 height 225
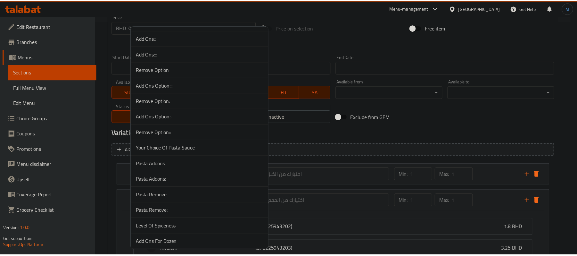
scroll to position [1960, 0]
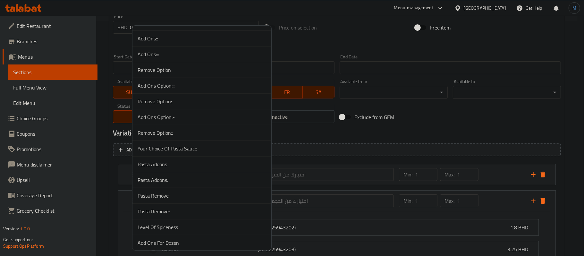
click at [414, 124] on div at bounding box center [292, 128] width 584 height 256
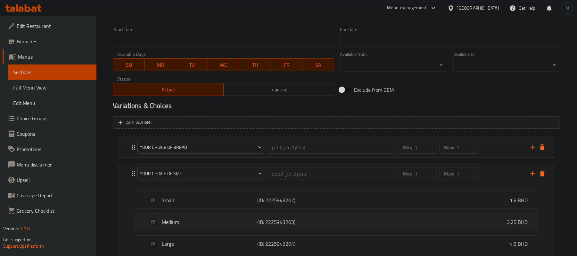
scroll to position [277, 0]
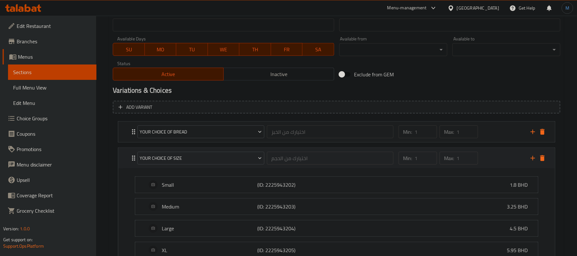
click at [541, 162] on icon "delete" at bounding box center [543, 158] width 8 height 8
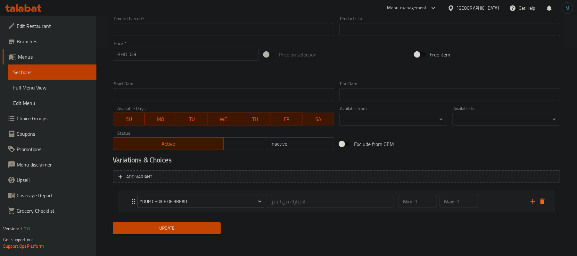
scroll to position [208, 0]
click at [531, 200] on icon "add" at bounding box center [533, 201] width 8 height 8
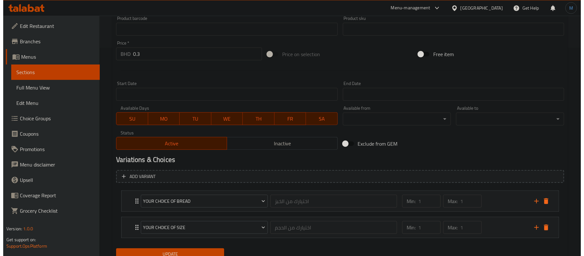
scroll to position [235, 0]
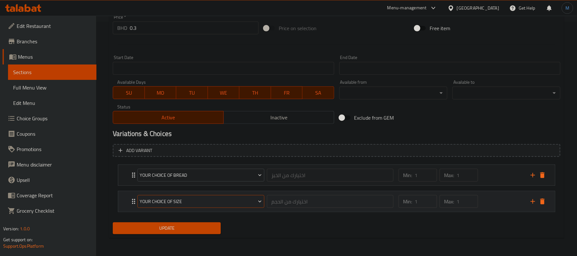
click at [199, 204] on span "Your Choice Of Size" at bounding box center [201, 201] width 122 height 8
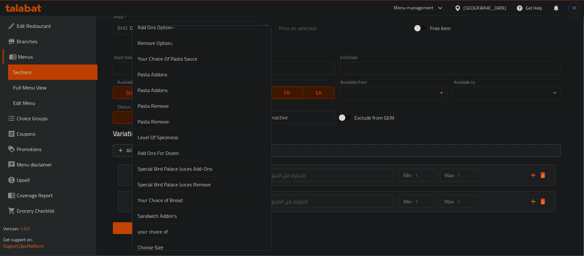
scroll to position [2089, 0]
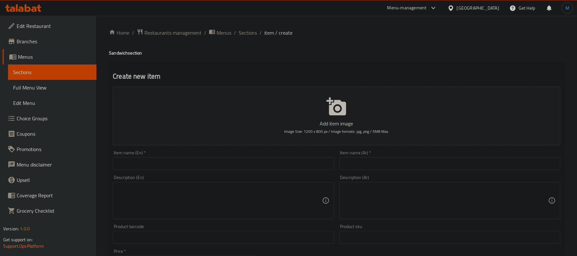
click at [237, 33] on ol "Home / Restaurants management / Menus / Sections / item / create" at bounding box center [336, 33] width 455 height 8
click at [246, 31] on span "Sections" at bounding box center [248, 33] width 18 height 8
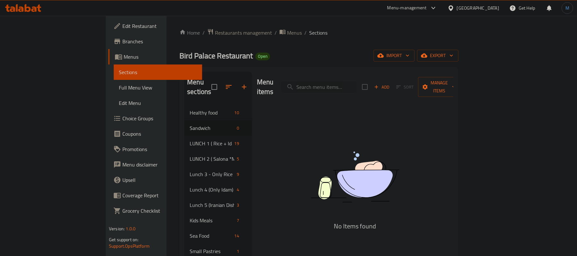
click at [122, 116] on span "Choice Groups" at bounding box center [159, 118] width 75 height 8
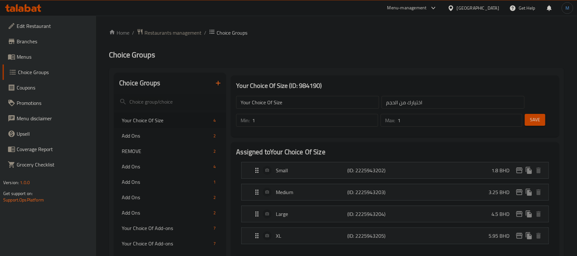
click at [160, 148] on div at bounding box center [288, 128] width 577 height 256
click at [160, 148] on span "REMOVE" at bounding box center [157, 151] width 70 height 8
type input "REMOVE"
type input "ازالة"
type input "0"
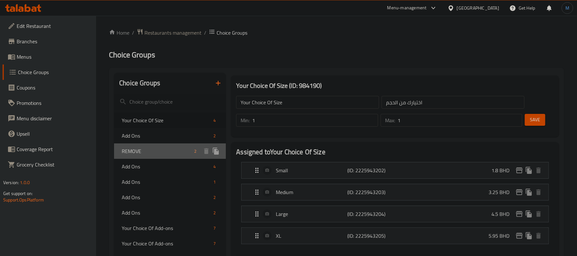
type input "0"
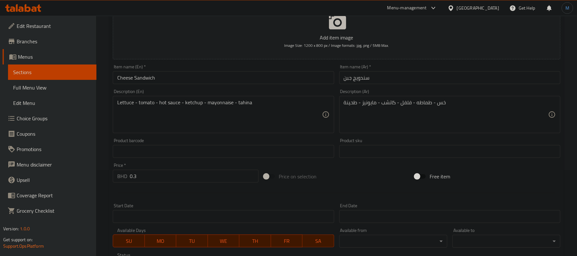
scroll to position [196, 0]
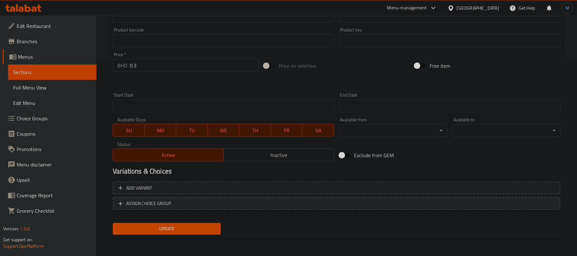
click at [304, 200] on span "ASSIGN CHOICE GROUP" at bounding box center [337, 203] width 436 height 8
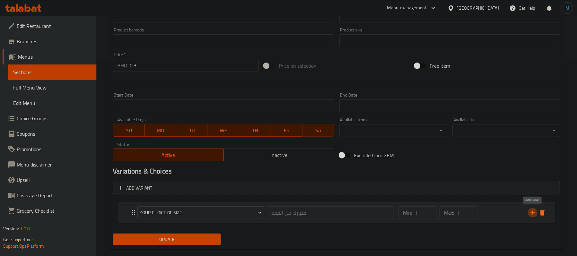
click at [533, 211] on icon "add" at bounding box center [533, 212] width 4 height 4
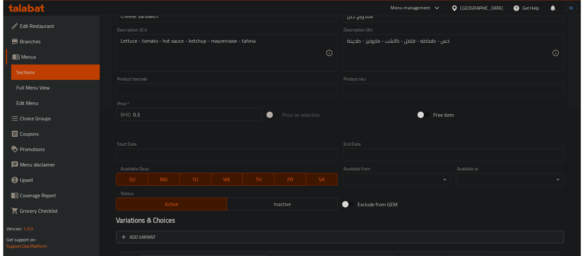
scroll to position [235, 0]
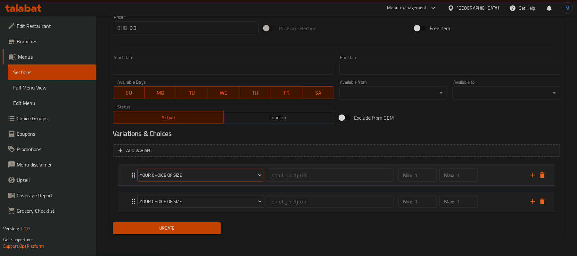
click at [200, 181] on button "Your Choice Of Size" at bounding box center [200, 175] width 127 height 13
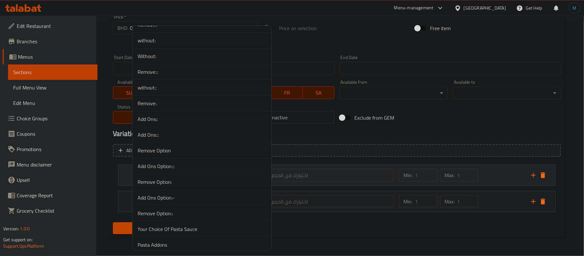
scroll to position [2104, 0]
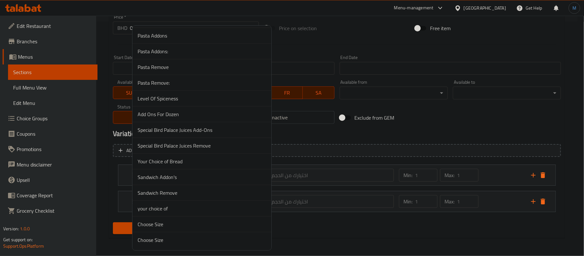
click at [181, 195] on span "Sandwich Remove" at bounding box center [201, 193] width 129 height 8
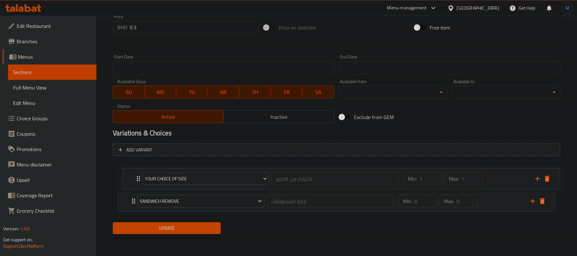
drag, startPoint x: 135, startPoint y: 200, endPoint x: 140, endPoint y: 175, distance: 25.8
click at [140, 175] on div "Sandwich Remove ازالة للسندوشات ​ Min: 0 ​ Max: 0 ​ No Lettuce (ID: 2268791759)…" at bounding box center [337, 187] width 448 height 53
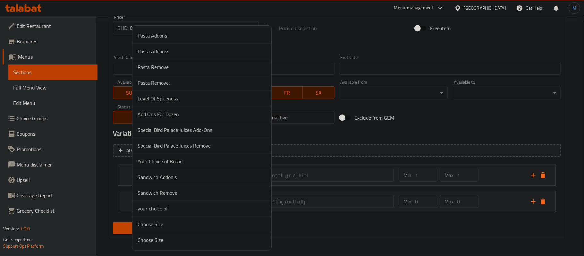
click at [198, 160] on span "Your Choice of Bread" at bounding box center [201, 161] width 129 height 8
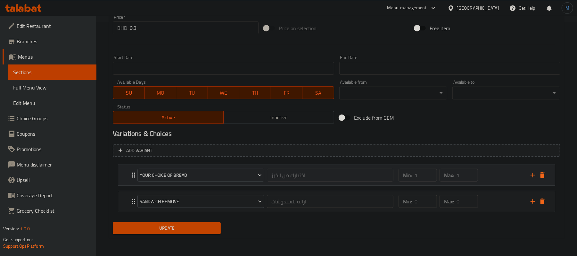
click at [482, 171] on div "Min: 1 ​ Max: 1 ​" at bounding box center [461, 175] width 132 height 21
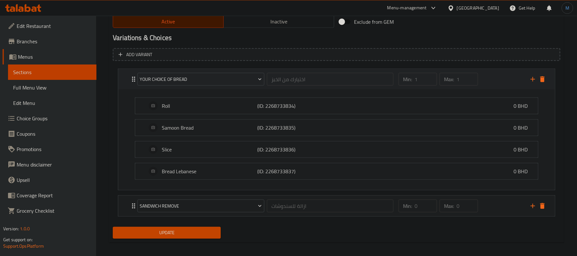
scroll to position [336, 0]
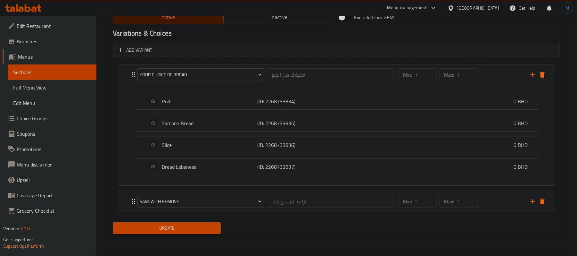
click at [160, 228] on span "Update" at bounding box center [167, 228] width 98 height 8
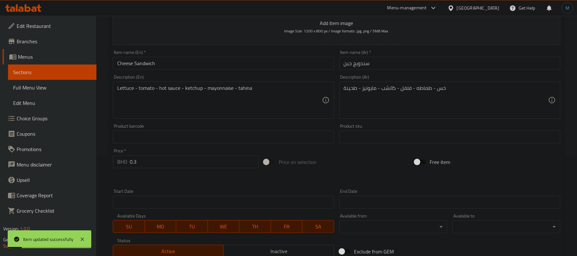
scroll to position [0, 0]
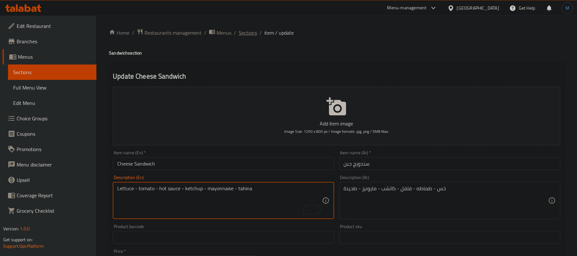
click at [253, 33] on span "Sections" at bounding box center [248, 33] width 18 height 8
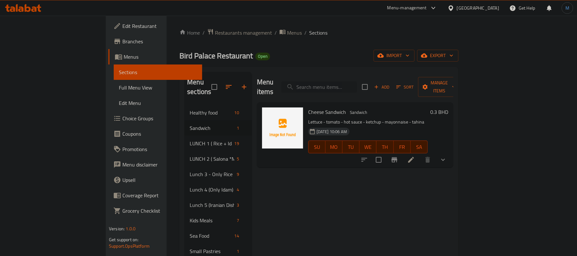
click at [357, 81] on input "search" at bounding box center [319, 86] width 76 height 11
paste input "Grated Cheese Sandwich"
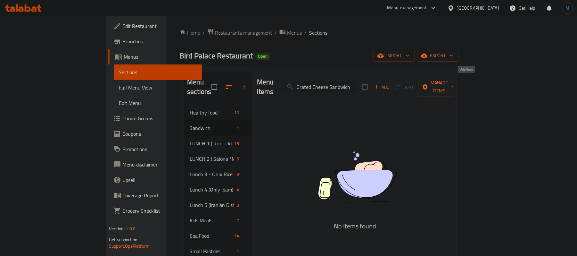
type input "Grated Cheese Sandwich"
click at [391, 83] on span "Add" at bounding box center [381, 86] width 17 height 7
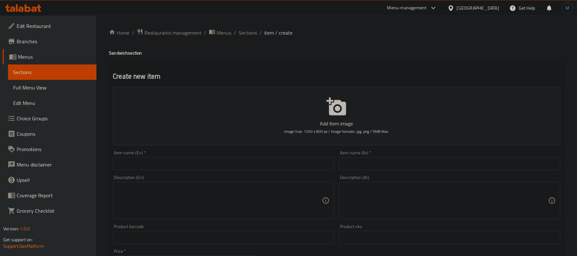
click at [284, 150] on div "Item name (En)   * Item name (En) *" at bounding box center [223, 160] width 226 height 25
click at [292, 159] on input "text" at bounding box center [223, 163] width 221 height 13
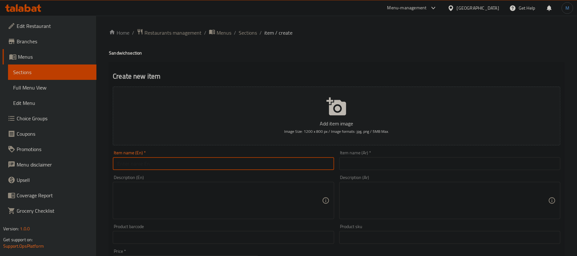
paste input "Grated Cheese Sandwich"
type input "Grated Cheese Sandwich"
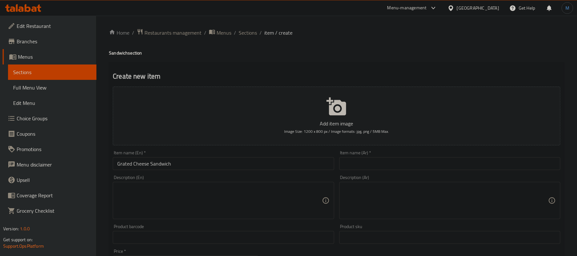
click at [348, 162] on input "text" at bounding box center [449, 163] width 221 height 13
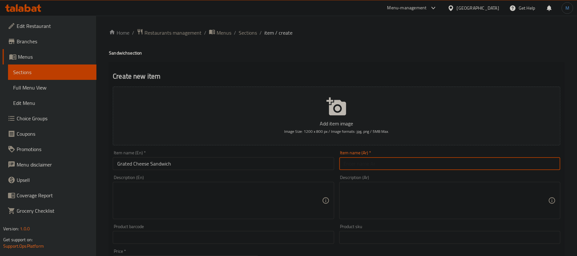
paste input "سندويج جبن مبشور"
type input "سندويج جبن مبشور"
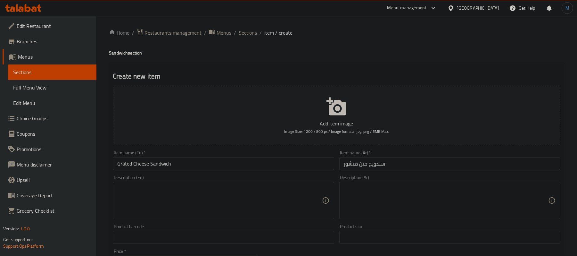
click at [199, 203] on textarea at bounding box center [219, 200] width 204 height 30
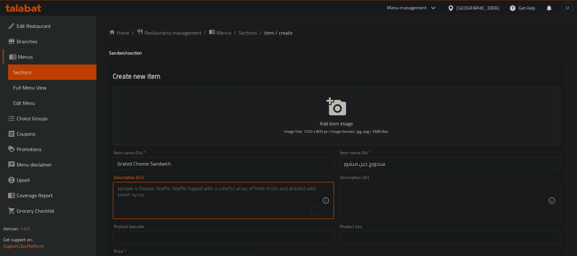
paste textarea "Lettuce - Tomato - Hot Sauce - Ketchup - Mayonnaise - Tahina"
click at [196, 206] on textarea "Lettuce - tomato - hot sauce - ketchup - mayonnaise - tahina" at bounding box center [219, 200] width 204 height 30
click at [194, 212] on textarea "Lettuce - tomato - hot sauce - ketchup - mayonnaise - tahina" at bounding box center [219, 200] width 204 height 30
click at [192, 214] on textarea "Lettuce - tomato - hot sauce - ketchup - mayonnaise - tahina" at bounding box center [219, 200] width 204 height 30
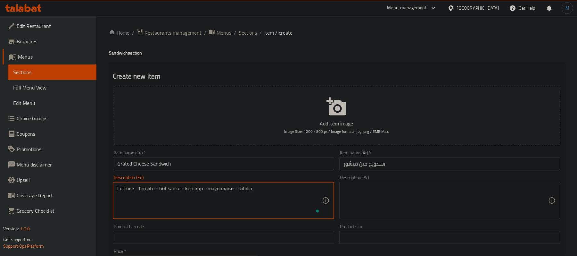
scroll to position [0, 0]
type textarea "Lettuce - tomato - hot sauce - ketchup - mayonnaise - tahina"
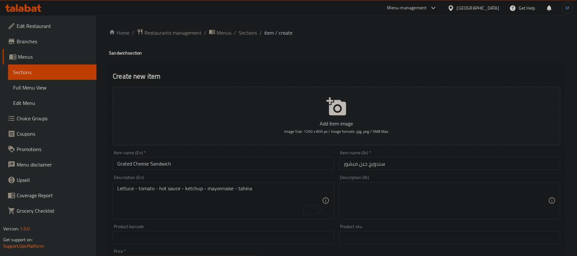
click at [404, 210] on textarea at bounding box center [446, 200] width 204 height 30
paste textarea "خس - طماطه - فلفل - كاتشب - مايونيز - طحينة"
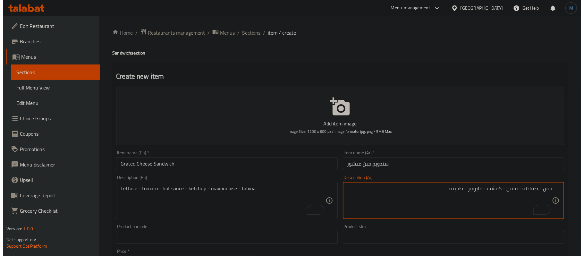
scroll to position [196, 0]
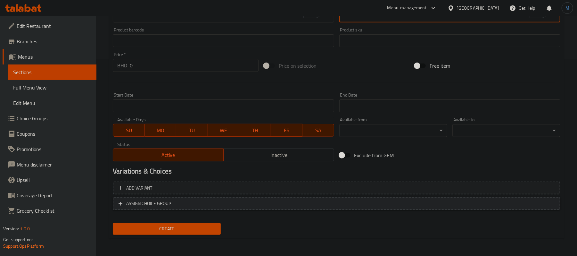
type textarea "خس - طماطه - فلفل - كاتشب - مايونيز - طحينة"
click at [215, 201] on span "ASSIGN CHOICE GROUP" at bounding box center [337, 203] width 436 height 8
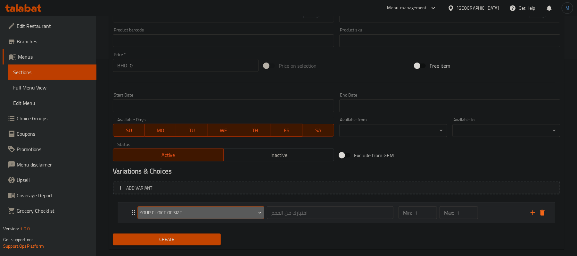
click at [201, 212] on span "Your Choice Of Size" at bounding box center [201, 213] width 122 height 8
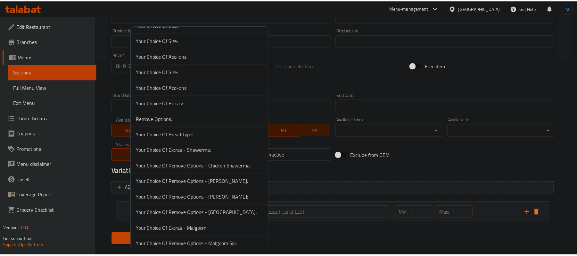
scroll to position [2104, 0]
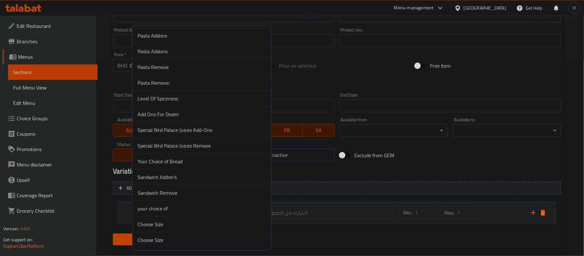
click at [165, 160] on span "Your Choice of Bread" at bounding box center [201, 161] width 129 height 8
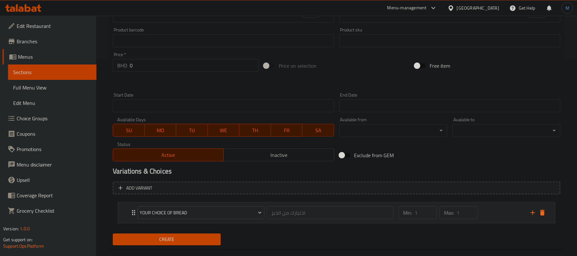
click at [504, 216] on div "Min: 1 ​ Max: 1 ​" at bounding box center [461, 212] width 132 height 21
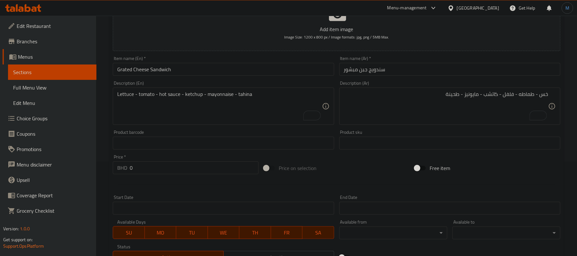
scroll to position [53, 0]
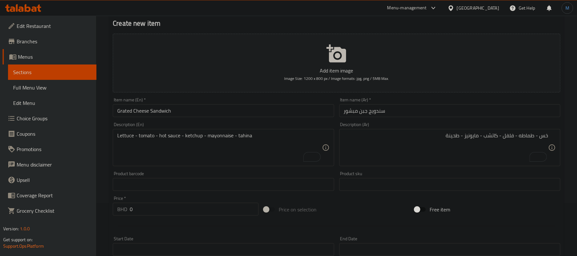
click at [191, 103] on div "Item name (En)   * Grated Cheese Sandwich Item name (En) *" at bounding box center [223, 107] width 221 height 20
click at [192, 112] on input "Grated Cheese Sandwich" at bounding box center [223, 110] width 221 height 13
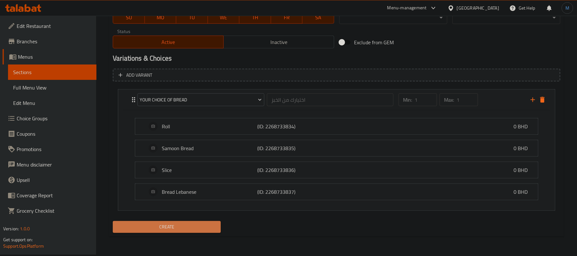
click at [180, 222] on button "Create" at bounding box center [167, 227] width 108 height 12
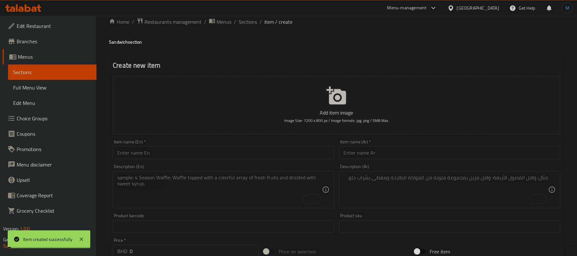
scroll to position [10, 0]
click at [244, 25] on span "Sections" at bounding box center [248, 23] width 18 height 8
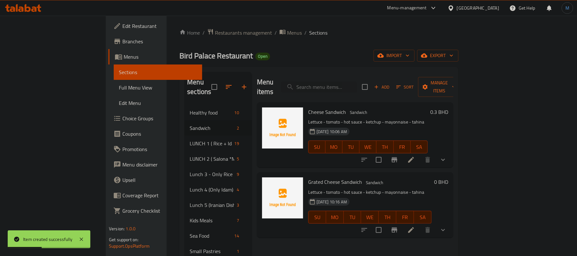
click at [420, 224] on li at bounding box center [411, 230] width 18 height 12
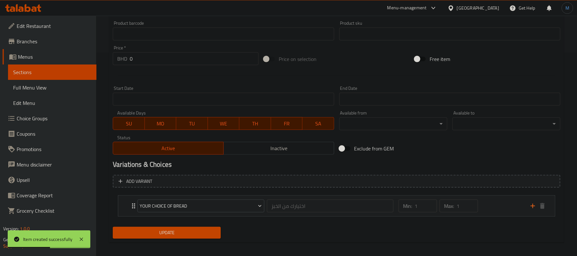
scroll to position [208, 0]
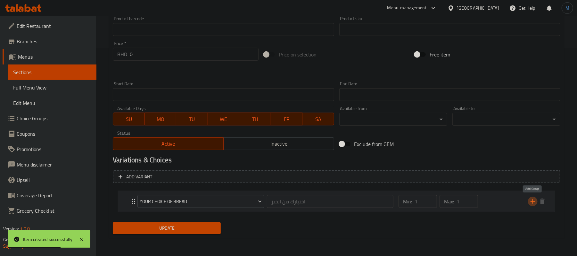
click at [528, 199] on button "add" at bounding box center [533, 201] width 10 height 10
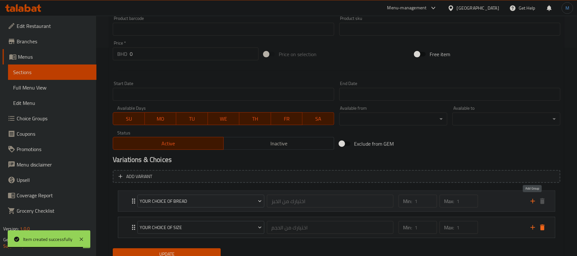
click at [531, 199] on icon "add" at bounding box center [533, 201] width 8 height 8
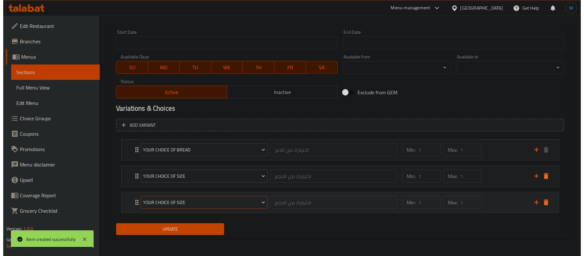
scroll to position [262, 0]
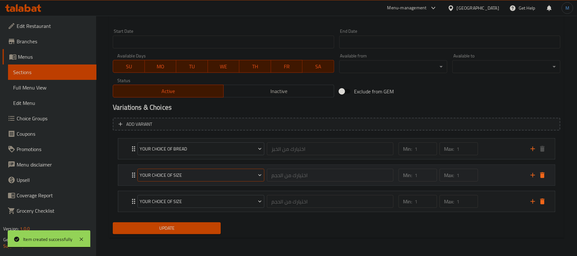
click at [165, 180] on button "Your Choice Of Size" at bounding box center [200, 175] width 127 height 13
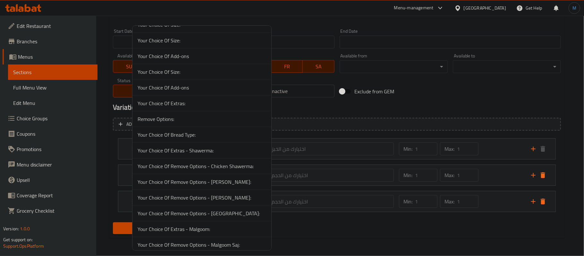
scroll to position [2120, 0]
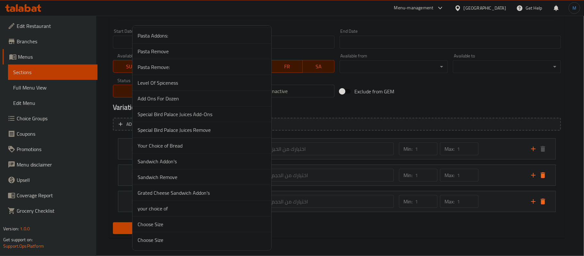
click at [183, 161] on span "Sandwich Addon's" at bounding box center [201, 161] width 129 height 8
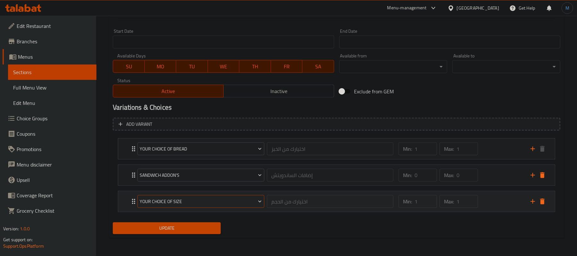
click at [171, 203] on span "Your Choice Of Size" at bounding box center [201, 201] width 122 height 8
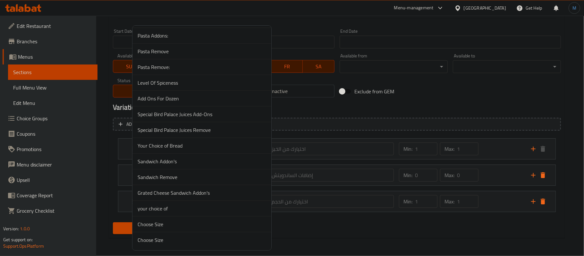
click at [208, 189] on span "Grated Cheese Sandwich Addon's" at bounding box center [201, 193] width 129 height 8
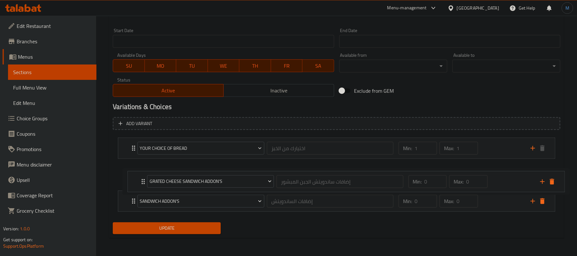
drag, startPoint x: 130, startPoint y: 199, endPoint x: 145, endPoint y: 175, distance: 28.3
click at [145, 175] on div "Your Choice of Bread اختيارك من الخبز ​ Min: 1 ​ Max: 1 ​ Roll (ID: 2268733834)…" at bounding box center [337, 174] width 448 height 79
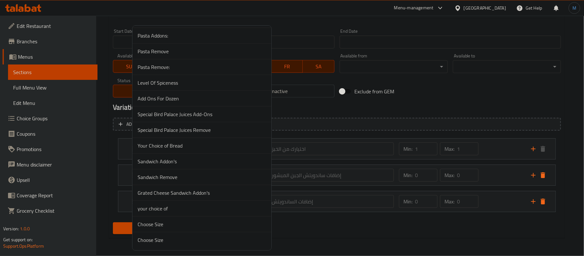
click at [204, 179] on span "Sandwich Remove" at bounding box center [201, 177] width 129 height 8
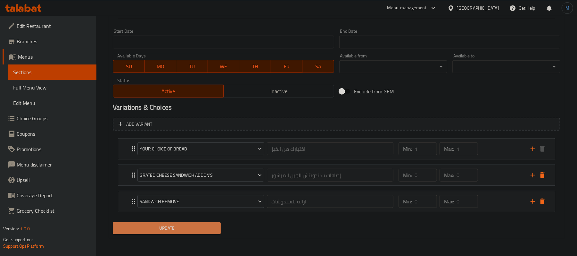
click at [175, 229] on span "Update" at bounding box center [167, 228] width 98 height 8
click at [194, 229] on span "Update" at bounding box center [167, 228] width 98 height 8
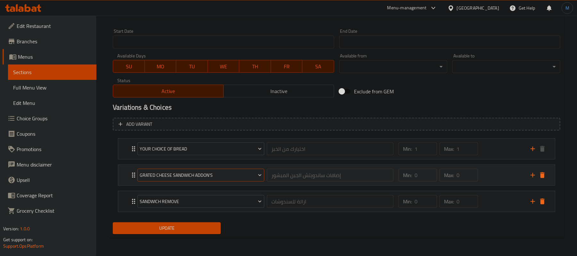
click at [173, 179] on button "Grated Cheese Sandwich Addon's" at bounding box center [200, 175] width 127 height 13
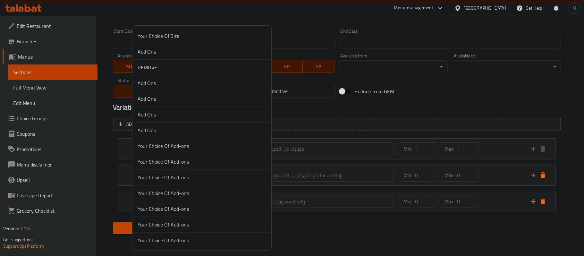
click at [390, 107] on div at bounding box center [292, 128] width 584 height 256
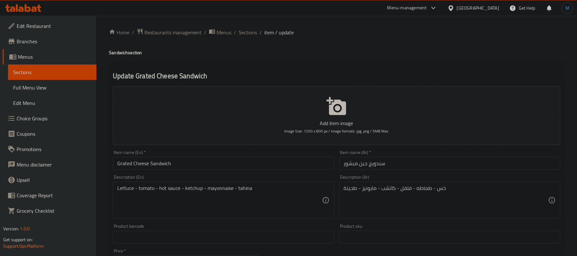
scroll to position [0, 0]
click at [245, 34] on span "Sections" at bounding box center [248, 33] width 18 height 8
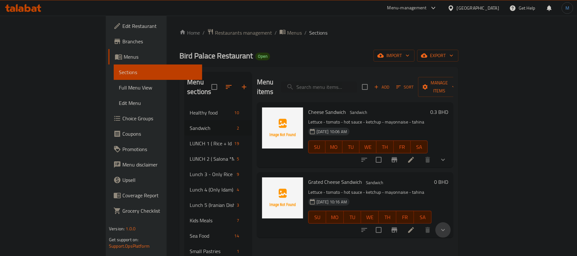
click at [451, 222] on button "show more" at bounding box center [443, 229] width 15 height 15
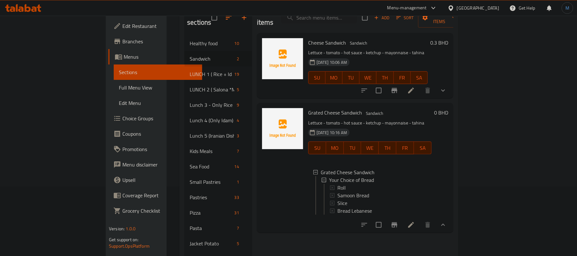
scroll to position [171, 0]
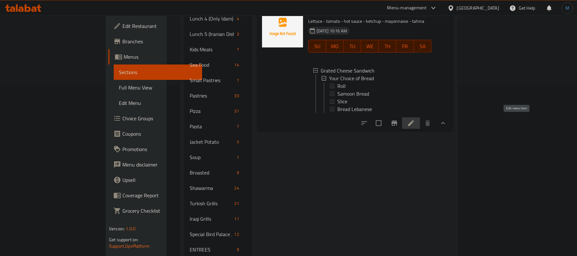
click at [415, 121] on icon at bounding box center [411, 123] width 8 height 8
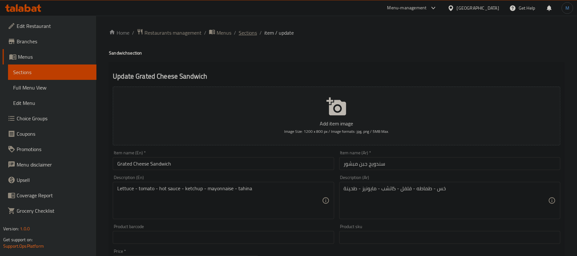
click at [246, 33] on span "Sections" at bounding box center [248, 33] width 18 height 8
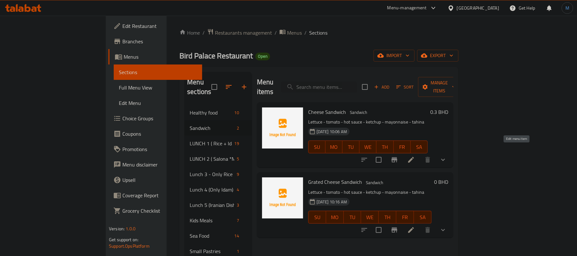
click at [414, 157] on icon at bounding box center [411, 160] width 6 height 6
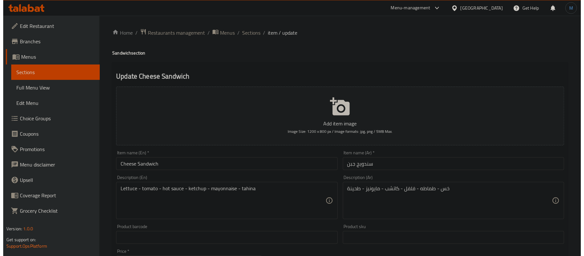
scroll to position [235, 0]
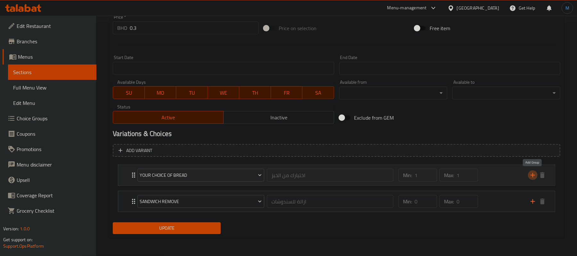
click at [532, 177] on icon "add" at bounding box center [533, 175] width 8 height 8
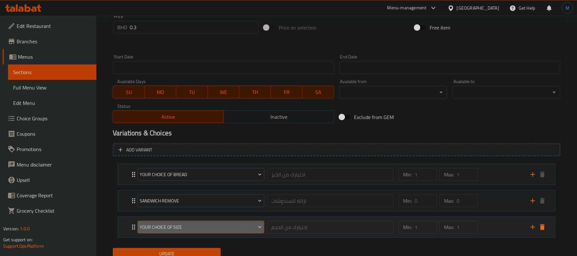
click at [191, 228] on span "Your Choice Of Size" at bounding box center [201, 227] width 122 height 8
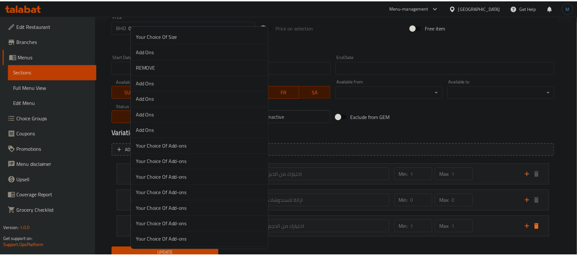
scroll to position [2120, 0]
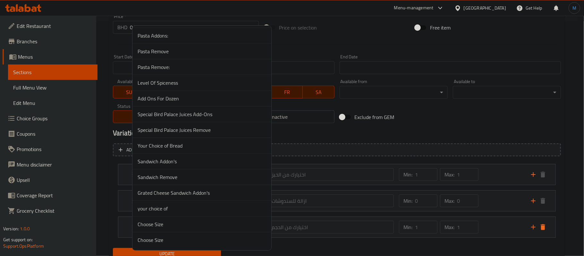
click at [183, 164] on span "Sandwich Addon's" at bounding box center [201, 161] width 129 height 8
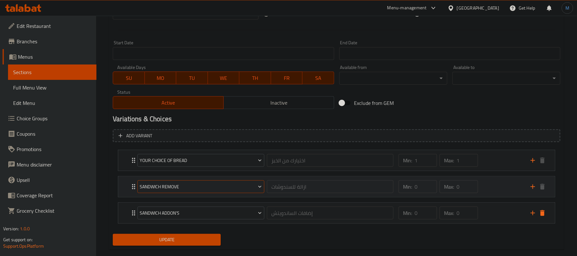
scroll to position [262, 0]
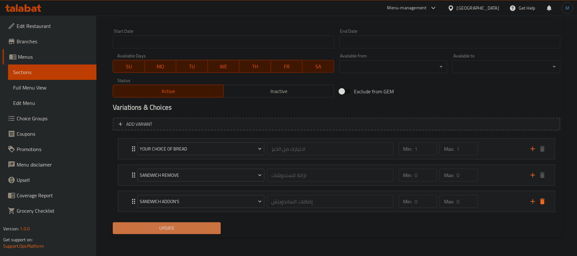
click at [191, 230] on span "Update" at bounding box center [167, 228] width 98 height 8
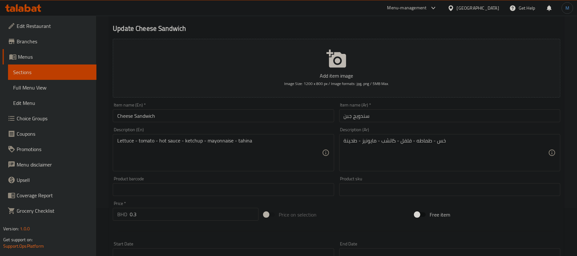
scroll to position [0, 0]
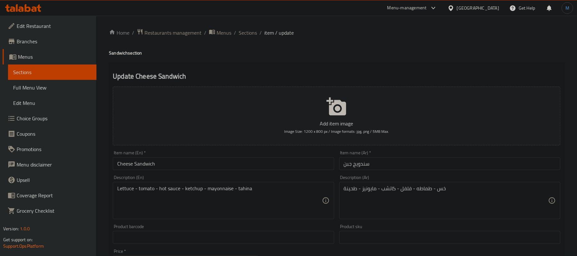
click at [246, 30] on span "Sections" at bounding box center [248, 33] width 18 height 8
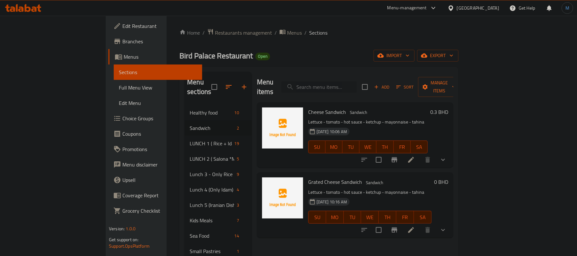
click at [351, 81] on input "search" at bounding box center [319, 86] width 76 height 11
paste input "Fried Egg Sandwich"
type input "Fried Egg Sandwich"
click at [391, 83] on span "Add" at bounding box center [381, 86] width 17 height 7
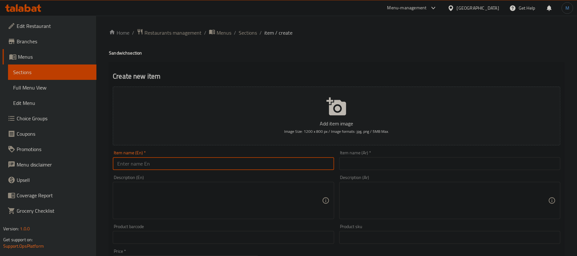
click at [277, 162] on input "text" at bounding box center [223, 163] width 221 height 13
paste input "Fried Egg Sandwich"
type input "Fried Egg Sandwich"
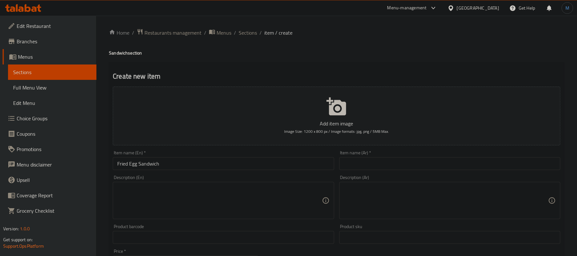
click at [466, 166] on input "text" at bounding box center [449, 163] width 221 height 13
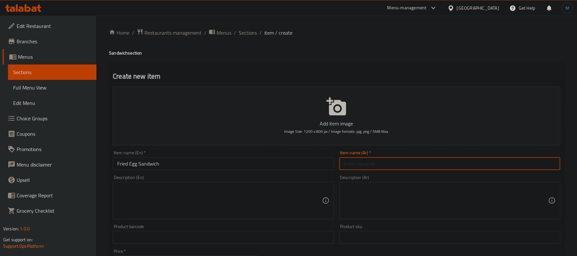
paste input "سندويج بيض مقلي"
type input "سندويج بيض مقلي"
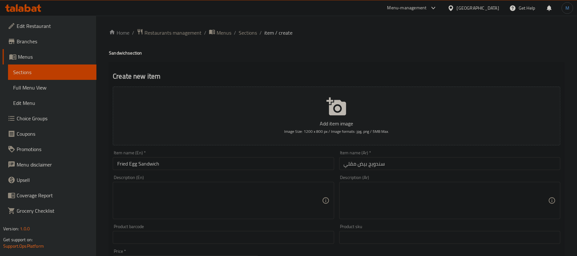
click at [259, 207] on textarea at bounding box center [219, 200] width 204 height 30
paste textarea "Lettuce - Tomato - Hot Sauce - Ketchup - Mayonnaise - Tahina"
type textarea "Lettuce - Tomato - Hot Sauce - Ketchup - Mayonnaise - Tahina"
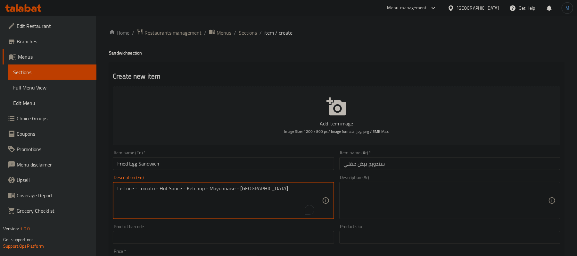
scroll to position [12, 0]
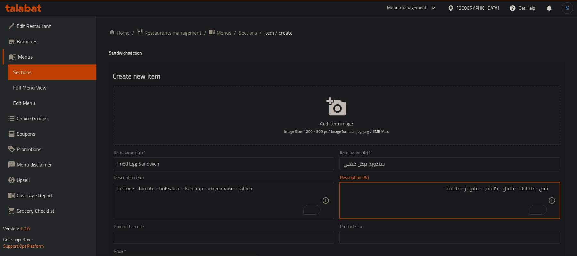
click at [509, 187] on textarea "خس - طماطه - فلفل - كاتشب - مايونيز - طحينة" at bounding box center [446, 200] width 204 height 30
paste textarea "صلصة حارة"
click at [499, 190] on textarea "خس - طماطه - صلصة حارة - كاتشب - مايونيز - طحينة" at bounding box center [446, 200] width 204 height 30
click at [487, 197] on textarea "خس - طماطه - صلصة حارة - كاتشب - مايونيز - طحينة" at bounding box center [446, 200] width 204 height 30
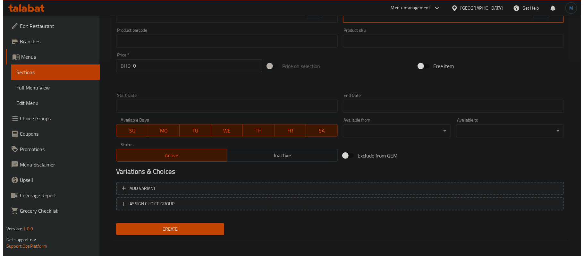
scroll to position [196, 0]
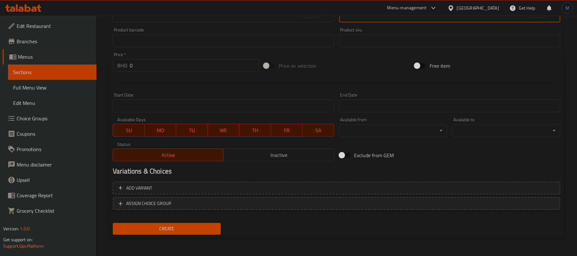
type textarea "خس - طماطه - صلصة حارة - كاتشب - مايونيز - طحينة"
click at [250, 208] on button "ASSIGN CHOICE GROUP" at bounding box center [337, 203] width 448 height 13
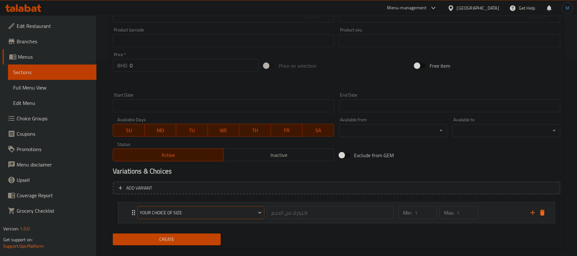
click at [247, 213] on span "Your Choice Of Size" at bounding box center [201, 213] width 122 height 8
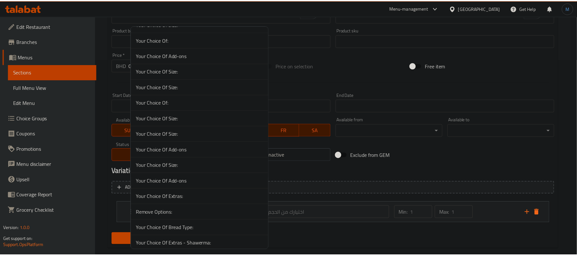
scroll to position [2120, 0]
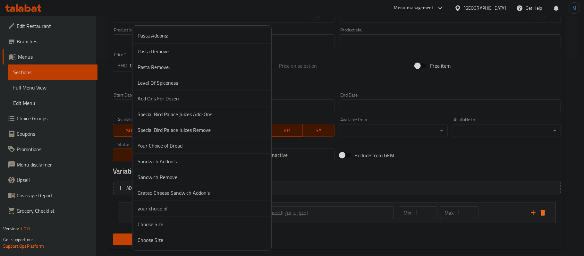
click at [185, 142] on span "Your Choice of Bread" at bounding box center [201, 146] width 129 height 8
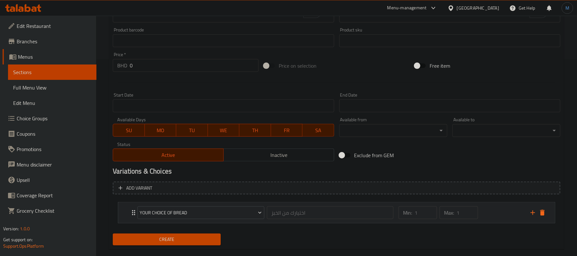
scroll to position [208, 0]
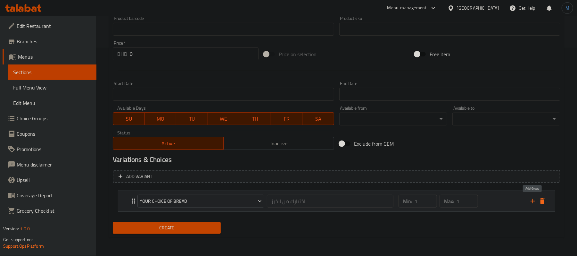
click at [533, 199] on icon "add" at bounding box center [533, 201] width 8 height 8
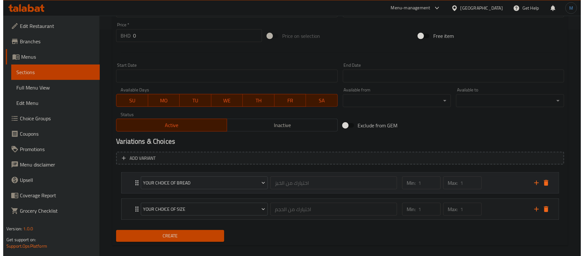
scroll to position [235, 0]
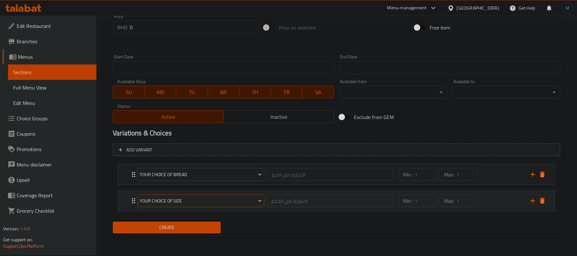
click at [220, 196] on button "Your Choice Of Size" at bounding box center [200, 200] width 127 height 13
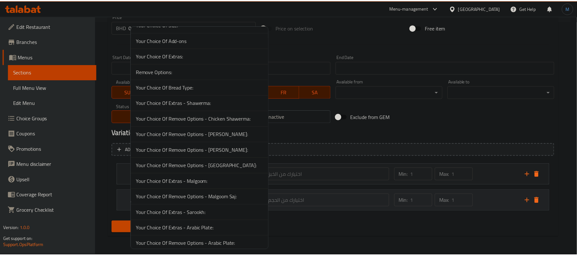
scroll to position [2120, 0]
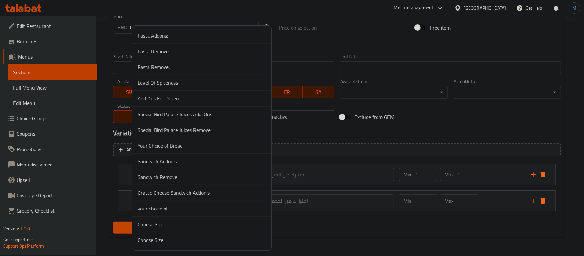
click at [161, 159] on span "Sandwich Addon's" at bounding box center [201, 161] width 129 height 8
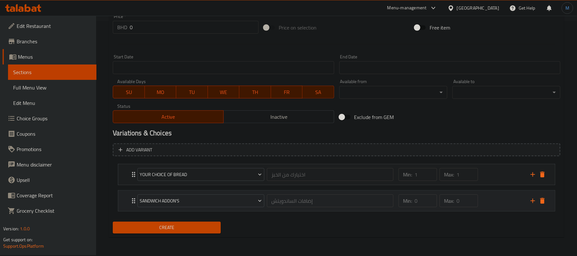
click at [486, 197] on div "Min: 0 ​ Max: 0 ​" at bounding box center [461, 200] width 132 height 21
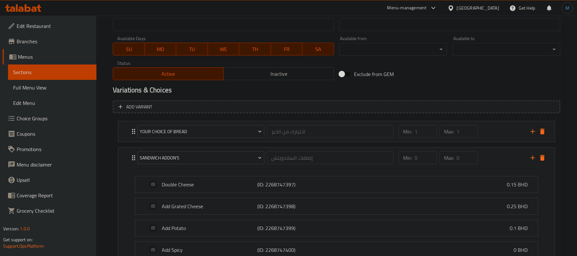
scroll to position [273, 0]
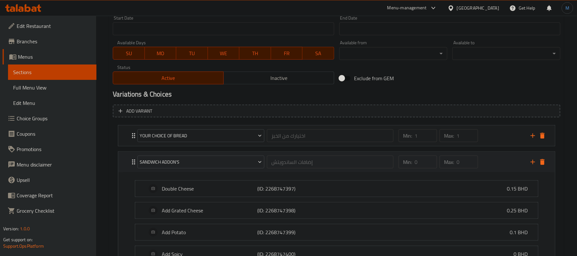
click at [479, 157] on div "Max: 0 ​" at bounding box center [458, 161] width 41 height 15
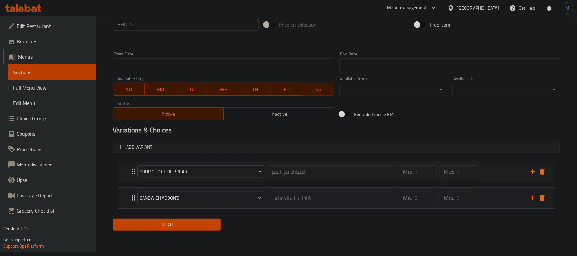
scroll to position [235, 0]
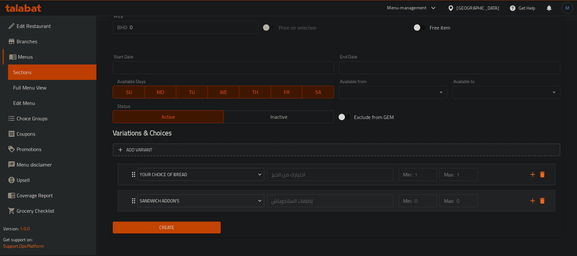
click at [529, 199] on icon "add" at bounding box center [533, 201] width 8 height 8
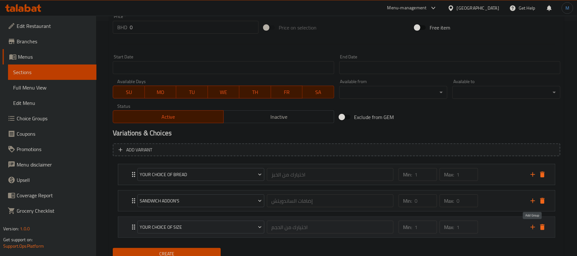
scroll to position [262, 0]
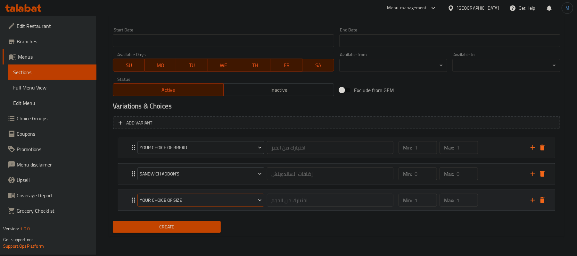
click at [225, 206] on button "Your Choice Of Size" at bounding box center [200, 200] width 127 height 13
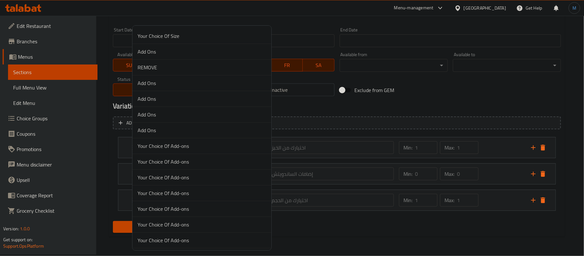
click at [105, 137] on div at bounding box center [292, 128] width 584 height 256
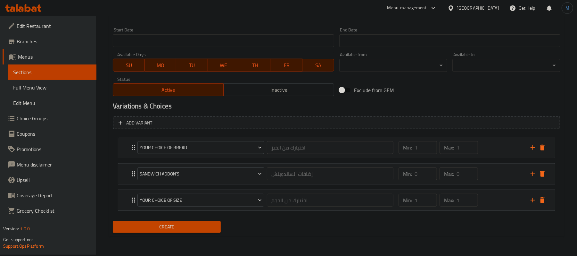
scroll to position [219, 0]
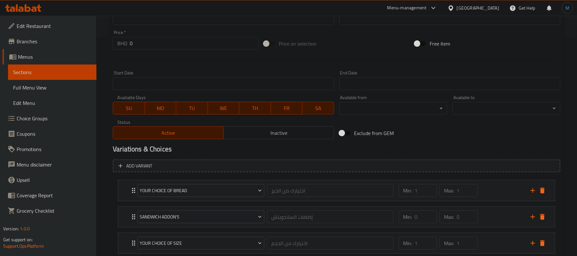
click at [163, 49] on input "0" at bounding box center [194, 43] width 129 height 13
type input "0.350"
click at [180, 68] on div at bounding box center [336, 60] width 453 height 16
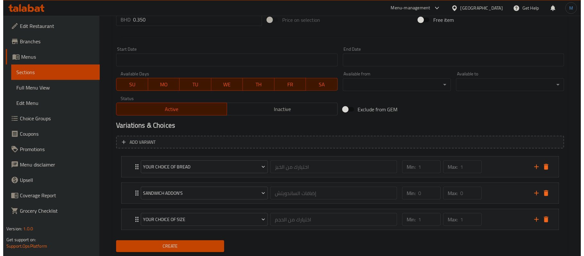
scroll to position [262, 0]
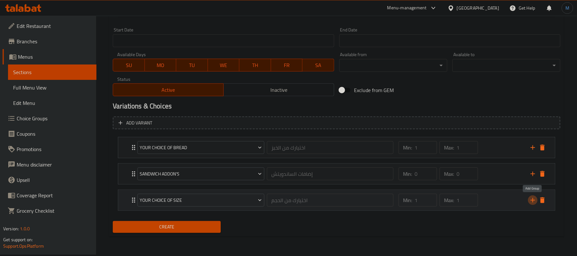
click at [531, 196] on button "add" at bounding box center [533, 200] width 10 height 10
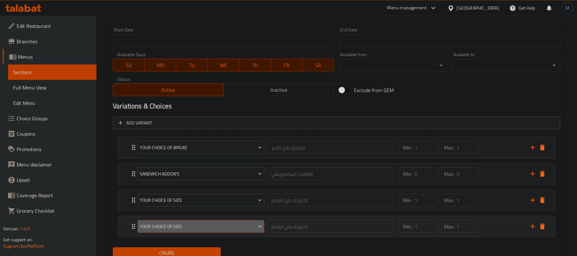
click at [157, 229] on span "Your Choice Of Size" at bounding box center [201, 226] width 122 height 8
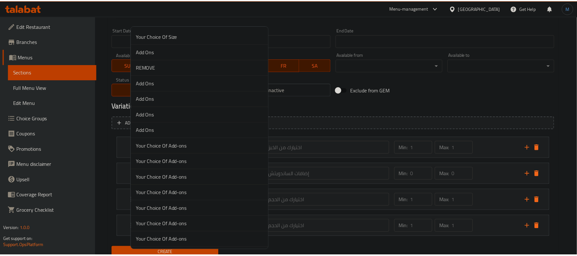
scroll to position [2120, 0]
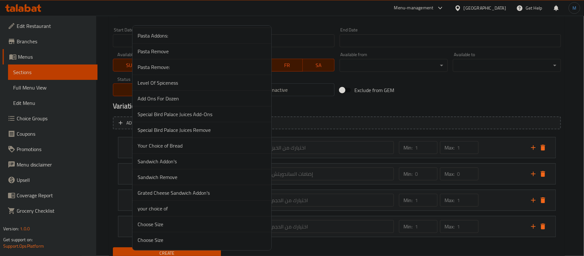
click at [181, 176] on span "Sandwich Remove" at bounding box center [201, 177] width 129 height 8
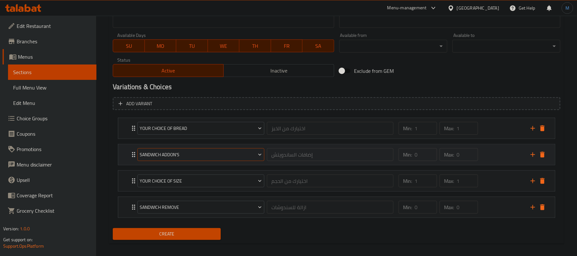
scroll to position [288, 0]
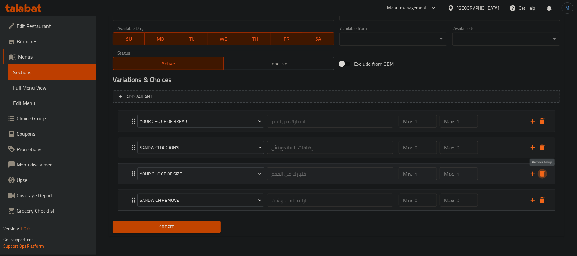
click at [542, 174] on icon "delete" at bounding box center [542, 174] width 4 height 6
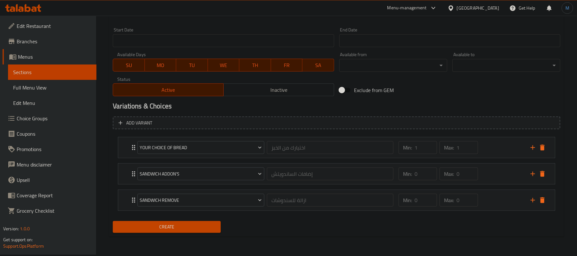
click at [180, 224] on span "Create" at bounding box center [167, 227] width 98 height 8
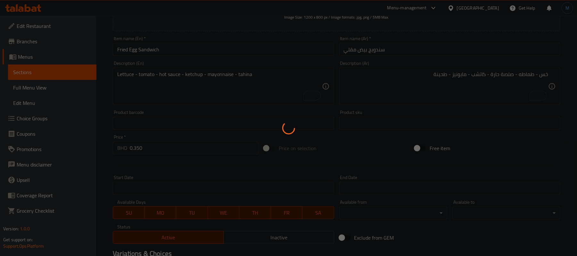
type input "0"
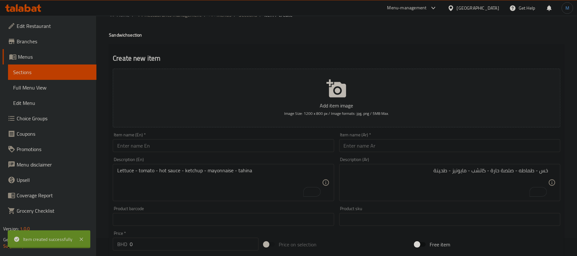
scroll to position [0, 0]
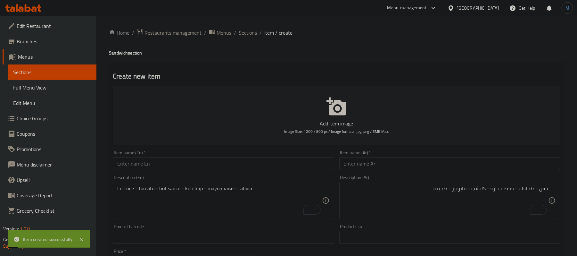
click at [243, 35] on span "Sections" at bounding box center [248, 33] width 18 height 8
